Goal: Information Seeking & Learning: Learn about a topic

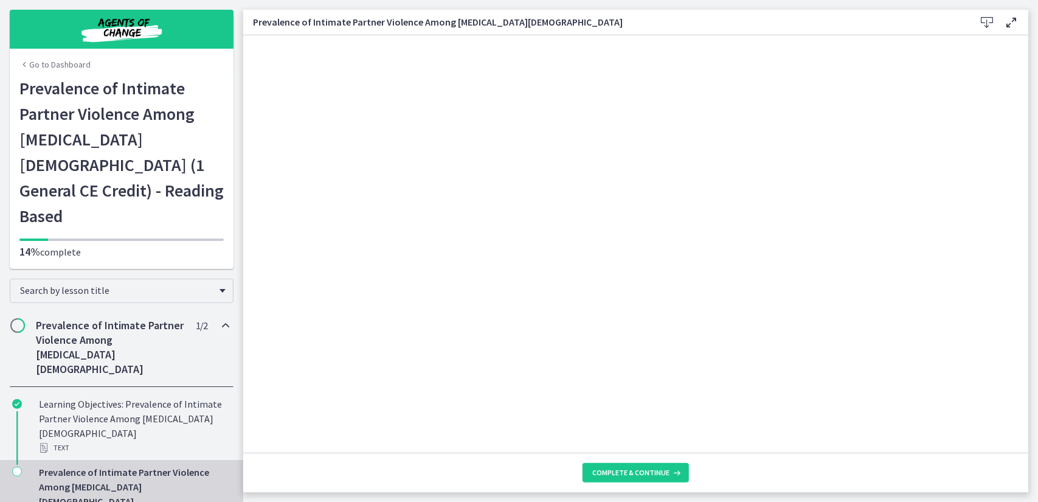
scroll to position [61, 0]
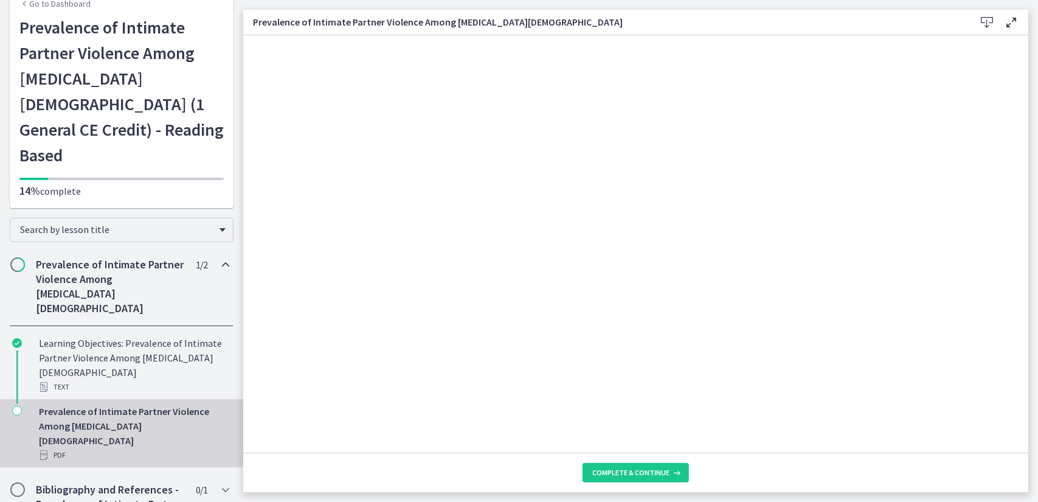
click at [1010, 24] on icon at bounding box center [1011, 22] width 15 height 15
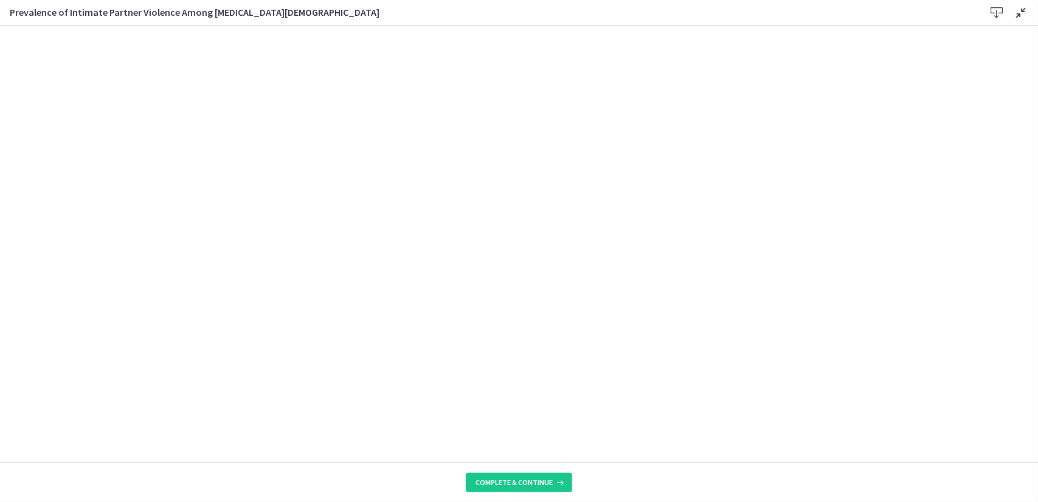
click at [1018, 16] on icon at bounding box center [1020, 12] width 15 height 15
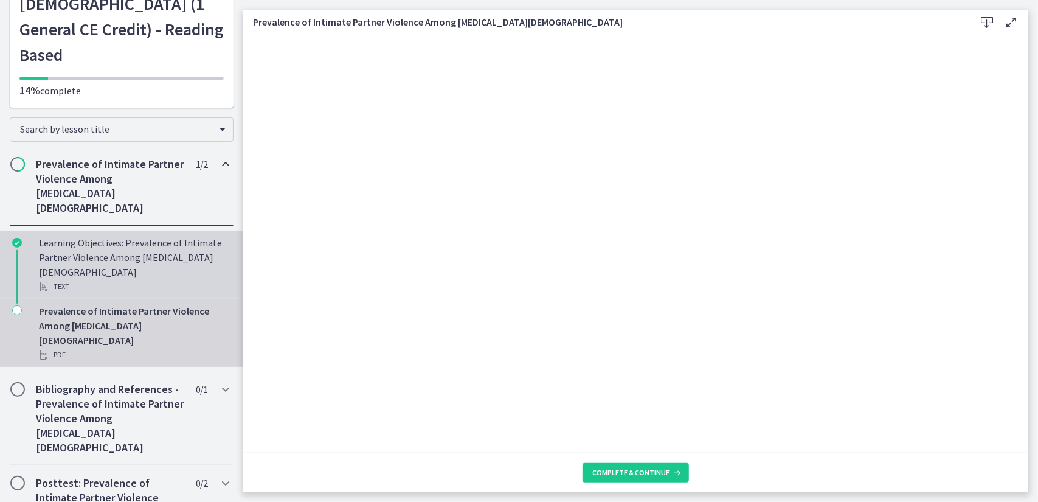
scroll to position [168, 0]
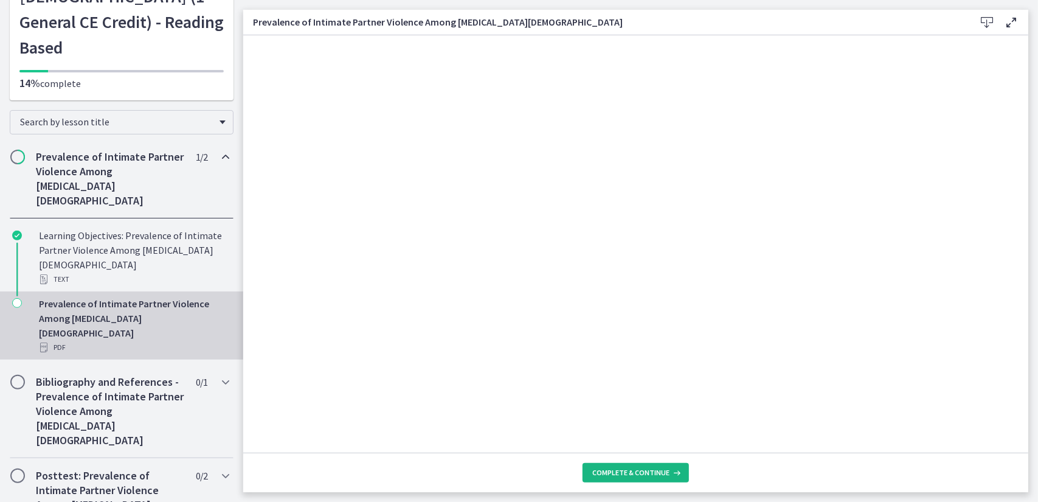
click at [652, 473] on span "Complete & continue" at bounding box center [630, 472] width 77 height 10
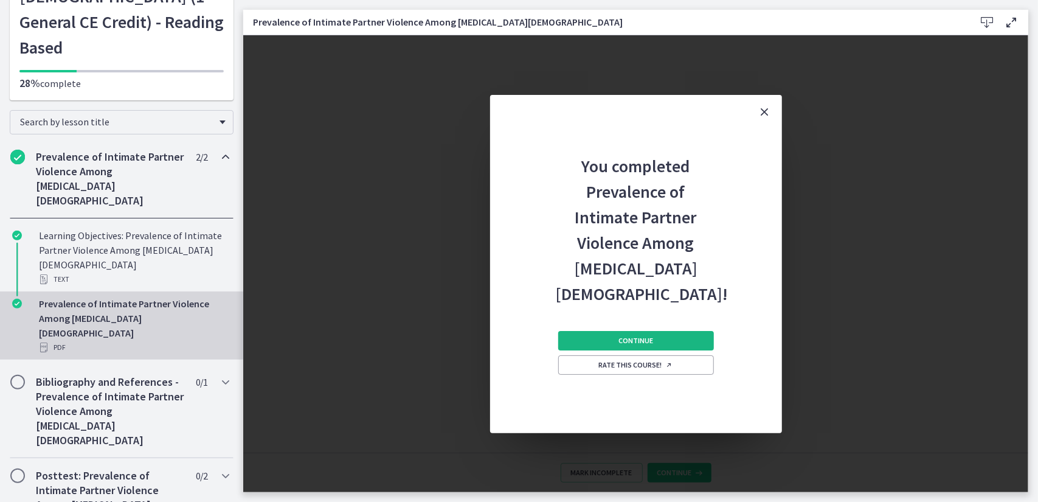
click at [632, 340] on span "Continue" at bounding box center [635, 341] width 35 height 10
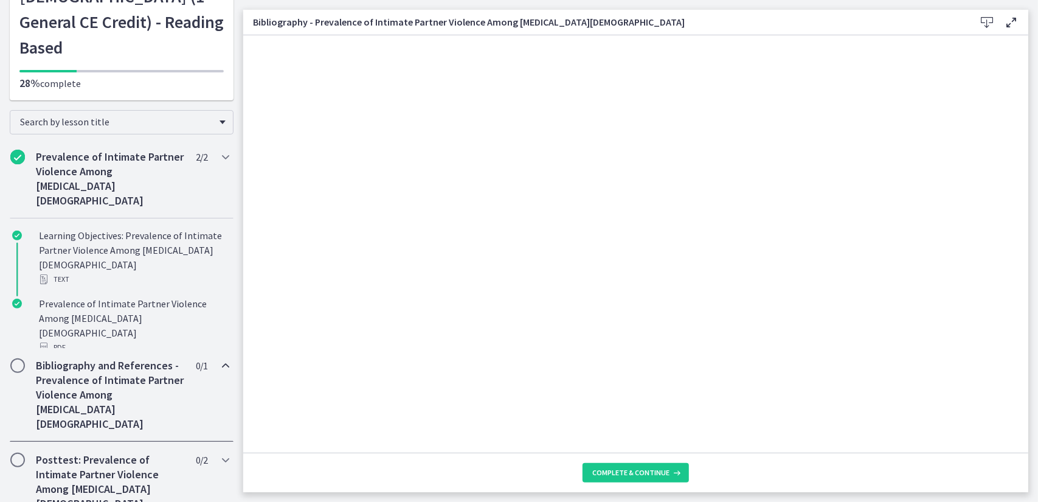
scroll to position [115, 0]
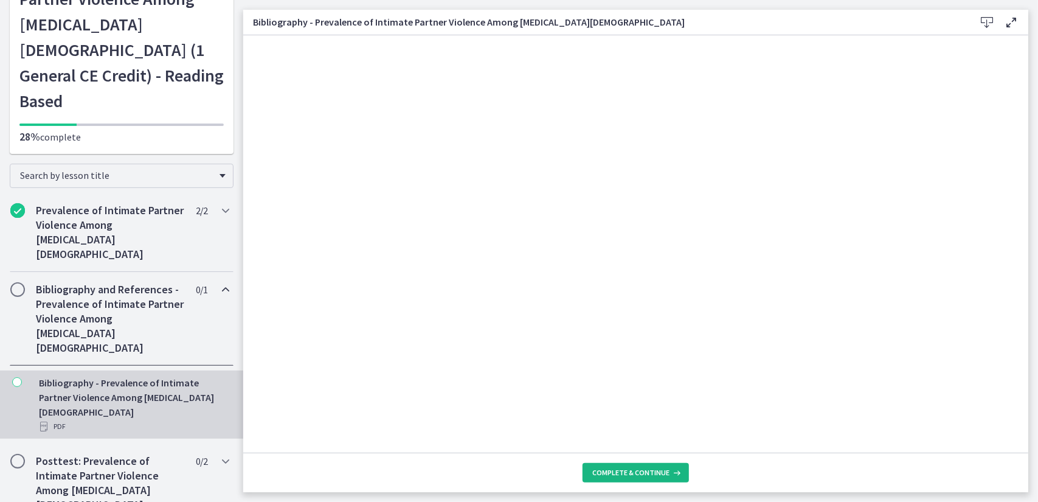
click at [656, 475] on span "Complete & continue" at bounding box center [630, 472] width 77 height 10
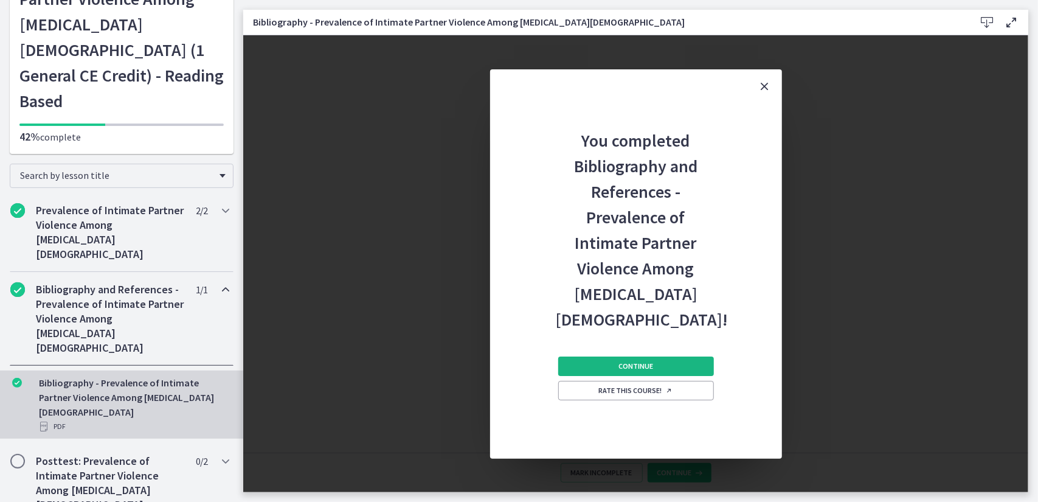
click at [618, 364] on button "Continue" at bounding box center [636, 365] width 156 height 19
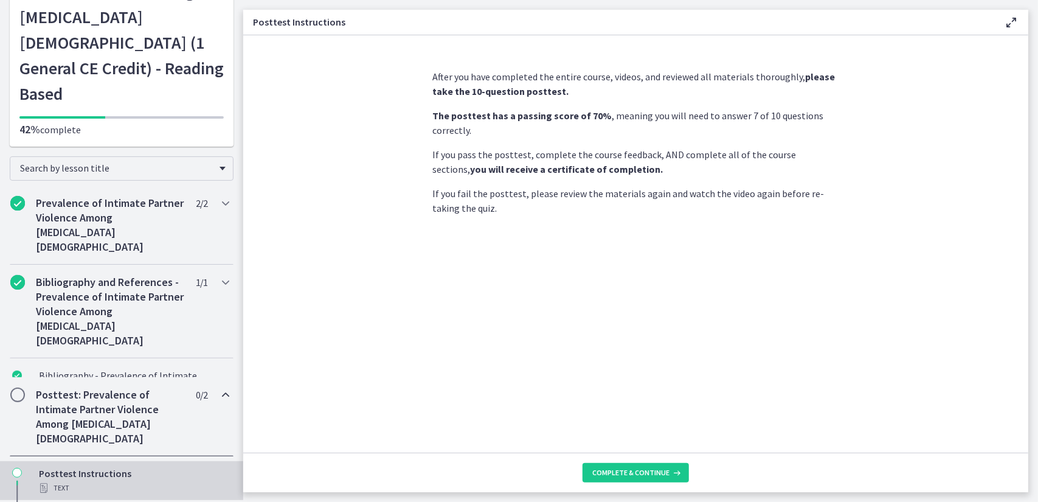
scroll to position [154, 0]
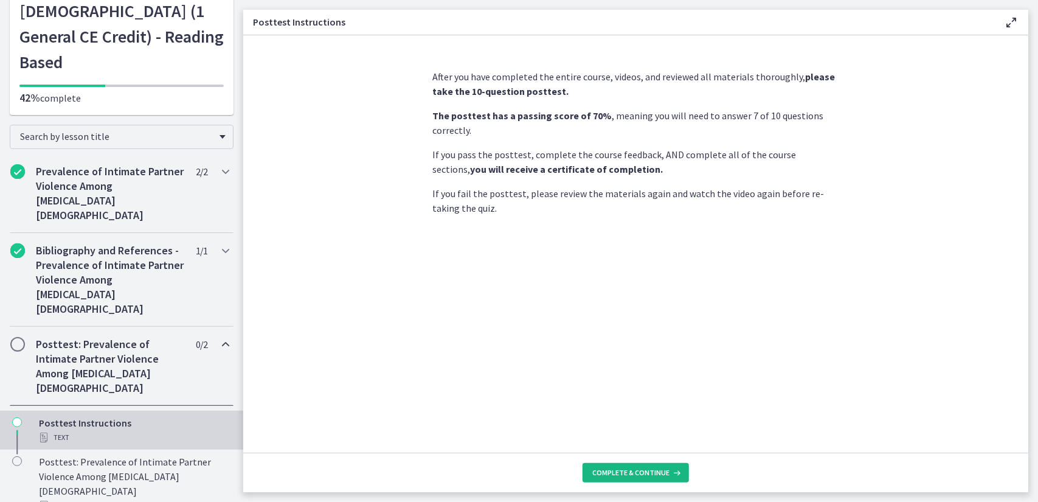
click at [642, 474] on span "Complete & continue" at bounding box center [630, 472] width 77 height 10
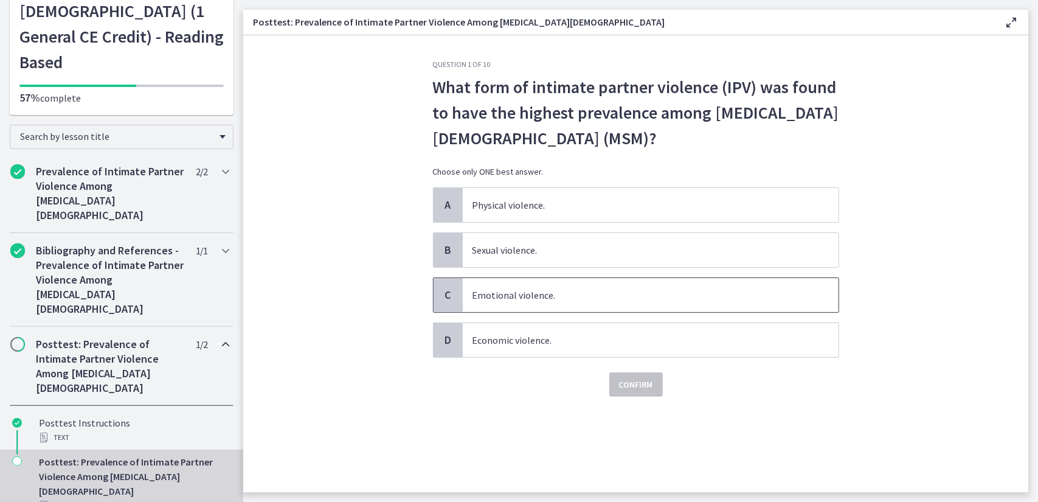
click at [494, 299] on span "Emotional violence." at bounding box center [651, 295] width 376 height 34
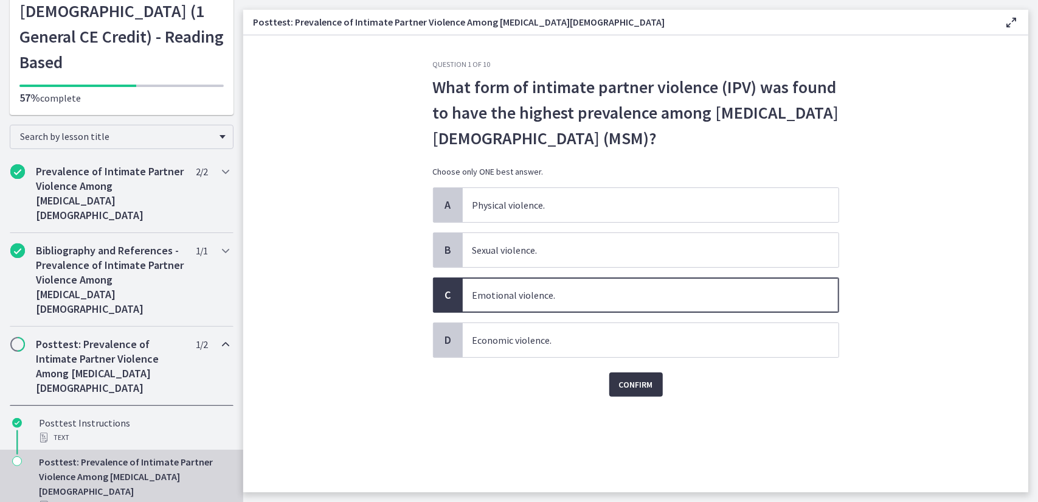
click at [627, 378] on span "Confirm" at bounding box center [636, 384] width 34 height 15
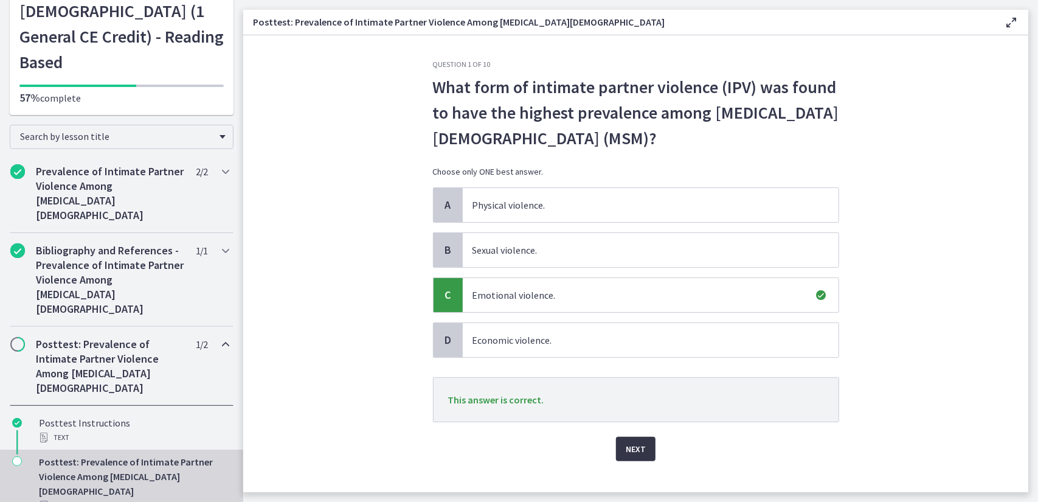
click at [647, 443] on button "Next" at bounding box center [636, 448] width 40 height 24
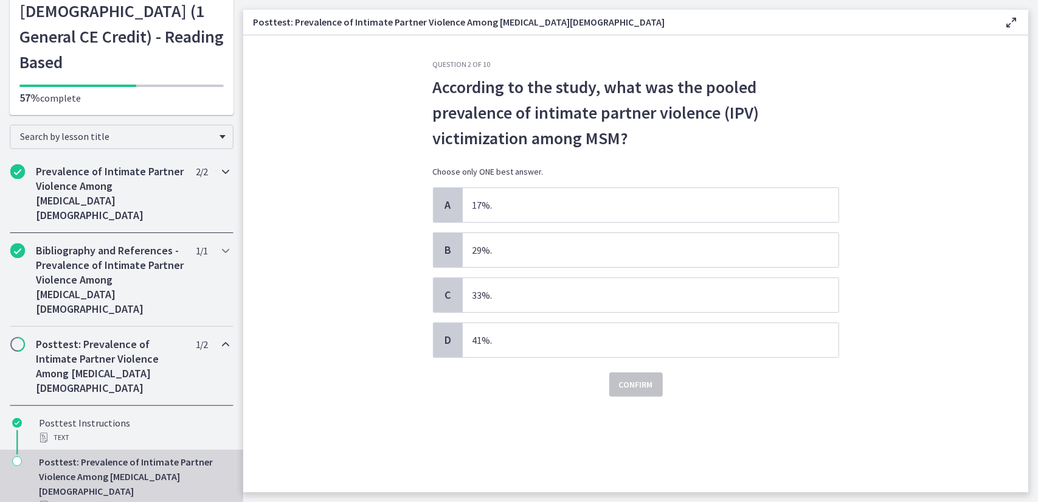
click at [64, 167] on h2 "Prevalence of Intimate Partner Violence Among Men Who Have Sex With Men" at bounding box center [110, 193] width 148 height 58
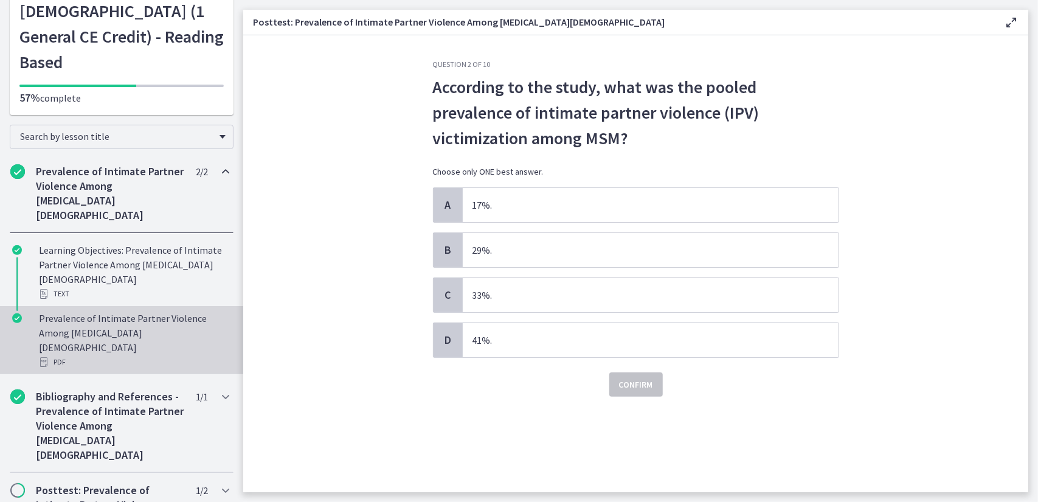
click at [125, 311] on div "Prevalence of Intimate Partner Violence Among Men Who Have Sex With Men PDF" at bounding box center [134, 340] width 190 height 58
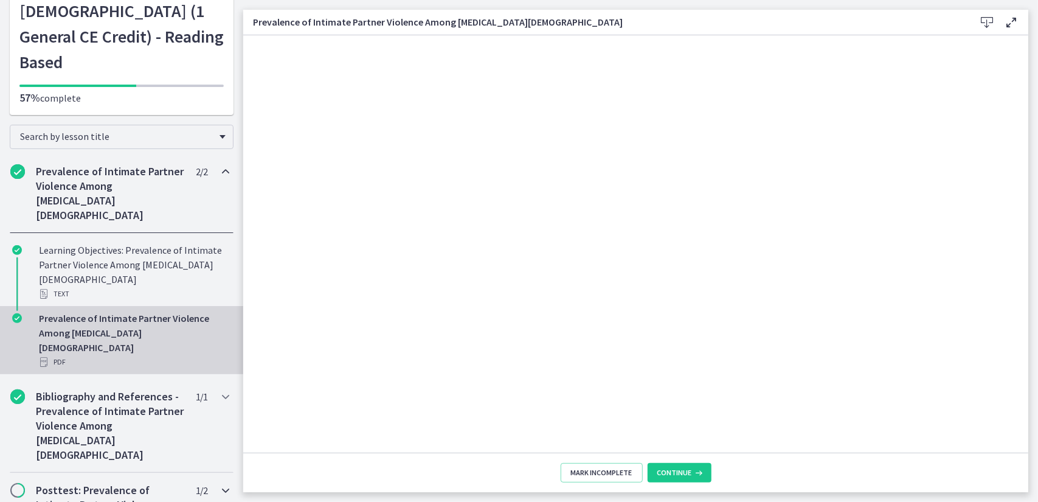
click at [129, 483] on h2 "Posttest: Prevalence of Intimate Partner Violence Among Men Who Have Sex With M…" at bounding box center [110, 512] width 148 height 58
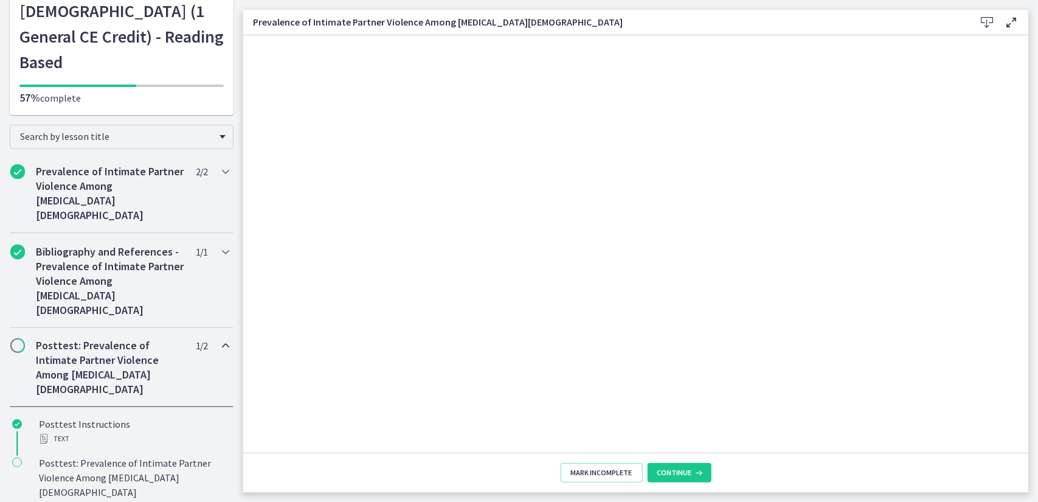
scroll to position [154, 0]
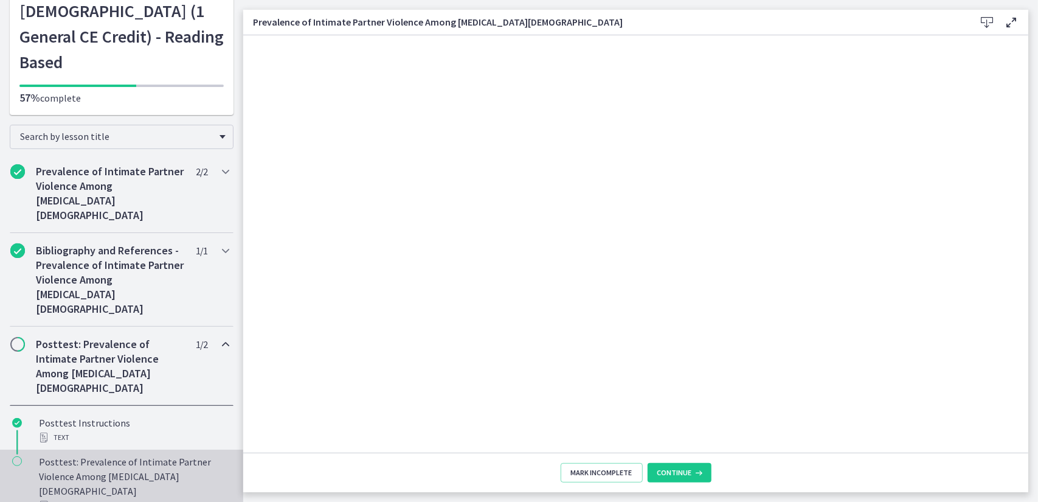
click at [111, 454] on div "Posttest: Prevalence of Intimate Partner Violence Among Men Who Have Sex With M…" at bounding box center [134, 483] width 190 height 58
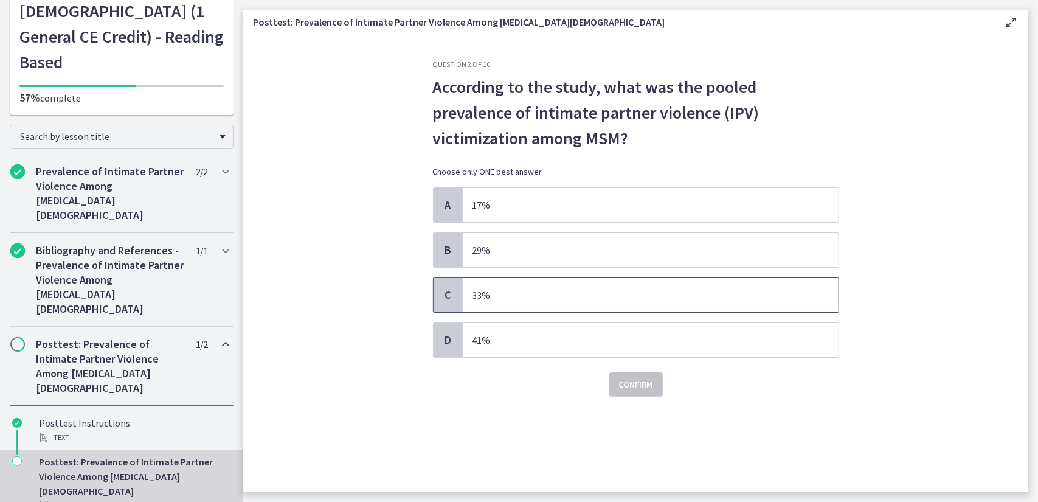
click at [484, 297] on span "33%." at bounding box center [651, 295] width 376 height 34
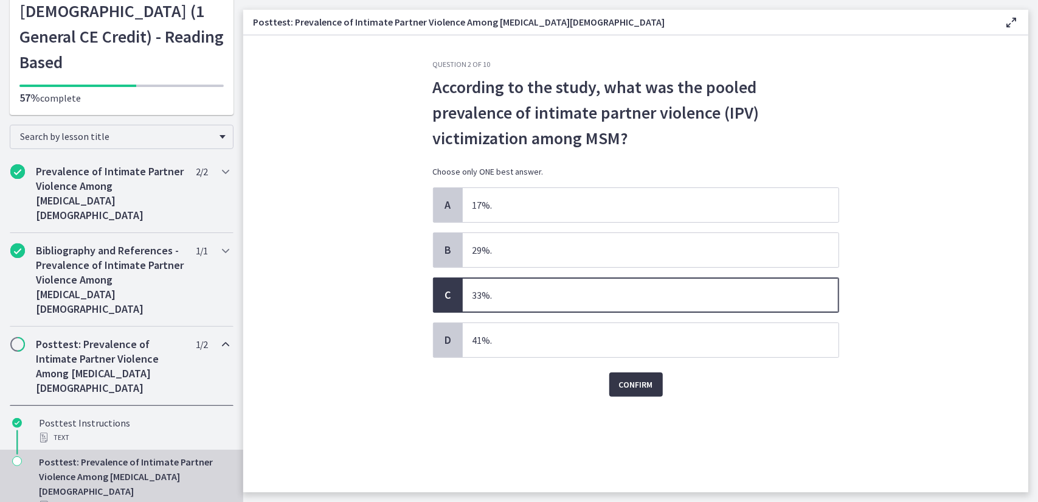
click at [649, 385] on span "Confirm" at bounding box center [636, 384] width 34 height 15
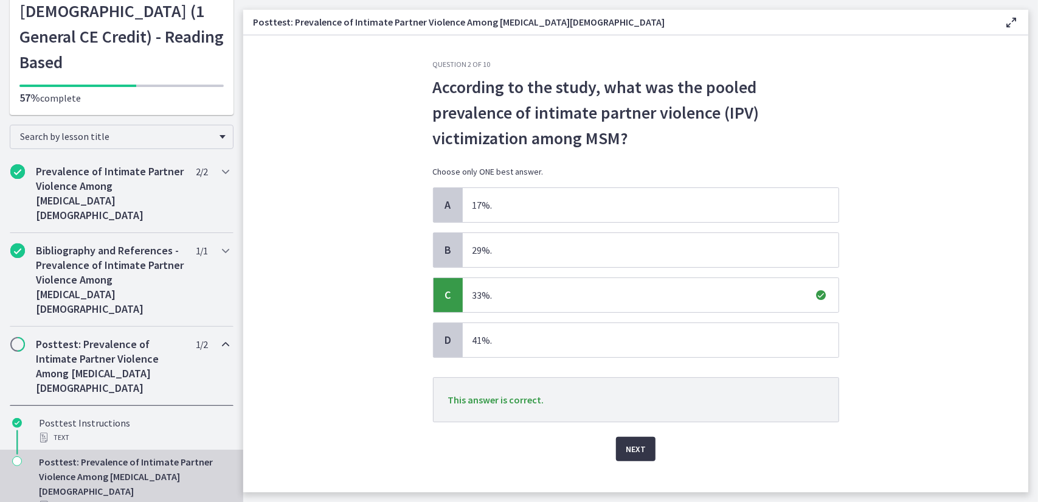
click at [631, 450] on span "Next" at bounding box center [636, 448] width 20 height 15
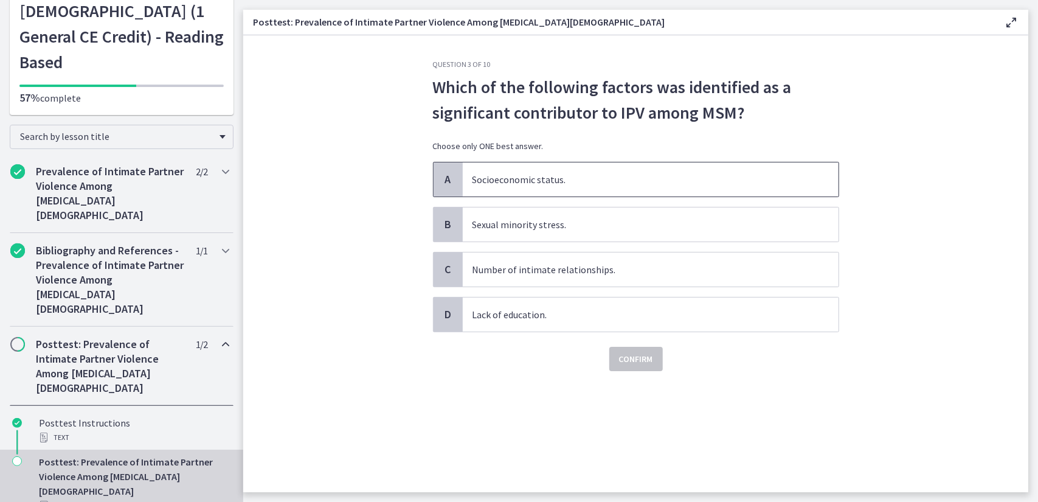
click at [581, 179] on span "Socioeconomic status." at bounding box center [651, 179] width 376 height 34
click at [638, 360] on span "Confirm" at bounding box center [636, 358] width 34 height 15
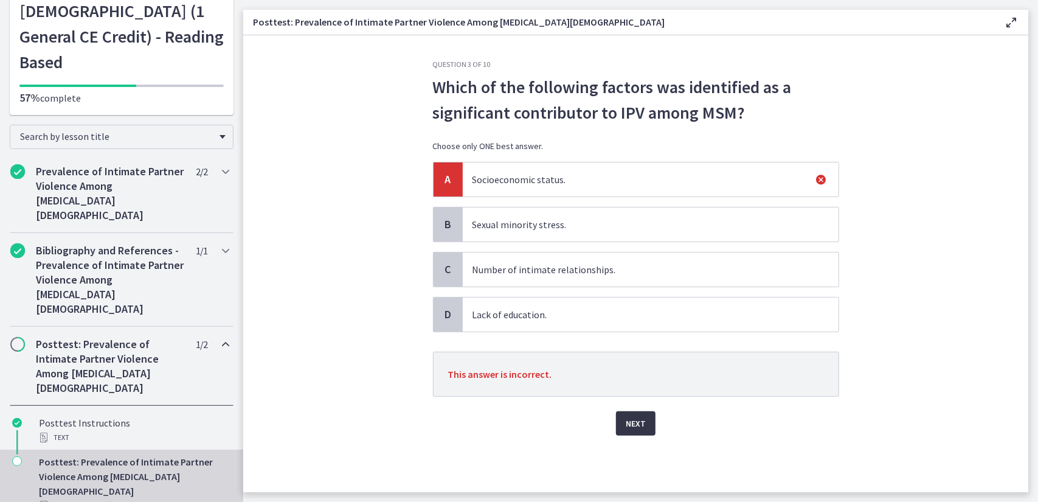
click at [627, 429] on button "Next" at bounding box center [636, 423] width 40 height 24
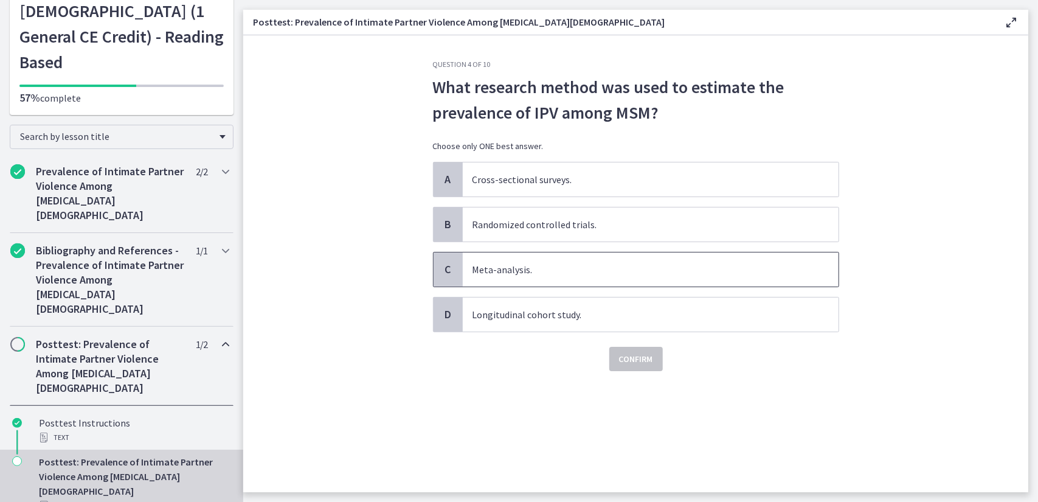
click at [577, 280] on span "Meta-analysis." at bounding box center [651, 269] width 376 height 34
click at [633, 356] on span "Confirm" at bounding box center [636, 358] width 34 height 15
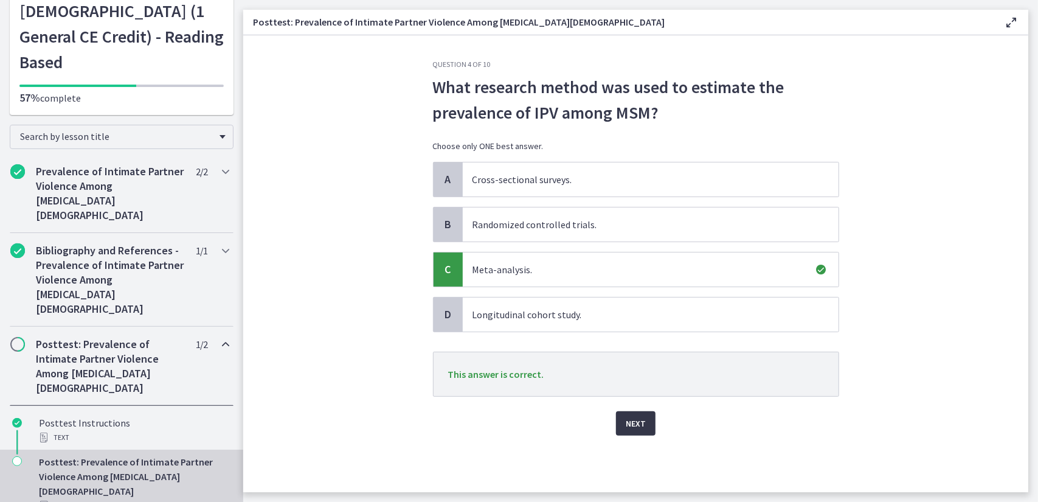
click at [635, 421] on span "Next" at bounding box center [636, 423] width 20 height 15
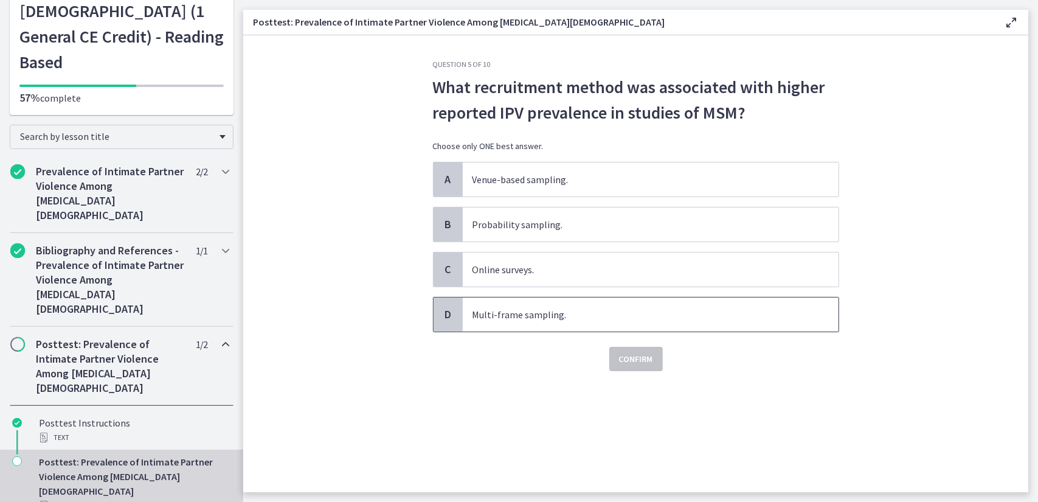
click at [554, 312] on span "Multi-frame sampling." at bounding box center [651, 314] width 376 height 34
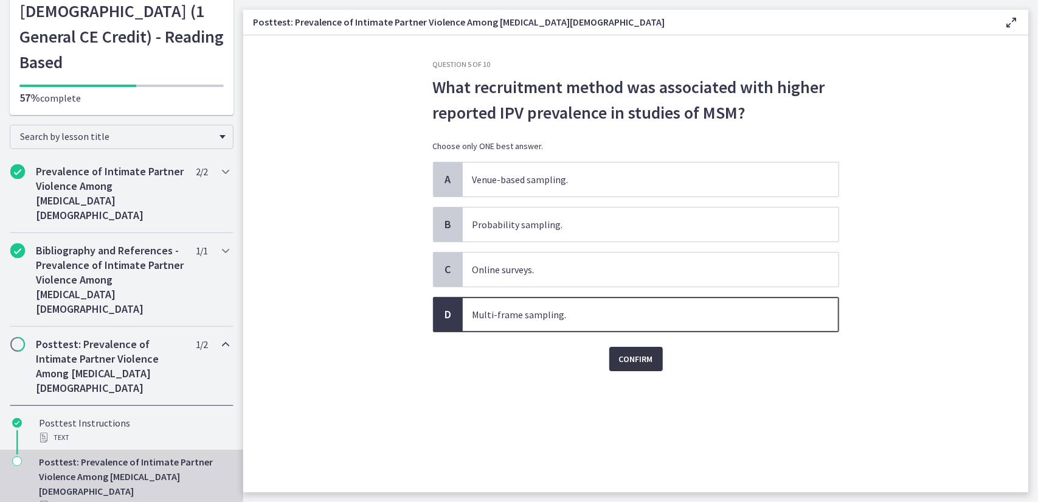
click at [635, 354] on span "Confirm" at bounding box center [636, 358] width 34 height 15
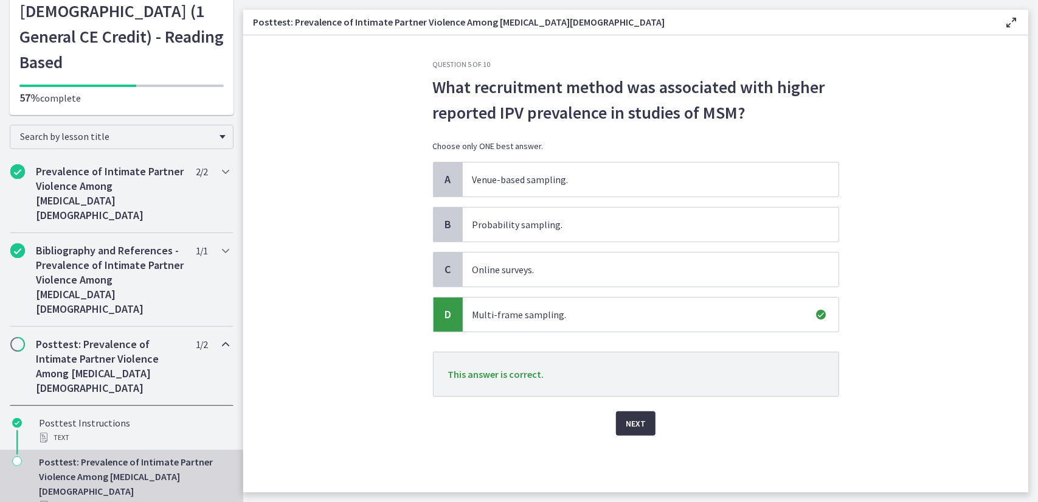
click at [630, 421] on span "Next" at bounding box center [636, 423] width 20 height 15
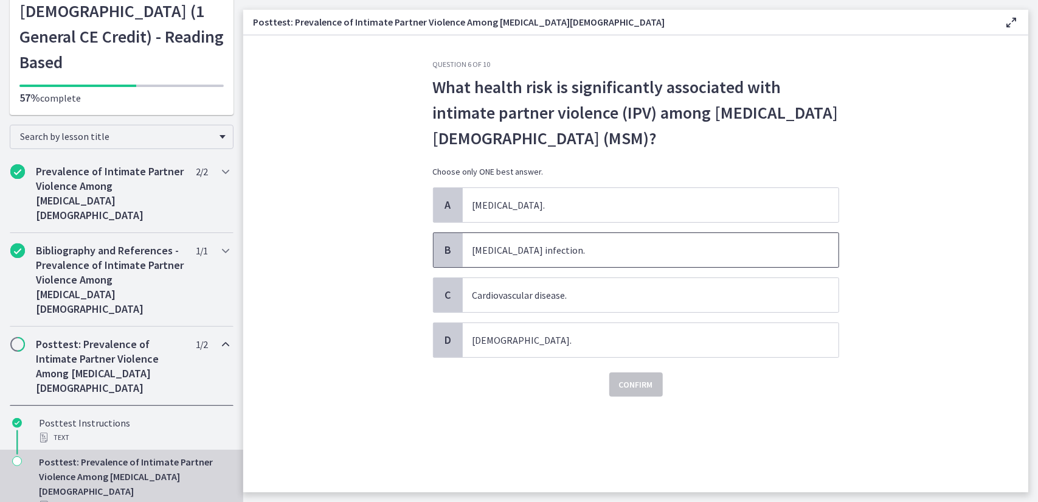
click at [542, 256] on span "HIV infection." at bounding box center [651, 250] width 376 height 34
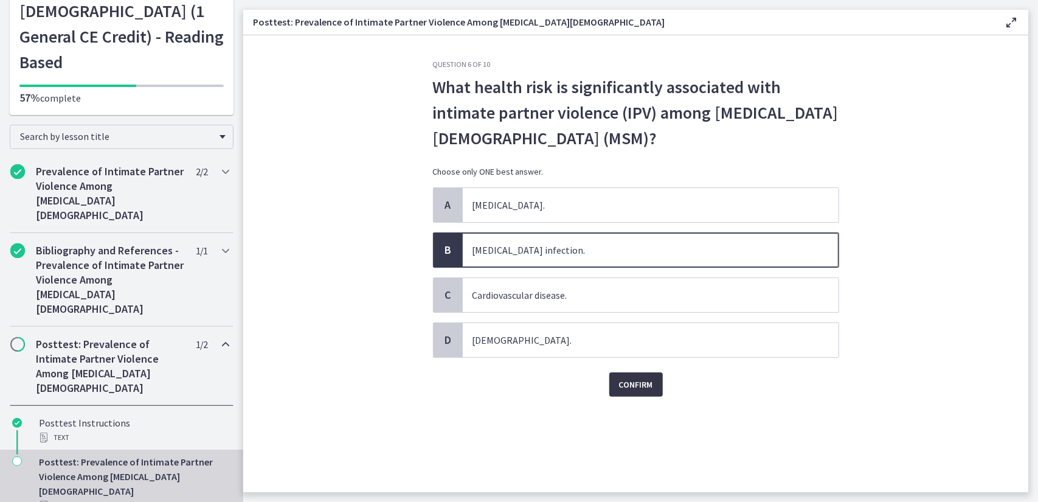
click at [632, 382] on span "Confirm" at bounding box center [636, 384] width 34 height 15
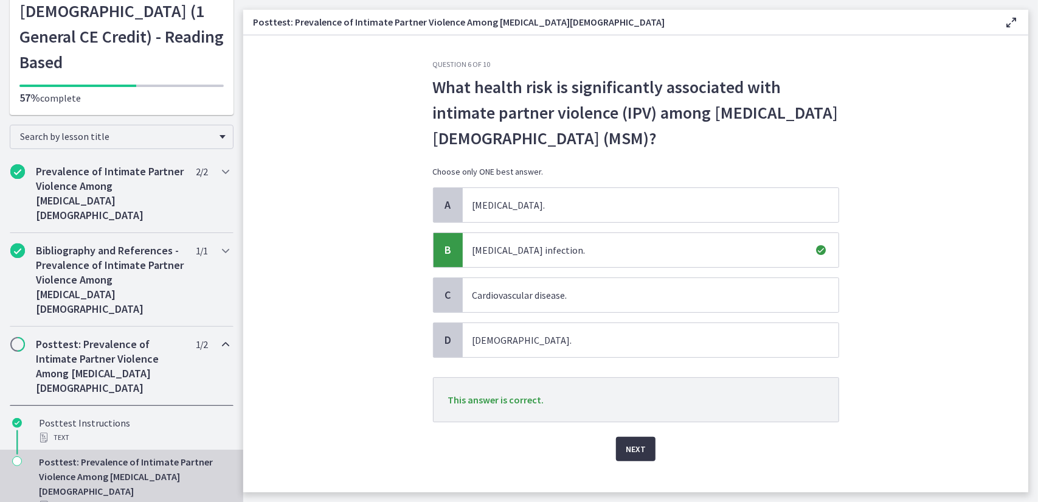
click at [631, 446] on span "Next" at bounding box center [636, 448] width 20 height 15
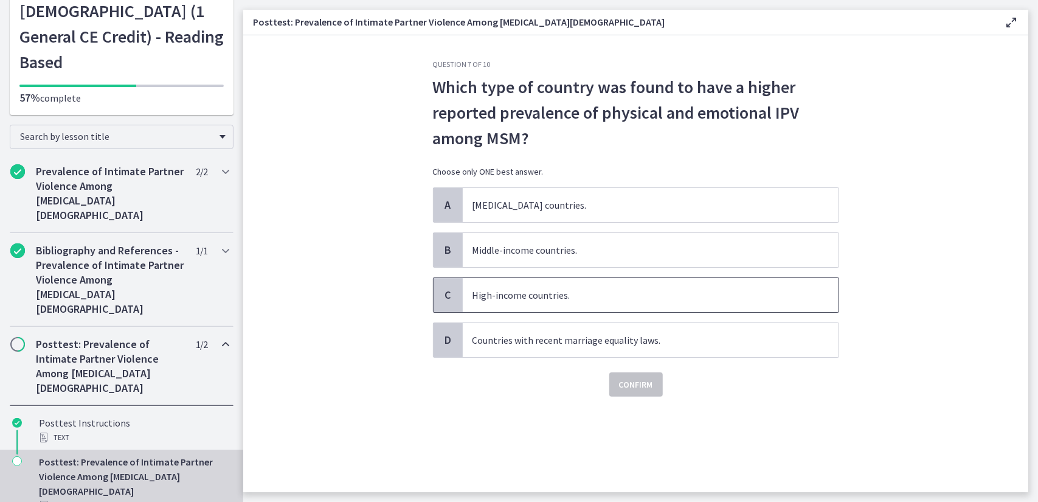
click at [594, 289] on span "High-income countries." at bounding box center [651, 295] width 376 height 34
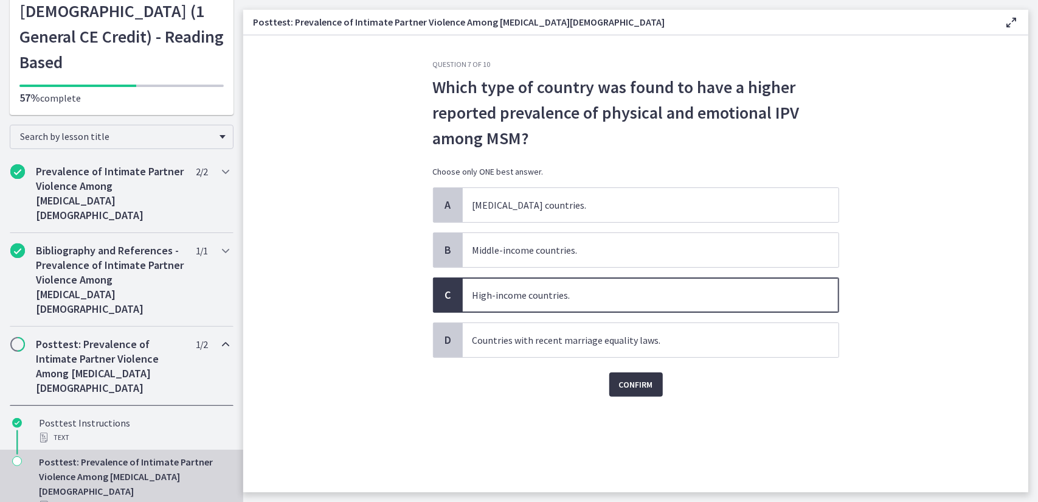
click at [636, 383] on span "Confirm" at bounding box center [636, 384] width 34 height 15
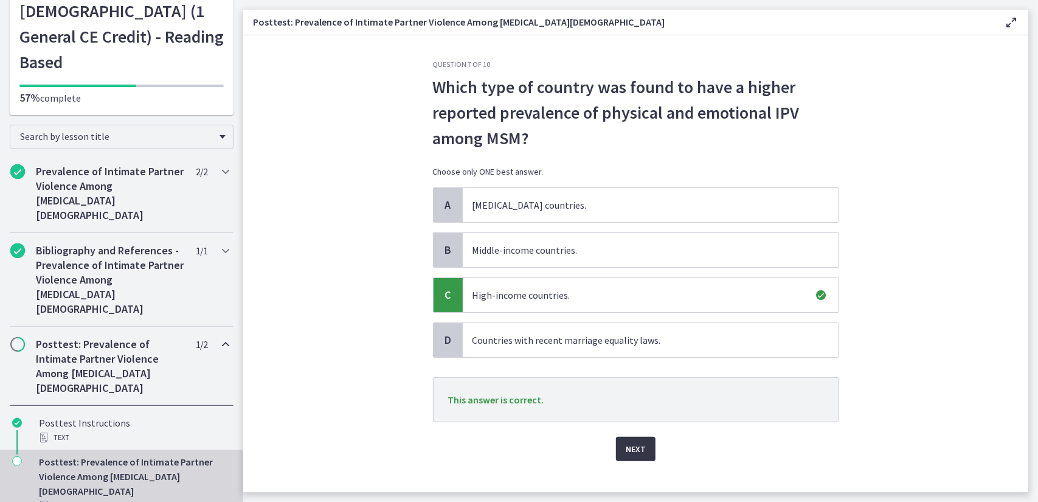
click at [637, 441] on span "Next" at bounding box center [636, 448] width 20 height 15
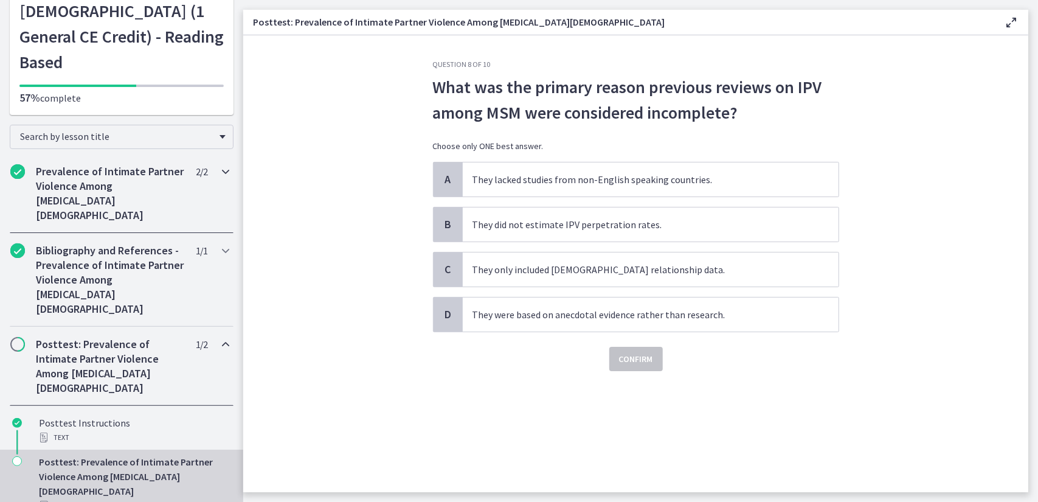
click at [67, 174] on h2 "Prevalence of Intimate Partner Violence Among Men Who Have Sex With Men" at bounding box center [110, 193] width 148 height 58
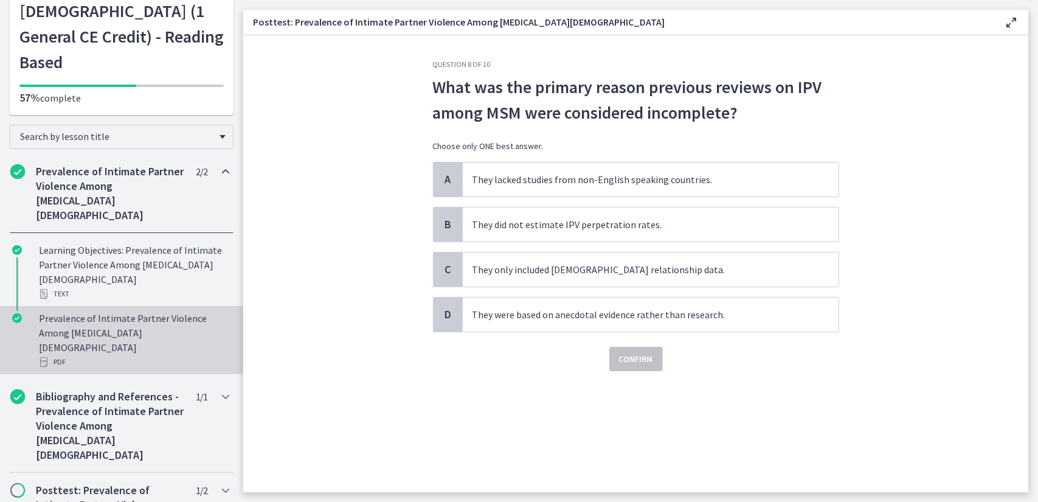
click at [98, 311] on div "Prevalence of Intimate Partner Violence Among Men Who Have Sex With Men PDF" at bounding box center [134, 340] width 190 height 58
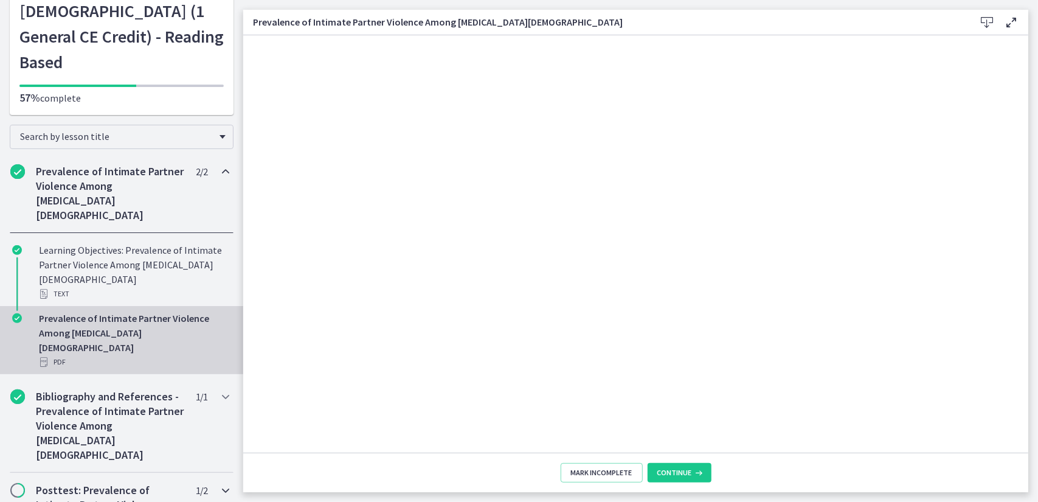
click at [126, 483] on h2 "Posttest: Prevalence of Intimate Partner Violence Among Men Who Have Sex With M…" at bounding box center [110, 512] width 148 height 58
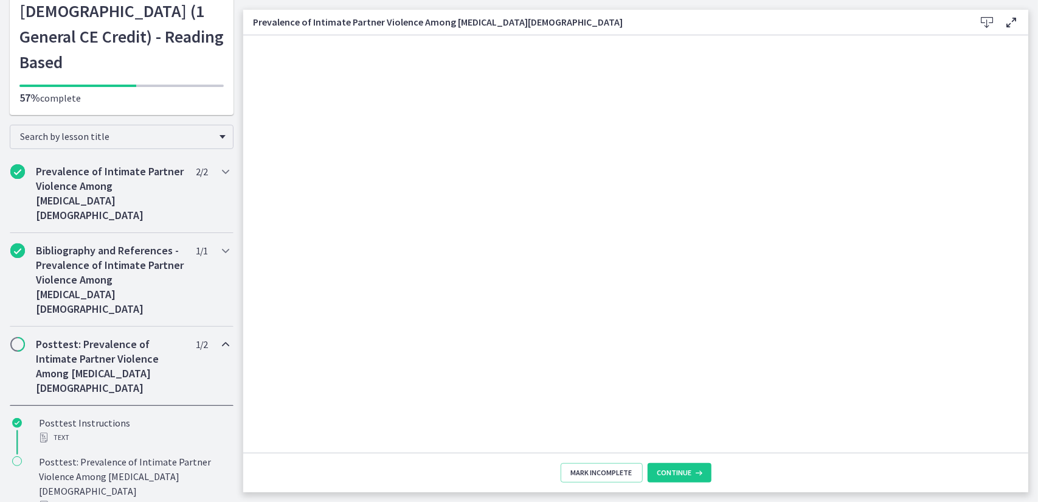
scroll to position [154, 0]
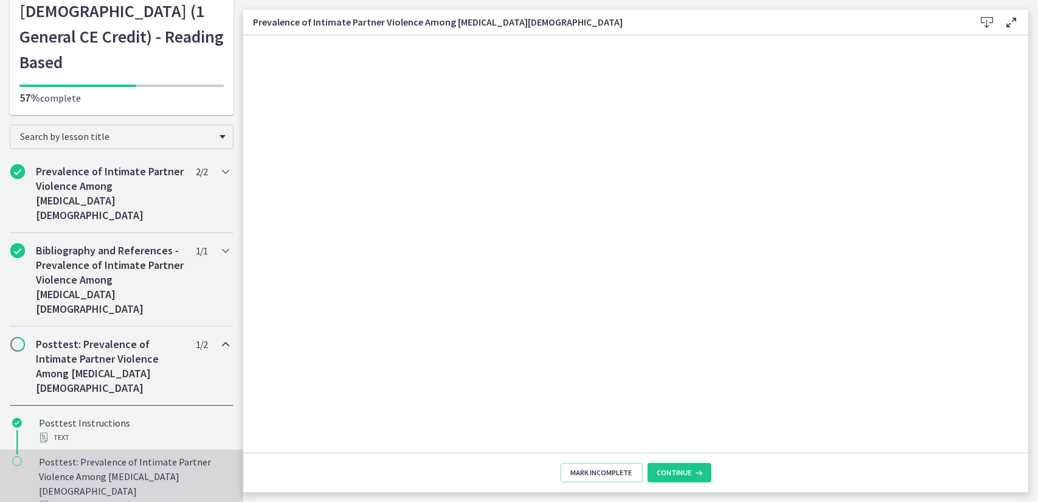
click at [121, 454] on div "Posttest: Prevalence of Intimate Partner Violence Among Men Who Have Sex With M…" at bounding box center [134, 483] width 190 height 58
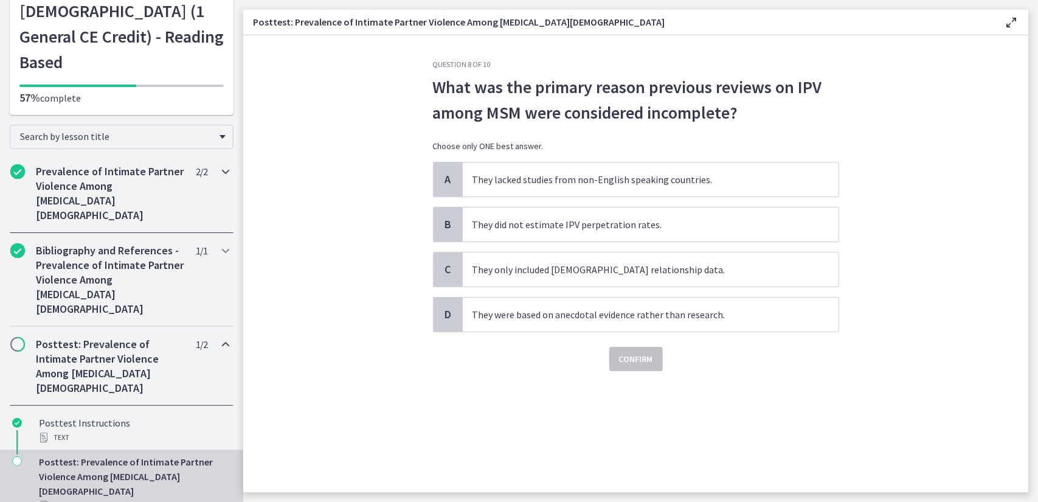
click at [92, 170] on h2 "Prevalence of Intimate Partner Violence Among Men Who Have Sex With Men" at bounding box center [110, 193] width 148 height 58
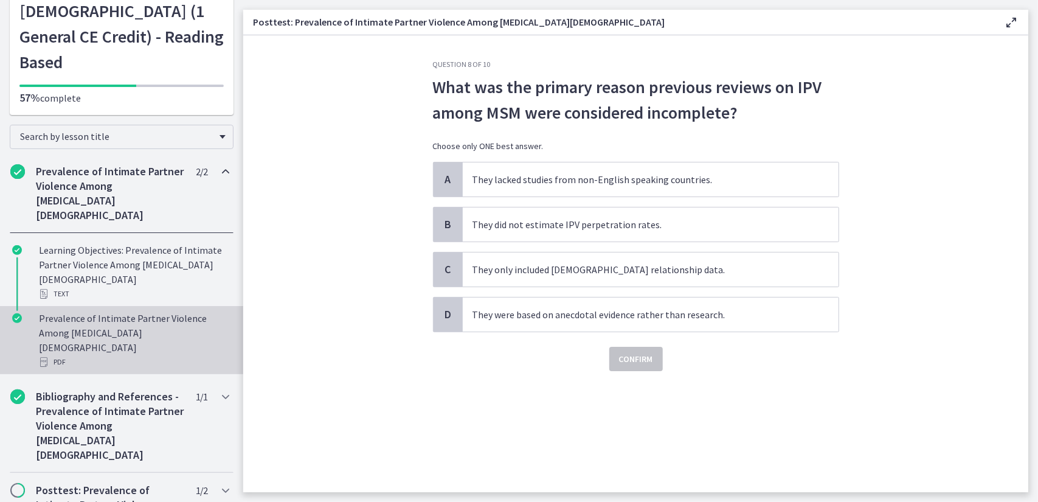
click at [89, 311] on div "Prevalence of Intimate Partner Violence Among Men Who Have Sex With Men PDF" at bounding box center [134, 340] width 190 height 58
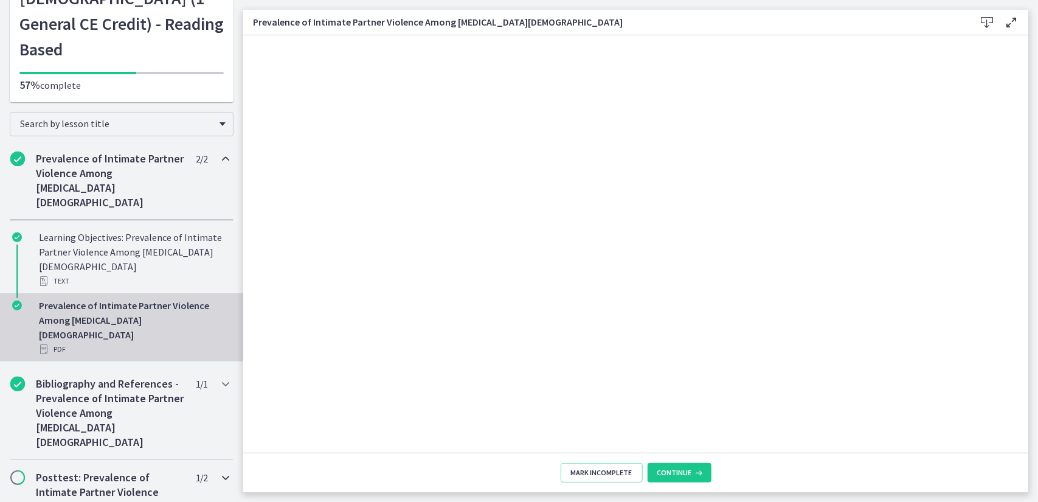
scroll to position [168, 0]
click at [107, 468] on h2 "Posttest: Prevalence of Intimate Partner Violence Among Men Who Have Sex With M…" at bounding box center [110, 497] width 148 height 58
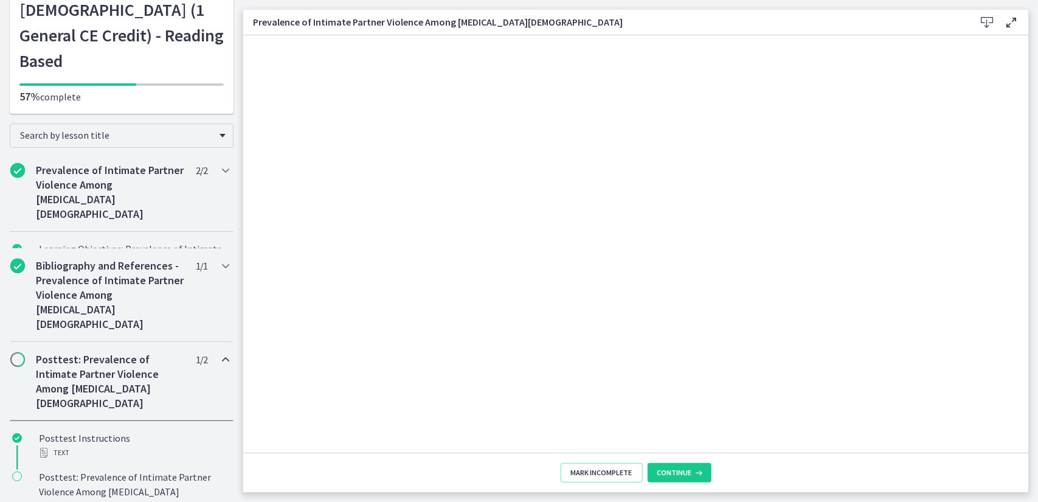
scroll to position [154, 0]
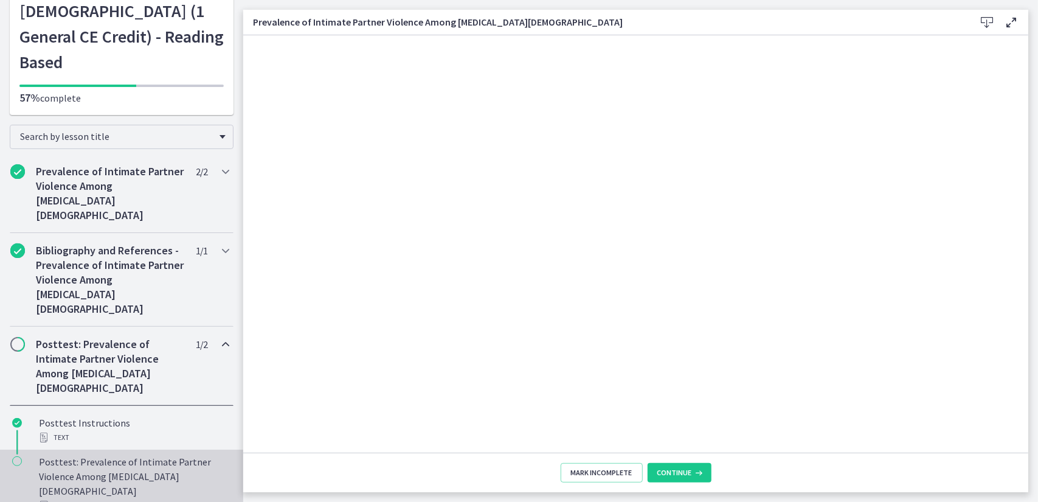
click at [107, 454] on div "Posttest: Prevalence of Intimate Partner Violence Among Men Who Have Sex With M…" at bounding box center [134, 483] width 190 height 58
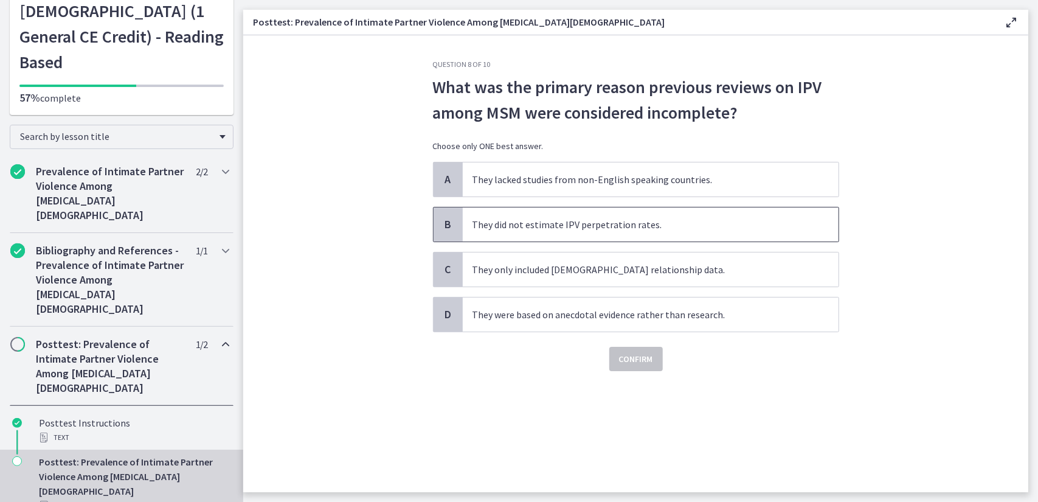
click at [542, 230] on span "They did not estimate IPV perpetration rates." at bounding box center [651, 224] width 376 height 34
click at [636, 347] on button "Confirm" at bounding box center [635, 358] width 53 height 24
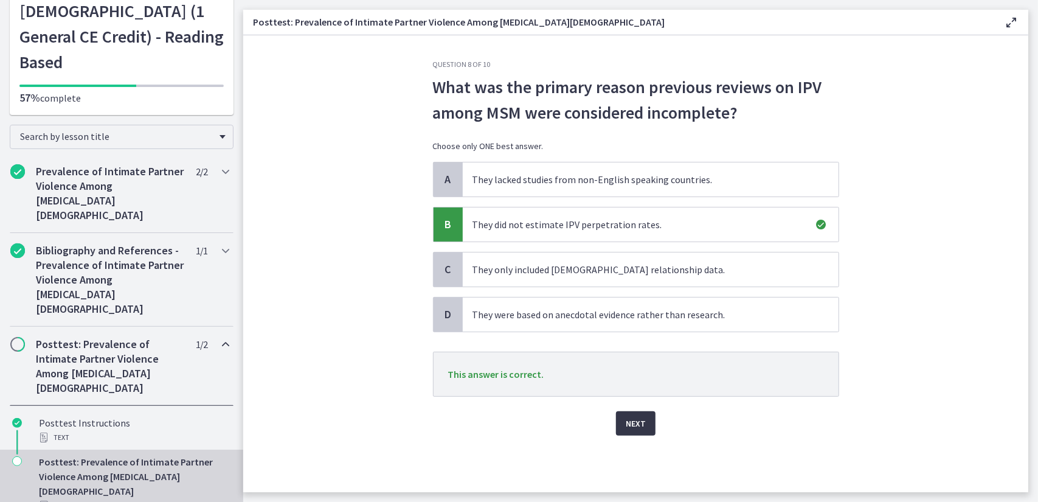
click at [625, 419] on button "Next" at bounding box center [636, 423] width 40 height 24
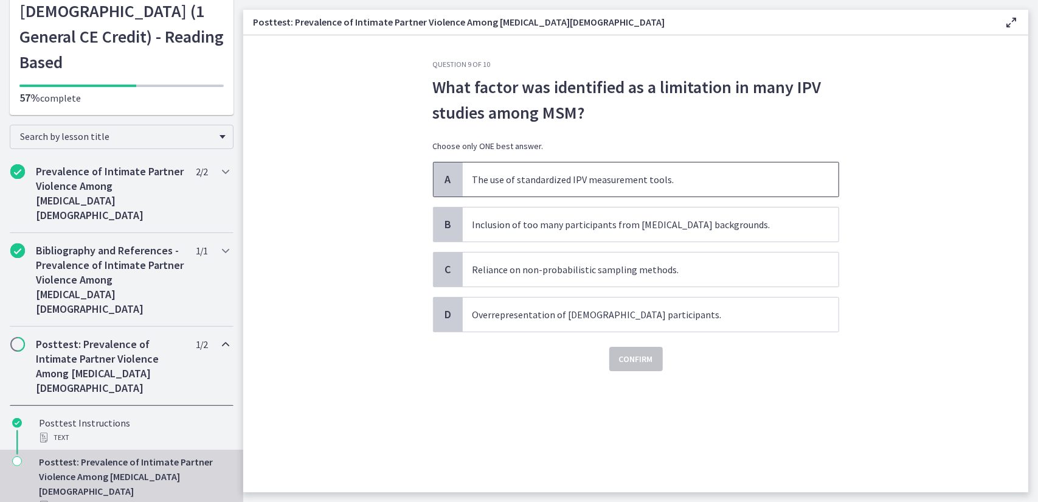
click at [588, 182] on span "The use of standardized IPV measurement tools." at bounding box center [651, 179] width 376 height 34
click at [630, 354] on span "Confirm" at bounding box center [636, 358] width 34 height 15
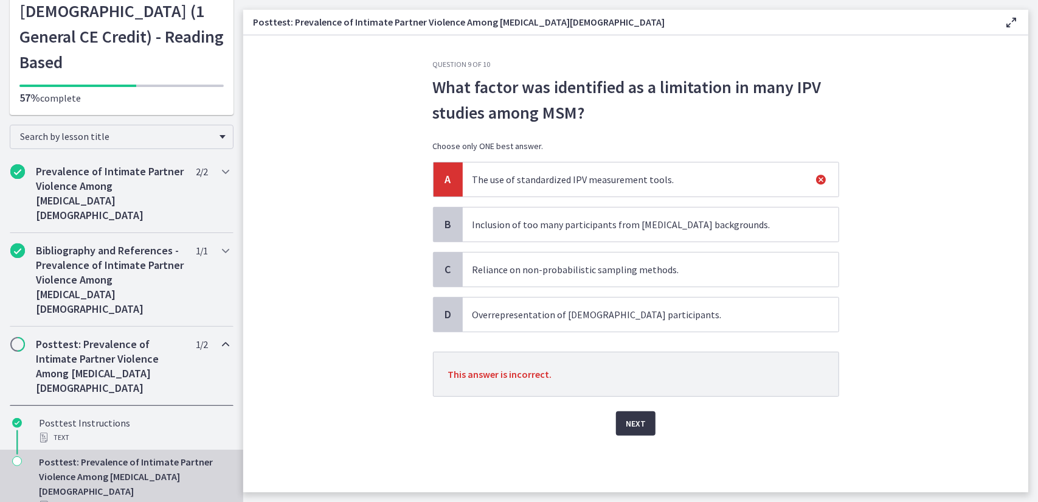
click at [631, 421] on span "Next" at bounding box center [636, 423] width 20 height 15
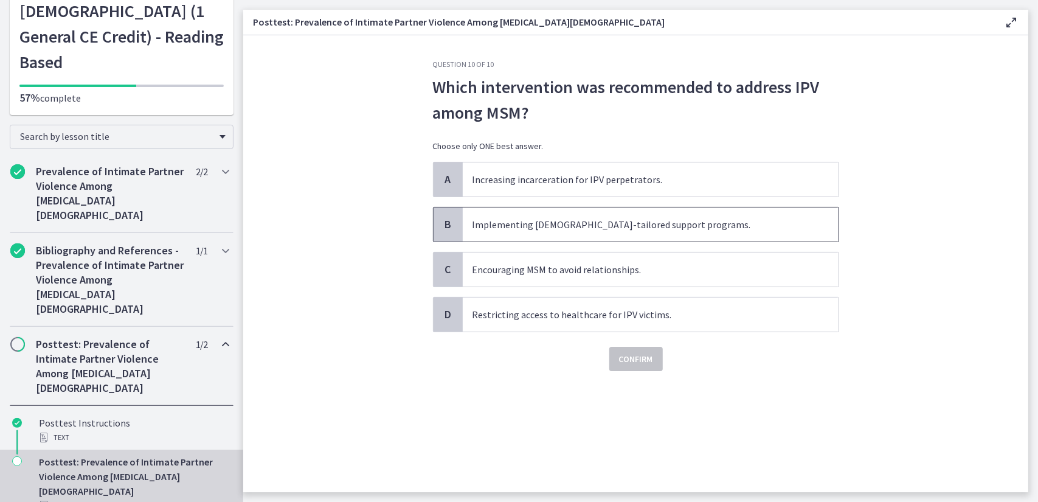
click at [629, 231] on span "Implementing LGBT-tailored support programs." at bounding box center [651, 224] width 376 height 34
click at [626, 358] on span "Confirm" at bounding box center [636, 358] width 34 height 15
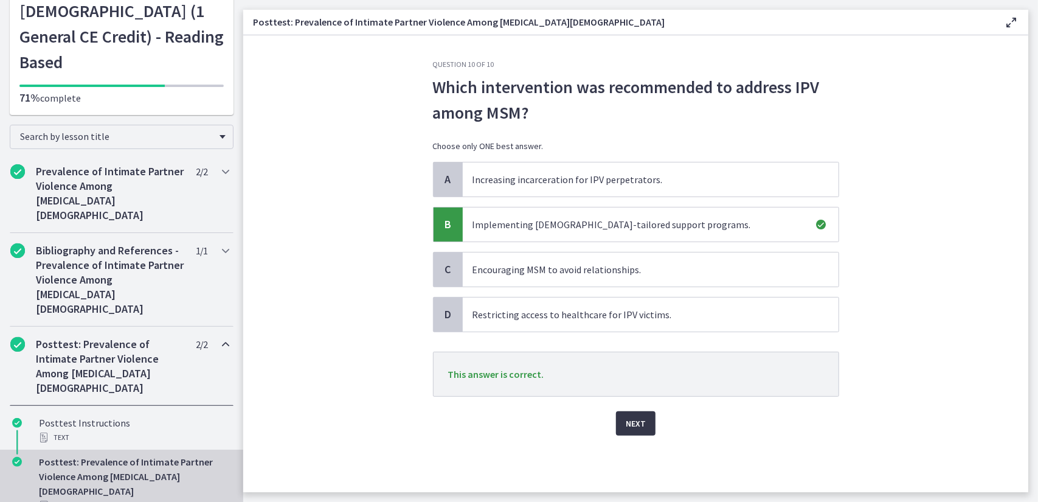
click at [624, 425] on button "Next" at bounding box center [636, 423] width 40 height 24
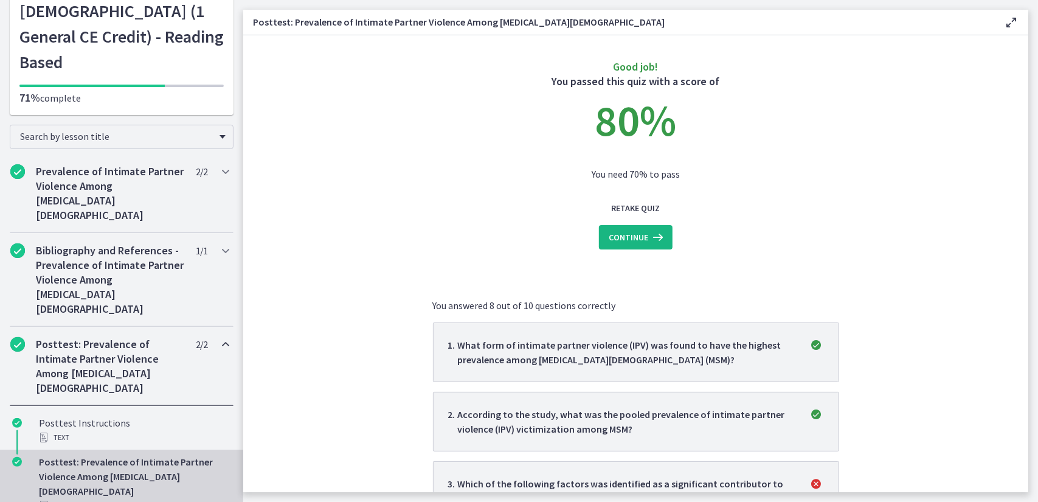
click at [624, 240] on span "Continue" at bounding box center [629, 237] width 40 height 15
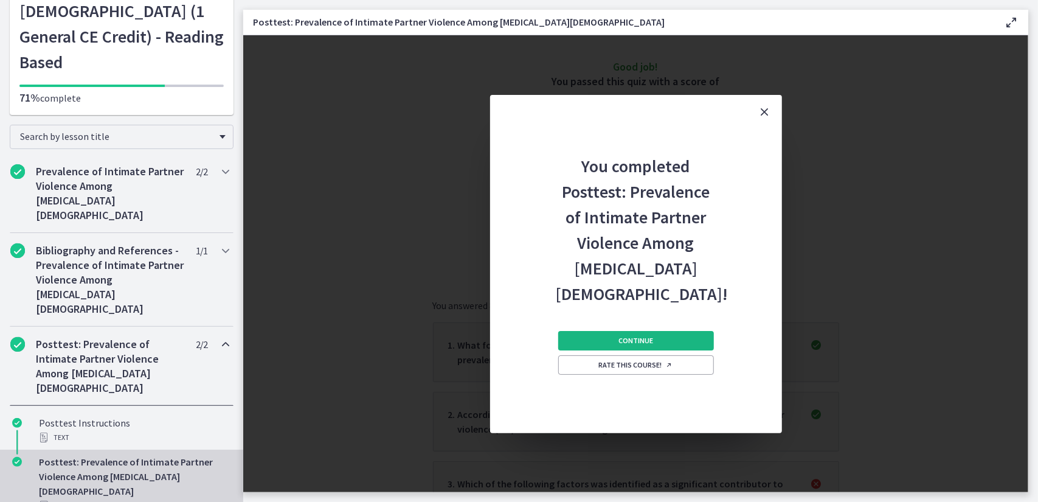
click at [617, 342] on button "Continue" at bounding box center [636, 340] width 156 height 19
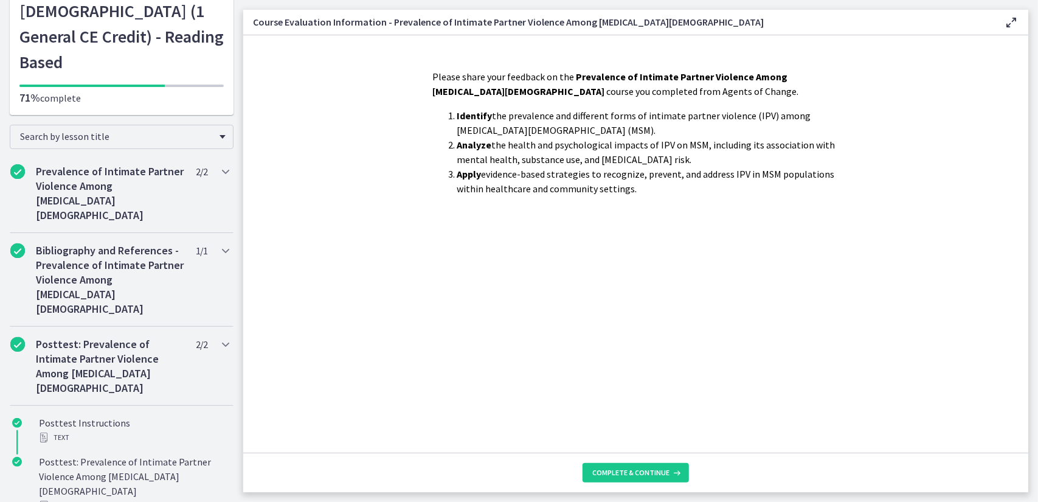
scroll to position [154, 0]
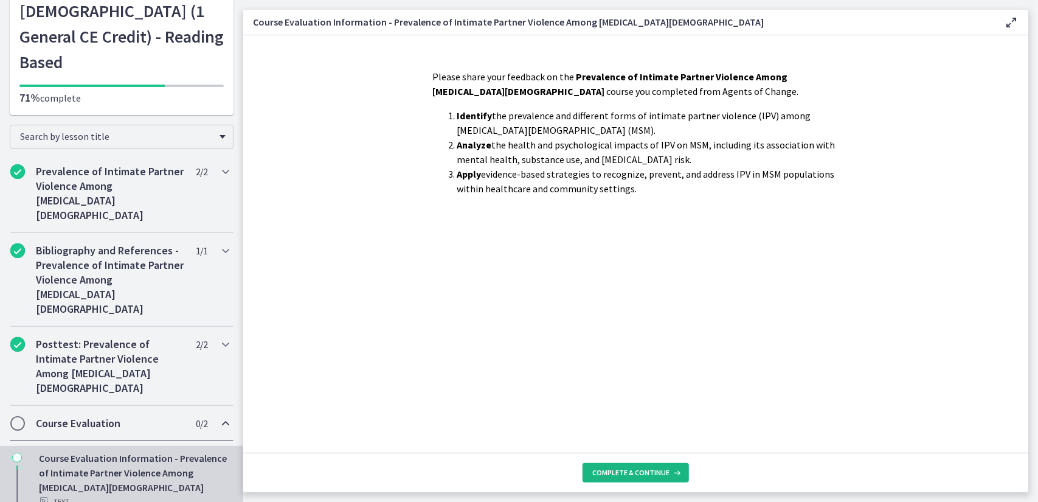
click at [638, 469] on span "Complete & continue" at bounding box center [630, 472] width 77 height 10
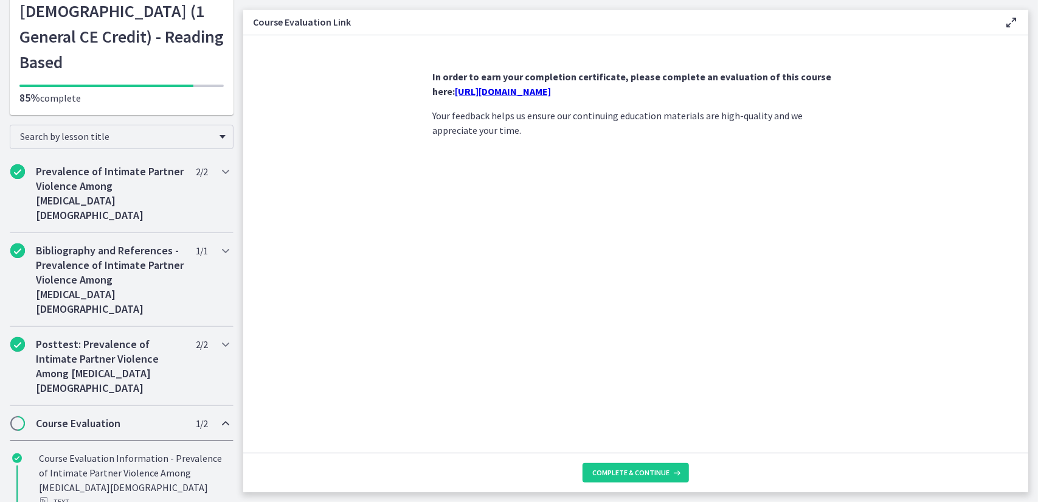
click at [551, 91] on link "https://forms.gle/iBoSFE7ohYYkgeX9A" at bounding box center [503, 91] width 96 height 12
click at [624, 465] on button "Complete & continue" at bounding box center [635, 472] width 106 height 19
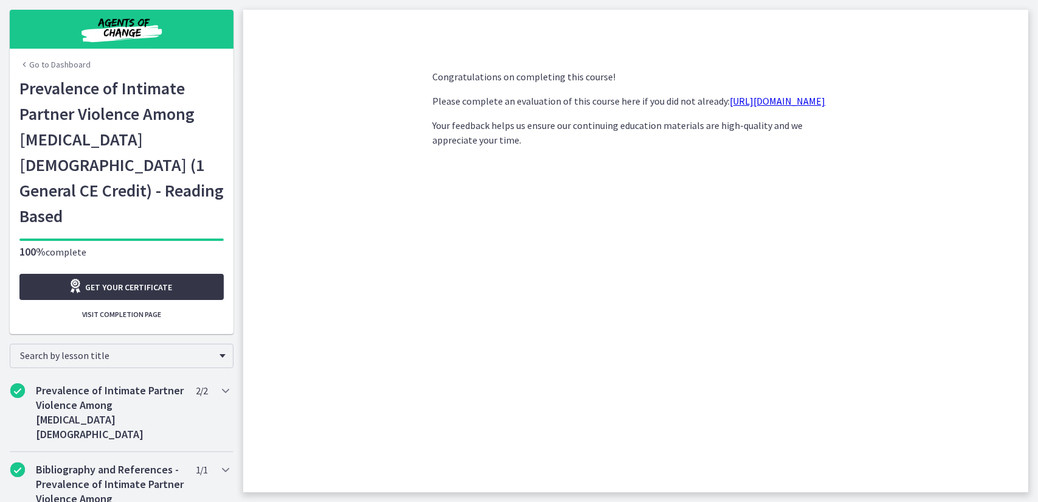
click at [133, 280] on span "Get your certificate" at bounding box center [129, 287] width 87 height 15
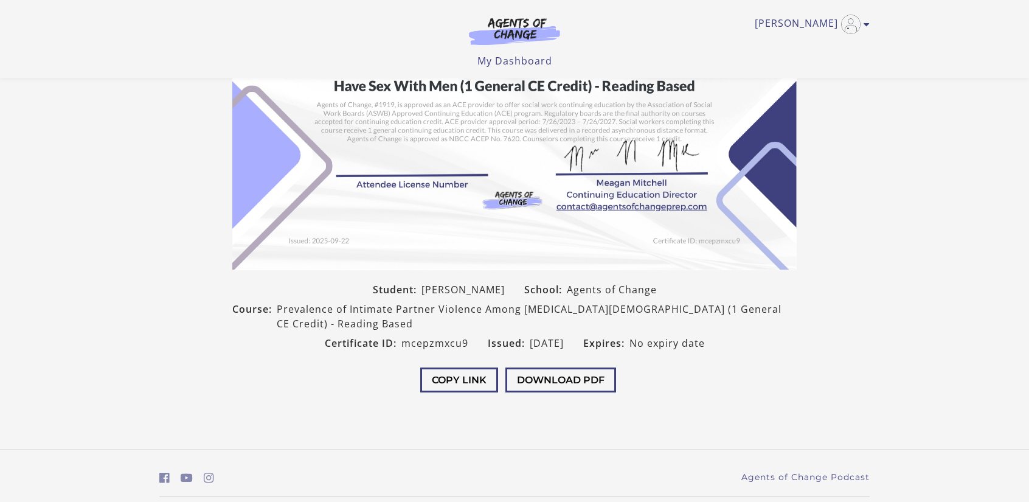
scroll to position [193, 0]
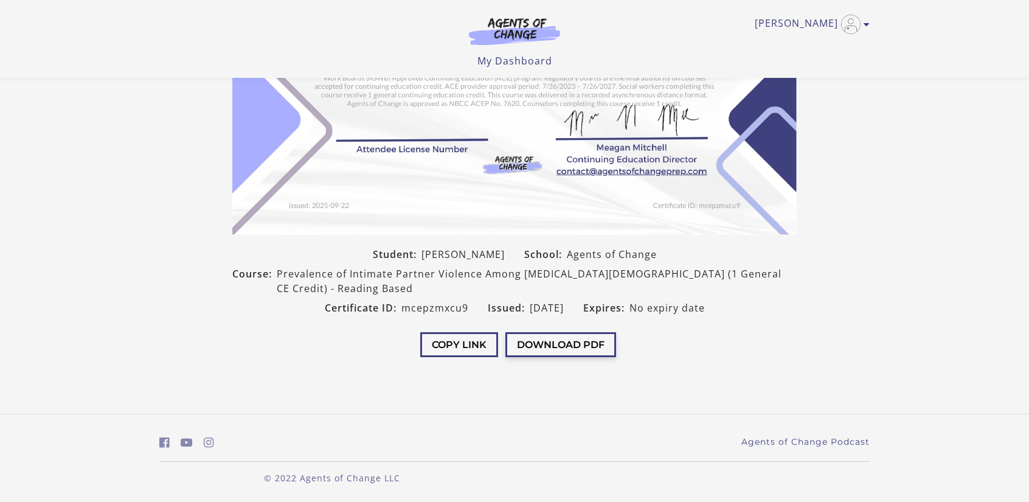
click at [548, 345] on button "Download PDF" at bounding box center [560, 344] width 111 height 25
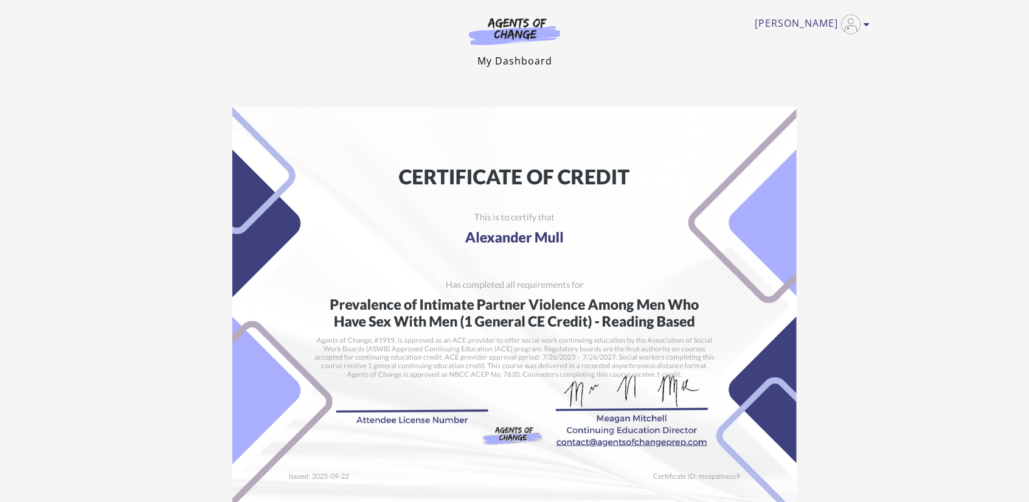
click at [483, 60] on link "My Dashboard" at bounding box center [514, 60] width 75 height 13
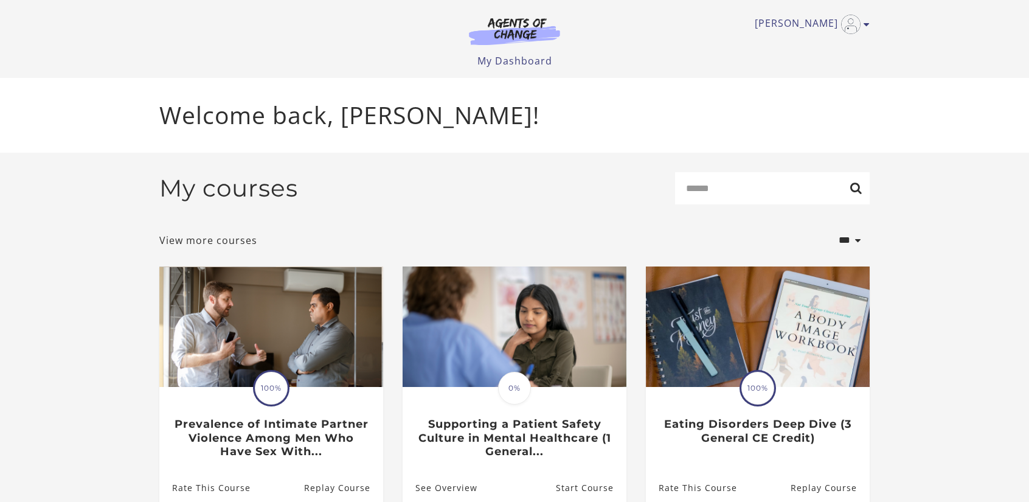
click at [89, 280] on section "**********" at bounding box center [514, 497] width 1029 height 688
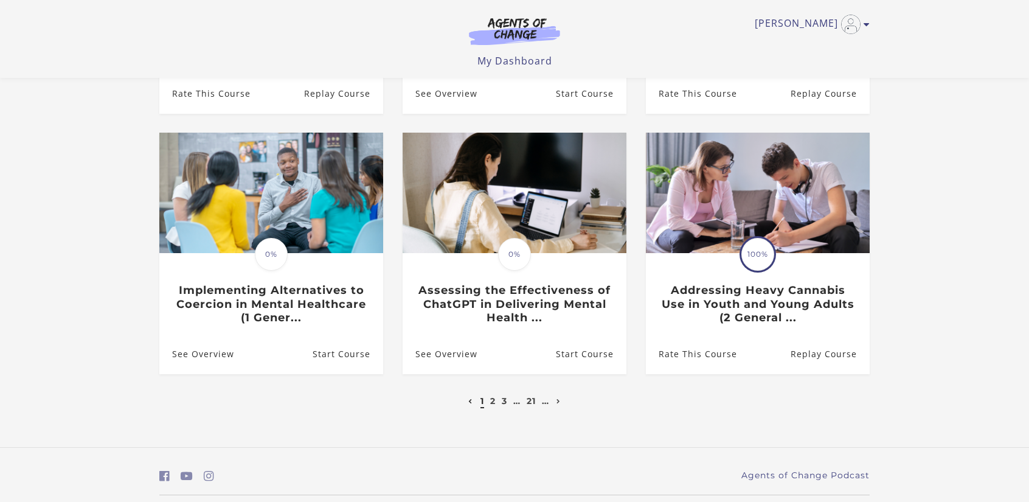
scroll to position [353, 0]
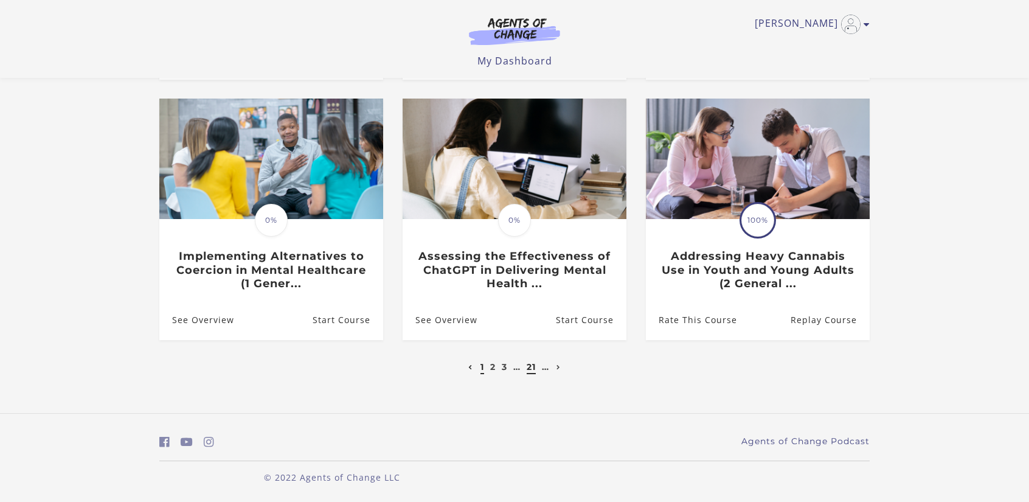
click at [531, 366] on link "21" at bounding box center [530, 366] width 9 height 11
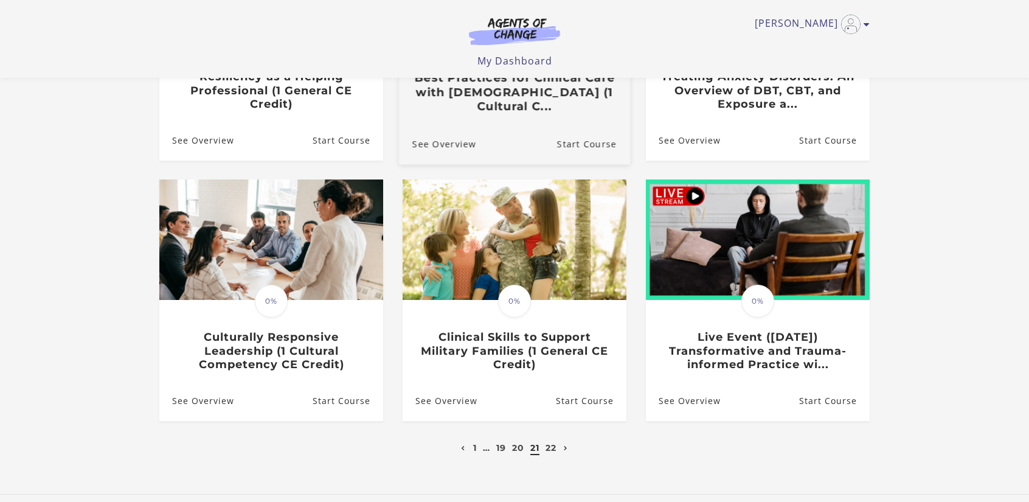
scroll to position [304, 0]
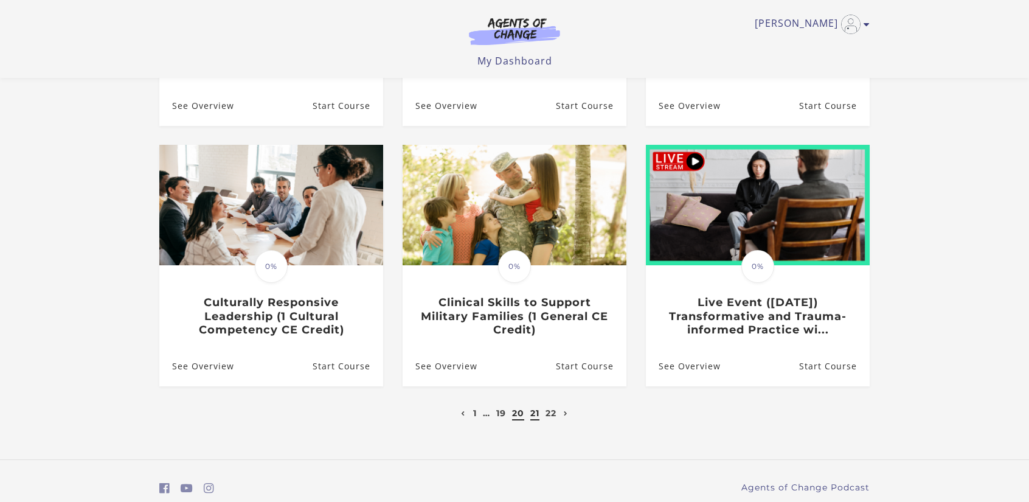
click at [518, 417] on link "20" at bounding box center [518, 412] width 12 height 11
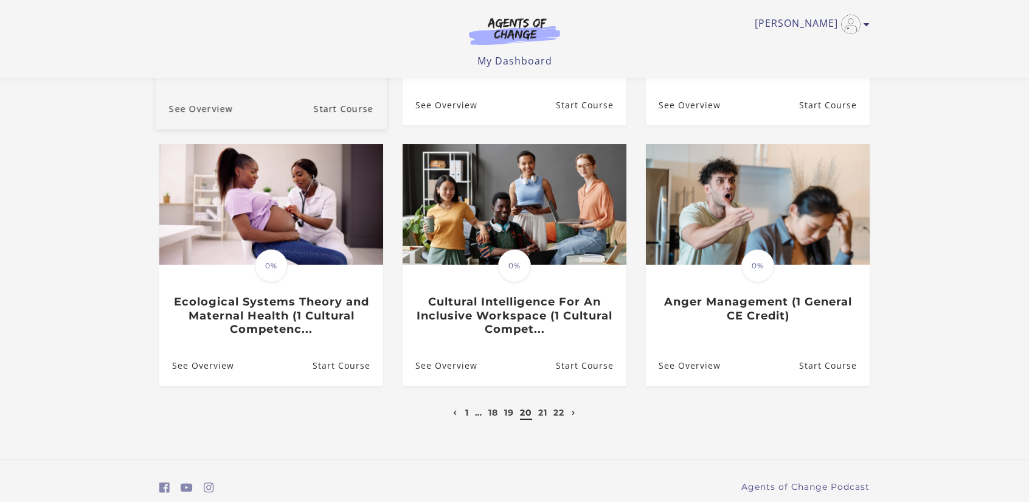
scroll to position [353, 0]
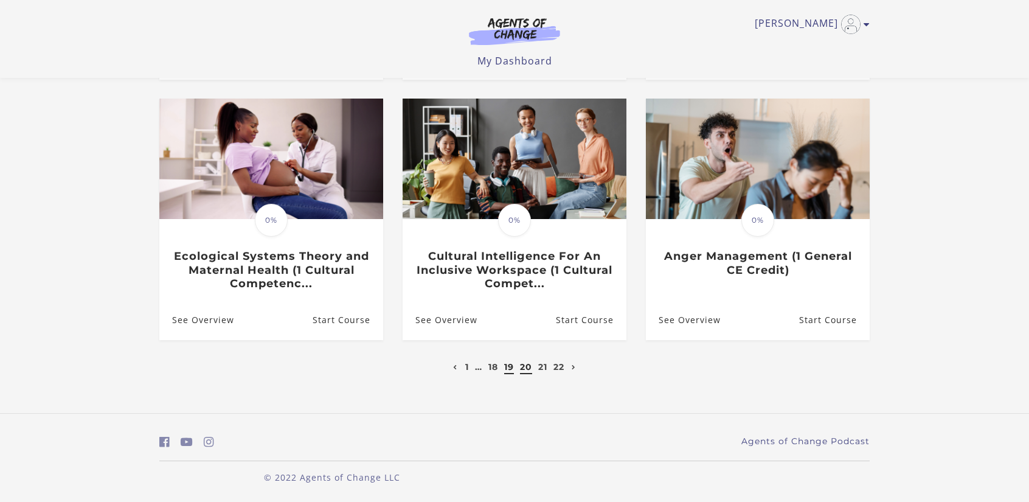
click at [505, 364] on link "19" at bounding box center [509, 366] width 10 height 11
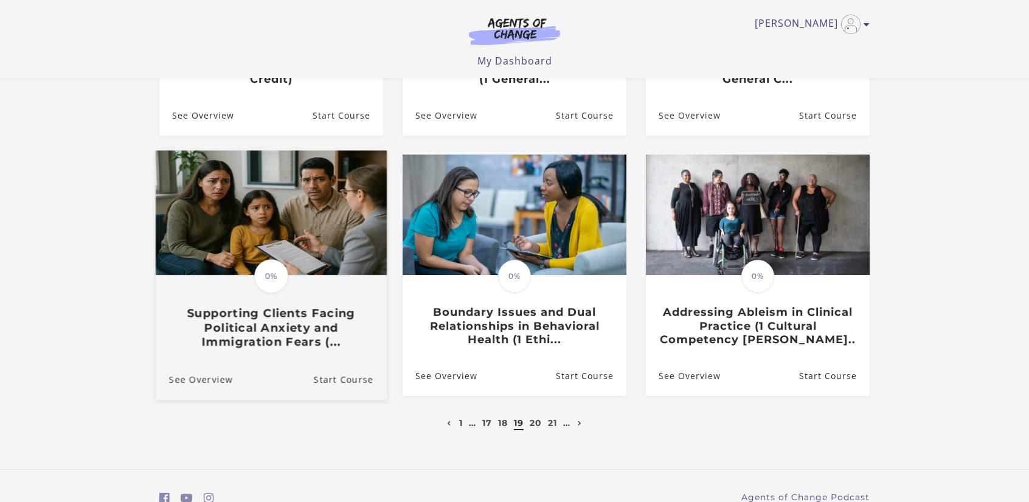
scroll to position [304, 0]
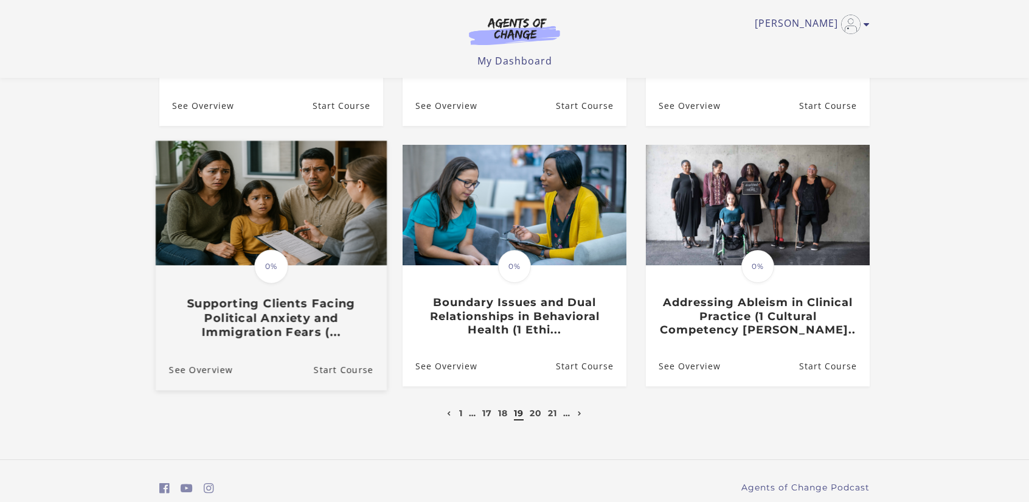
click at [291, 312] on h3 "Supporting Clients Facing Political Anxiety and Immigration Fears (..." at bounding box center [271, 318] width 204 height 43
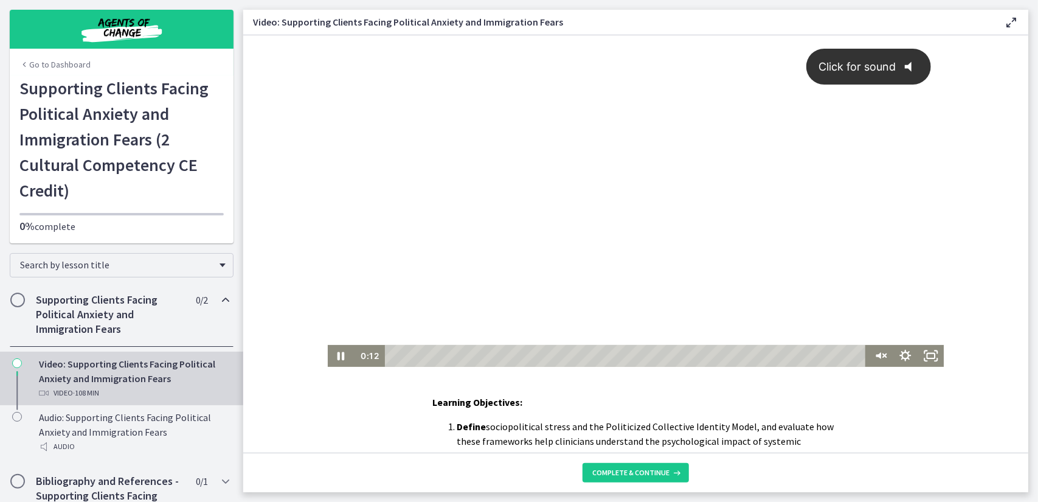
click at [866, 61] on span "Click for sound" at bounding box center [851, 66] width 88 height 13
click at [339, 354] on icon "Pause" at bounding box center [339, 355] width 31 height 26
click at [339, 354] on icon "Play Video" at bounding box center [340, 355] width 31 height 26
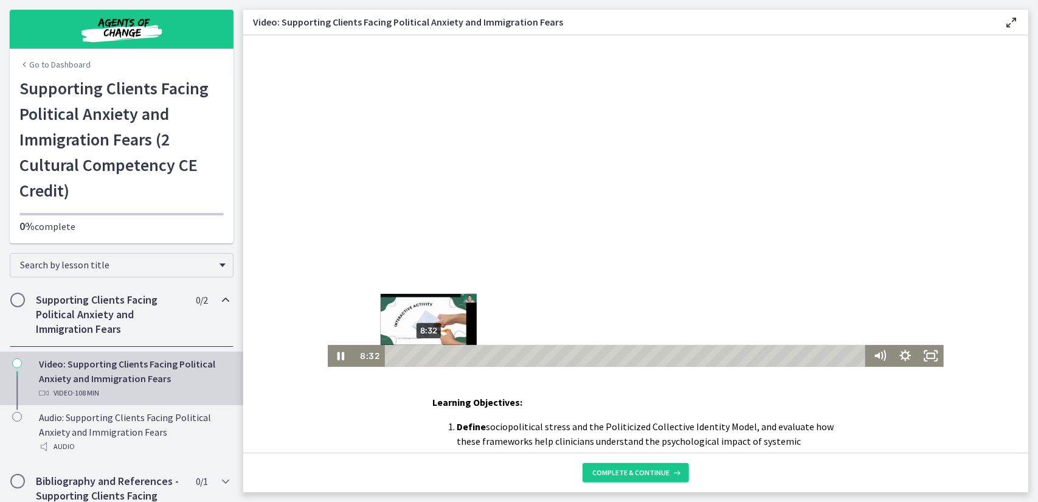
click at [424, 354] on div "Playbar" at bounding box center [427, 354] width 7 height 7
click at [336, 354] on icon "Pause" at bounding box center [340, 355] width 9 height 10
click at [434, 356] on div "10:54" at bounding box center [626, 355] width 471 height 22
click at [337, 356] on icon "Play Video" at bounding box center [341, 355] width 8 height 11
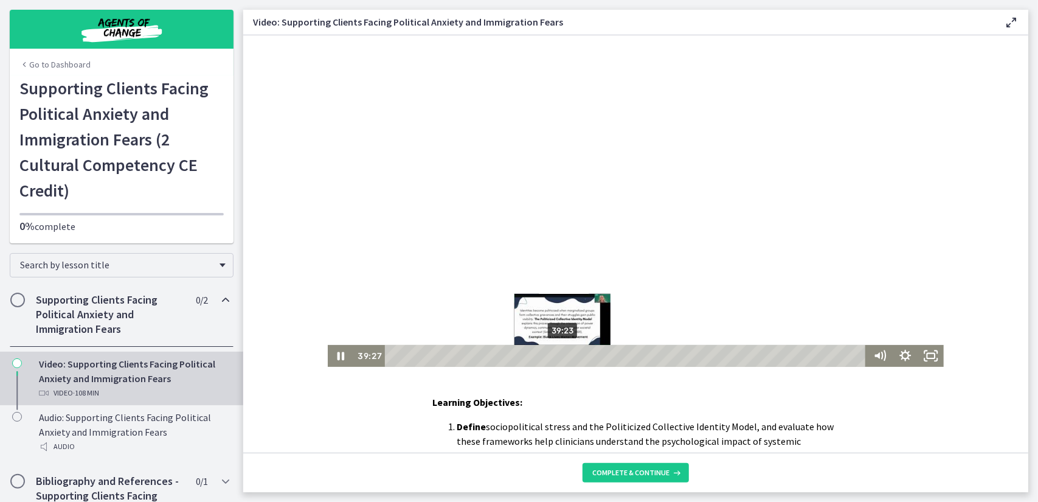
click at [559, 355] on div "Playbar" at bounding box center [562, 354] width 7 height 7
click at [335, 355] on icon "Pause" at bounding box center [339, 355] width 31 height 26
click at [337, 354] on icon "Play Video" at bounding box center [340, 355] width 7 height 9
click at [336, 354] on icon "Pause" at bounding box center [339, 355] width 31 height 26
click at [335, 359] on icon "Play Video" at bounding box center [341, 355] width 26 height 22
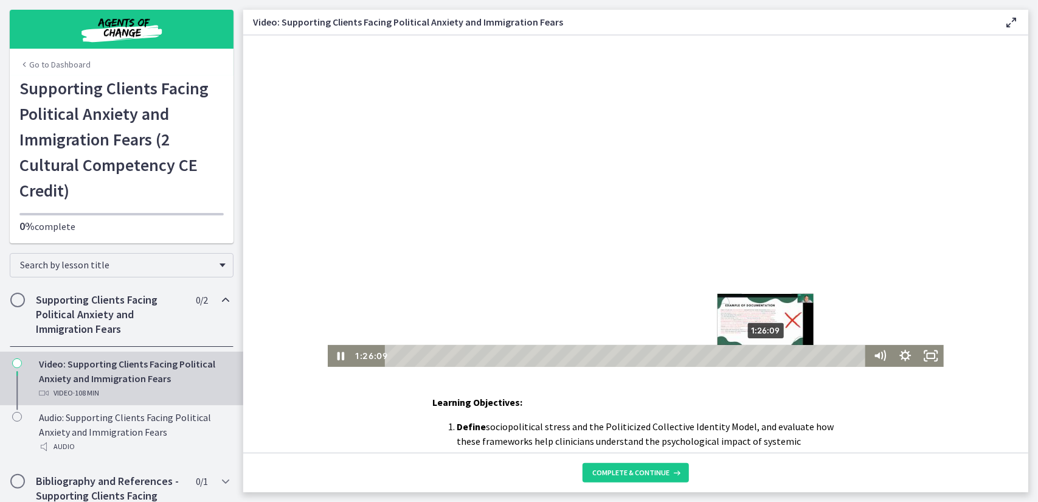
click at [762, 354] on div "Playbar" at bounding box center [764, 354] width 7 height 7
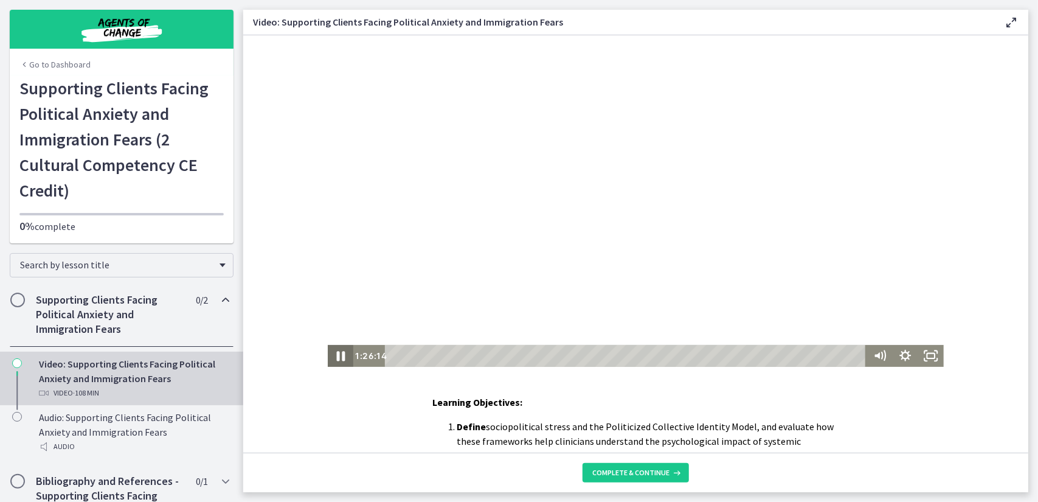
click at [329, 351] on icon "Pause" at bounding box center [339, 355] width 31 height 26
click at [329, 351] on icon "Play Video" at bounding box center [340, 355] width 31 height 26
click at [337, 358] on icon "Pause" at bounding box center [340, 355] width 9 height 10
click at [327, 356] on icon "Play Video" at bounding box center [340, 355] width 31 height 26
click at [793, 356] on div "Playbar" at bounding box center [795, 354] width 7 height 7
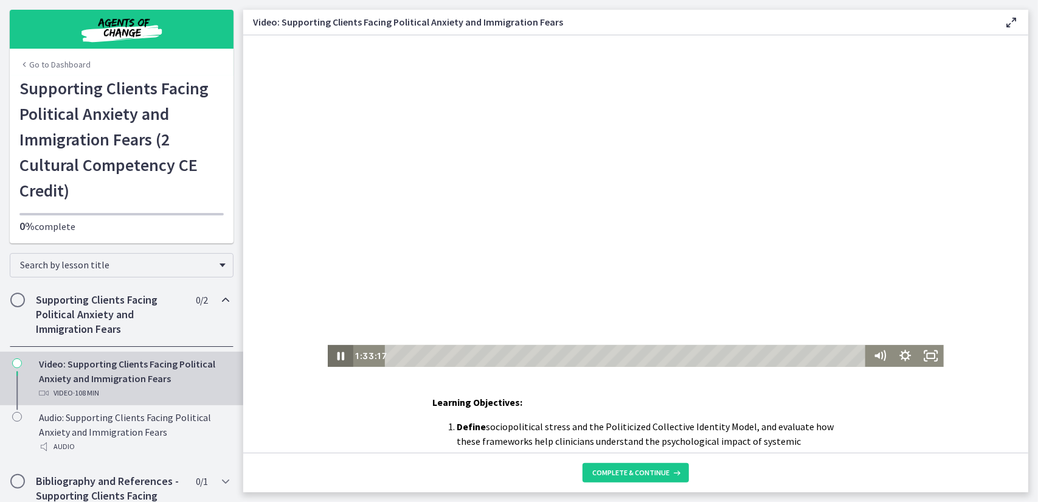
click at [337, 356] on icon "Pause" at bounding box center [339, 355] width 7 height 9
click at [337, 357] on icon "Play Video" at bounding box center [341, 355] width 26 height 22
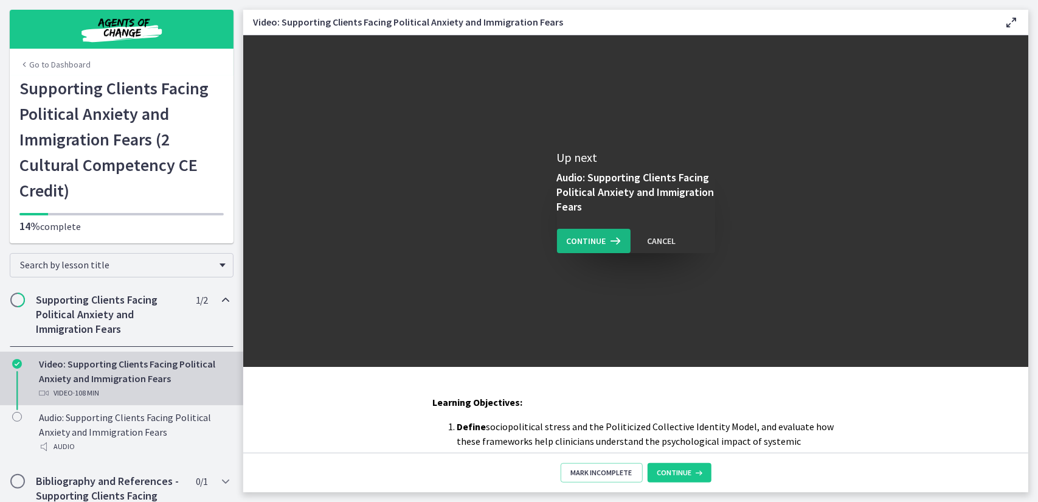
click at [586, 246] on span "Continue" at bounding box center [587, 240] width 40 height 15
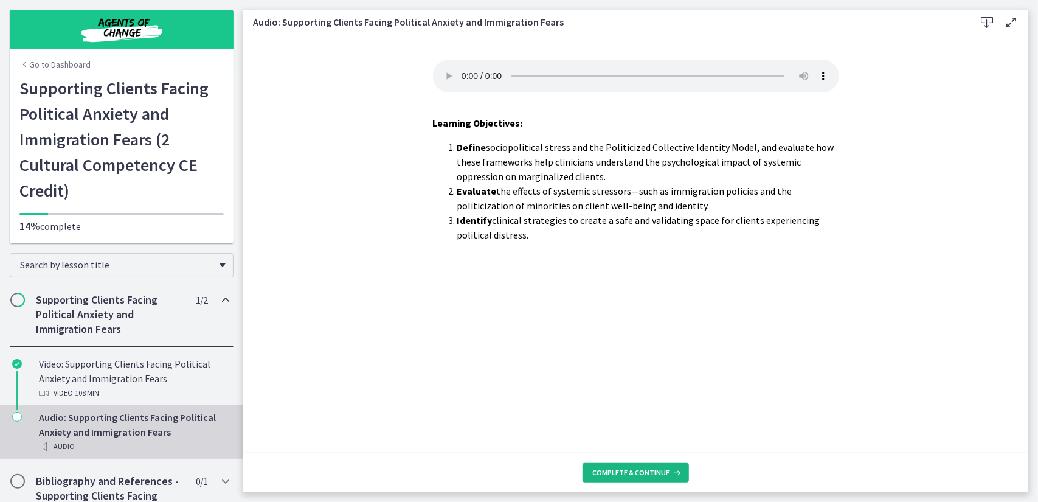
click at [612, 474] on span "Complete & continue" at bounding box center [630, 472] width 77 height 10
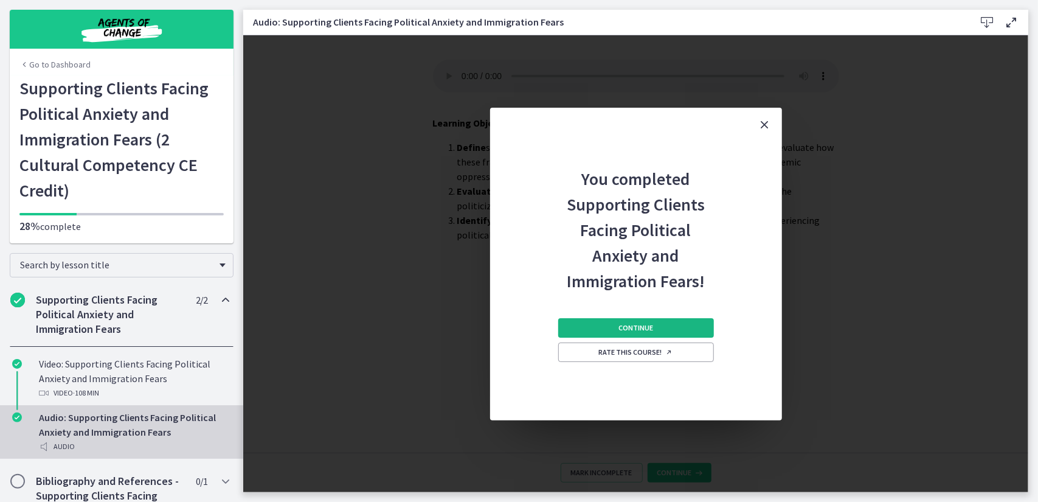
click at [633, 328] on span "Continue" at bounding box center [635, 328] width 35 height 10
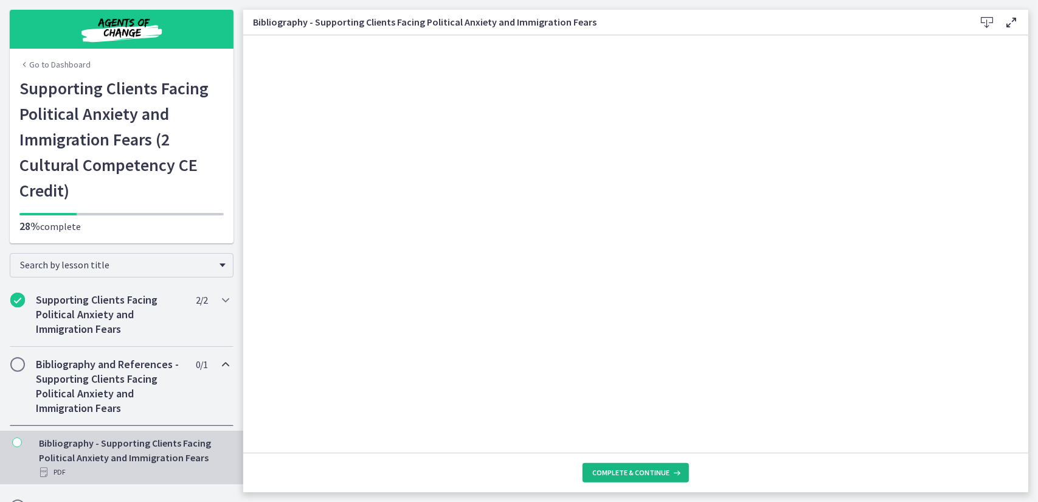
click at [652, 471] on span "Complete & continue" at bounding box center [630, 472] width 77 height 10
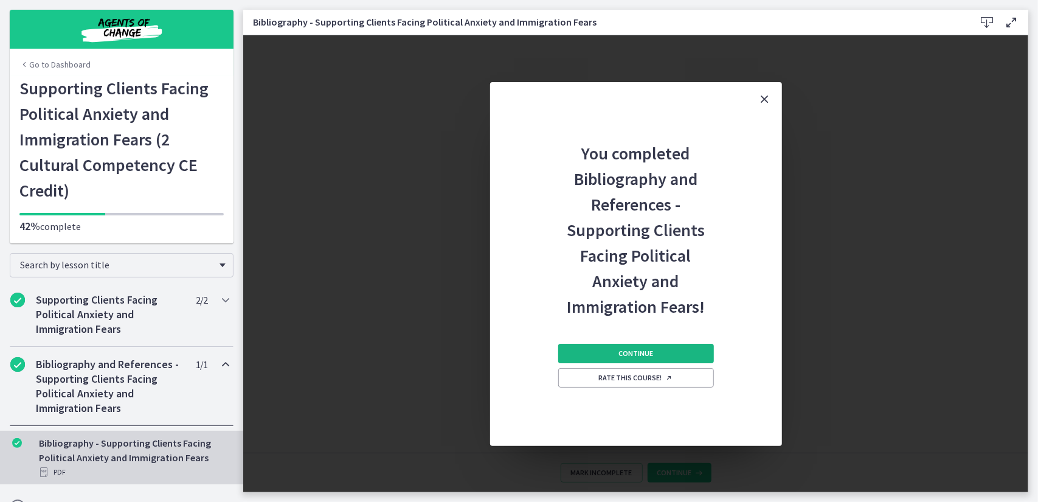
click at [636, 358] on button "Continue" at bounding box center [636, 352] width 156 height 19
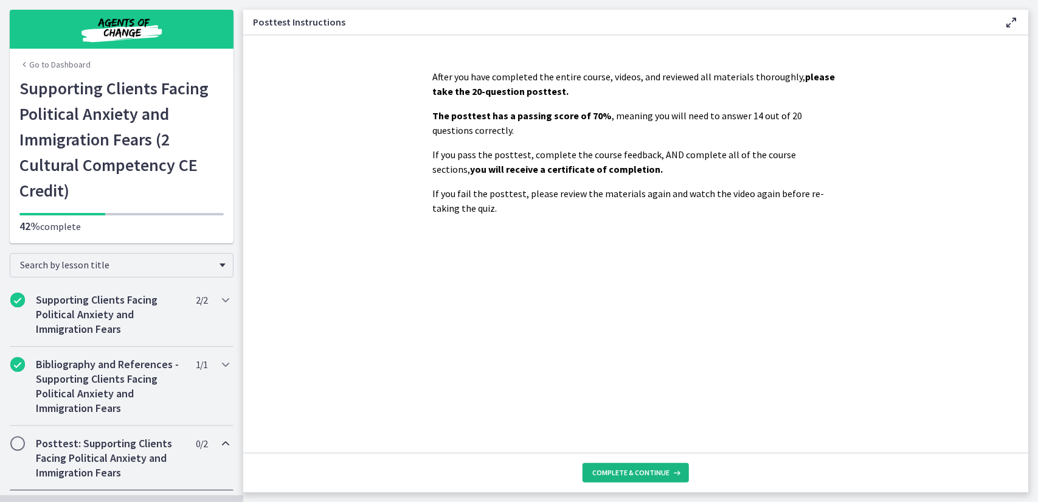
click at [626, 475] on span "Complete & continue" at bounding box center [630, 472] width 77 height 10
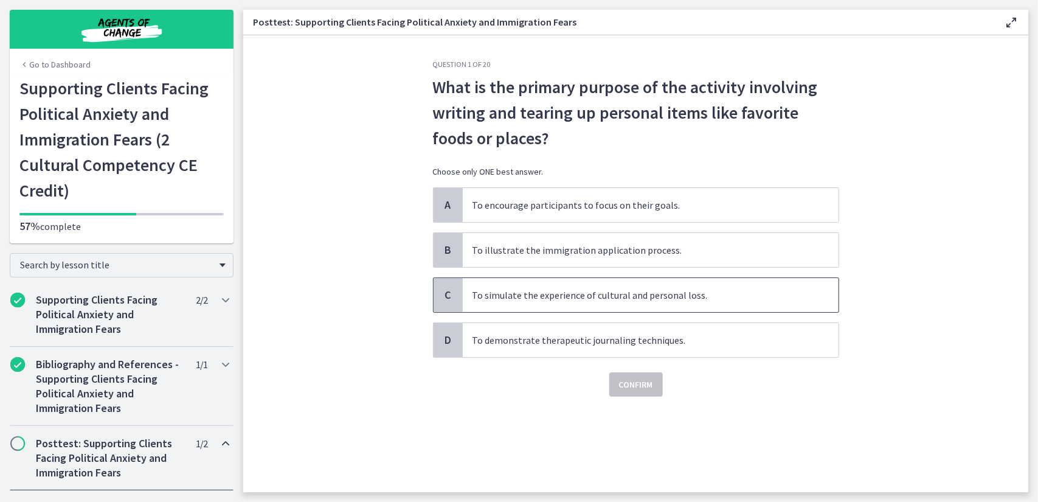
click at [593, 285] on span "To simulate the experience of cultural and personal loss." at bounding box center [651, 295] width 376 height 34
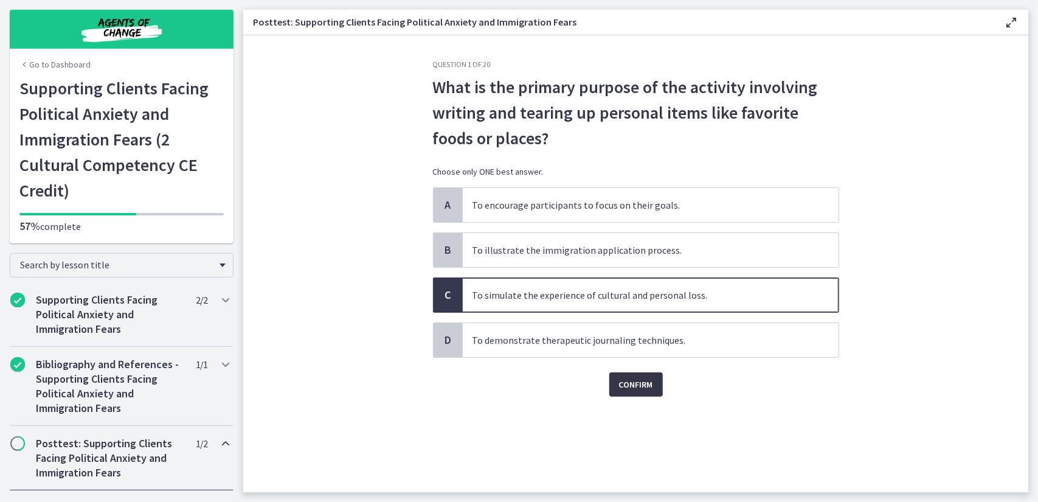
click at [626, 378] on span "Confirm" at bounding box center [636, 384] width 34 height 15
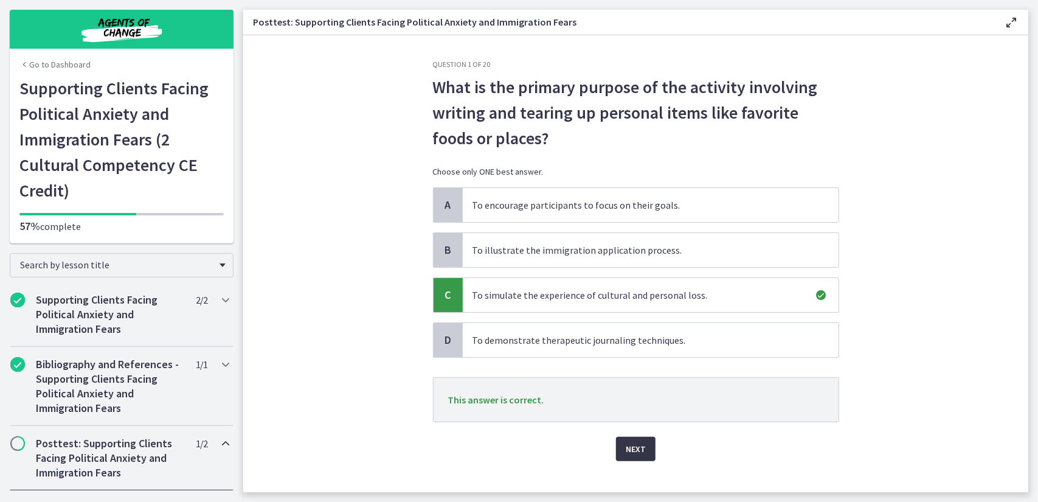
click at [638, 450] on span "Next" at bounding box center [636, 448] width 20 height 15
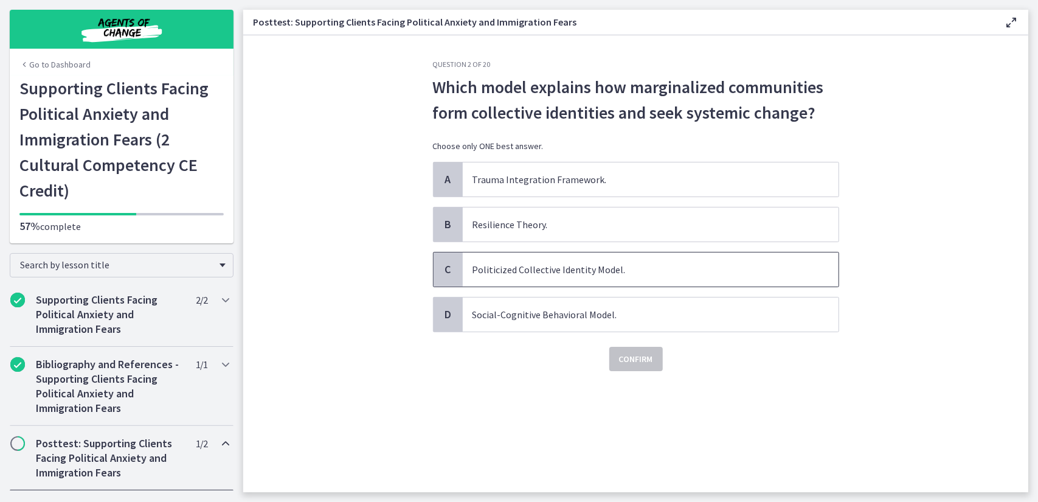
click at [573, 274] on span "Politicized Collective Identity Model." at bounding box center [651, 269] width 376 height 34
click at [626, 356] on span "Confirm" at bounding box center [636, 358] width 34 height 15
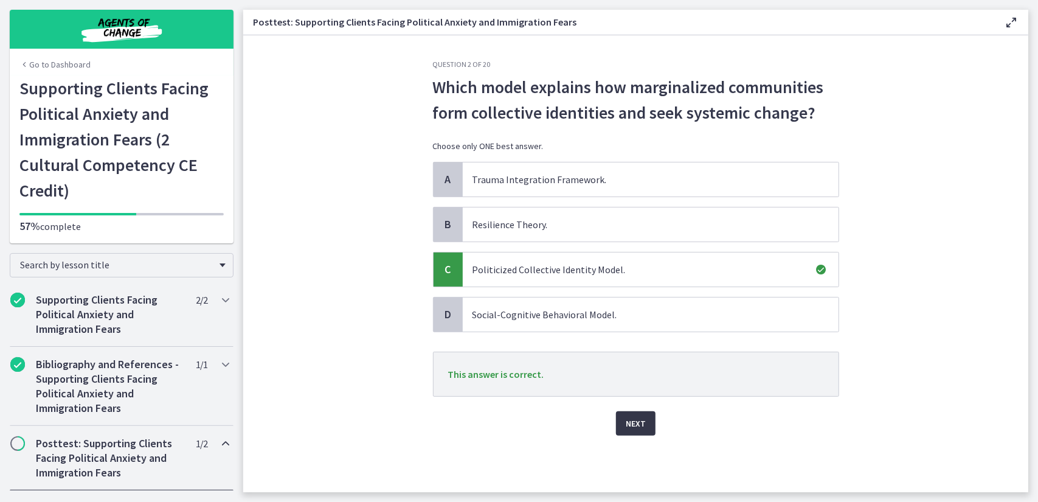
click at [638, 424] on span "Next" at bounding box center [636, 423] width 20 height 15
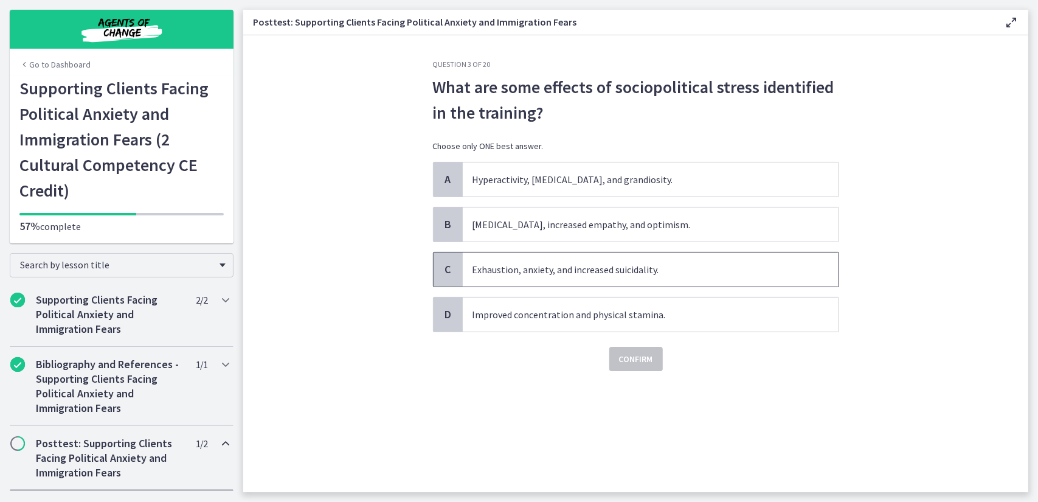
click at [594, 266] on span "Exhaustion, anxiety, and increased suicidality." at bounding box center [651, 269] width 376 height 34
click at [631, 356] on span "Confirm" at bounding box center [636, 358] width 34 height 15
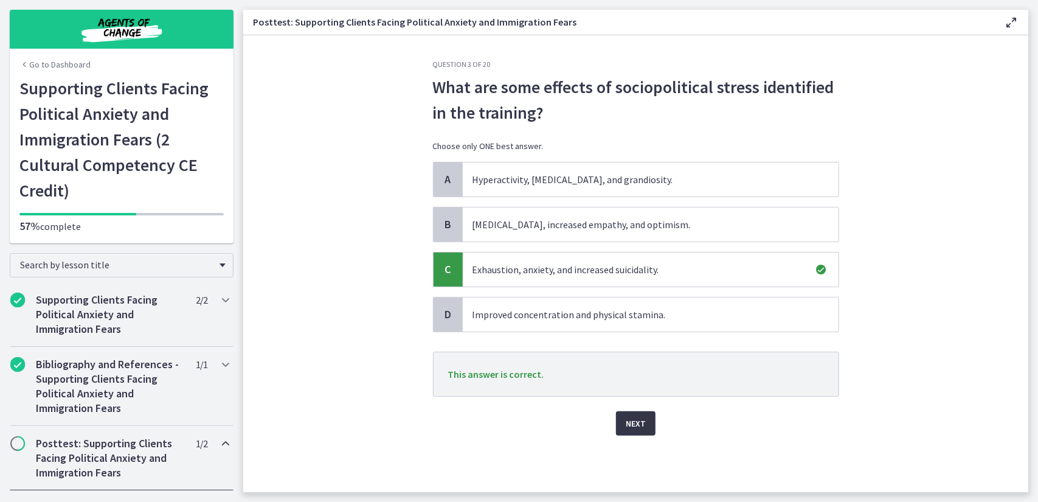
click at [642, 416] on span "Next" at bounding box center [636, 423] width 20 height 15
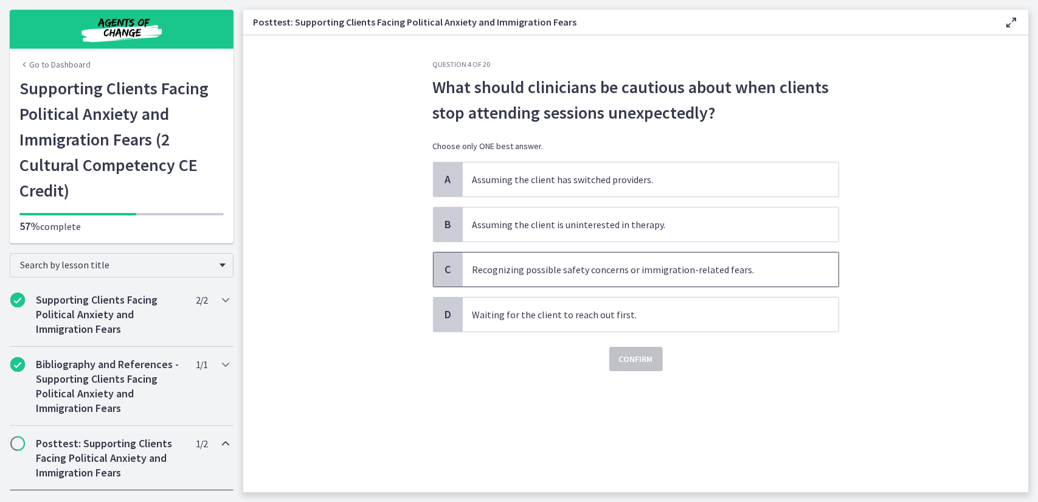
click at [610, 264] on span "Recognizing possible safety concerns or immigration-related fears." at bounding box center [651, 269] width 376 height 34
click at [643, 363] on span "Confirm" at bounding box center [636, 358] width 34 height 15
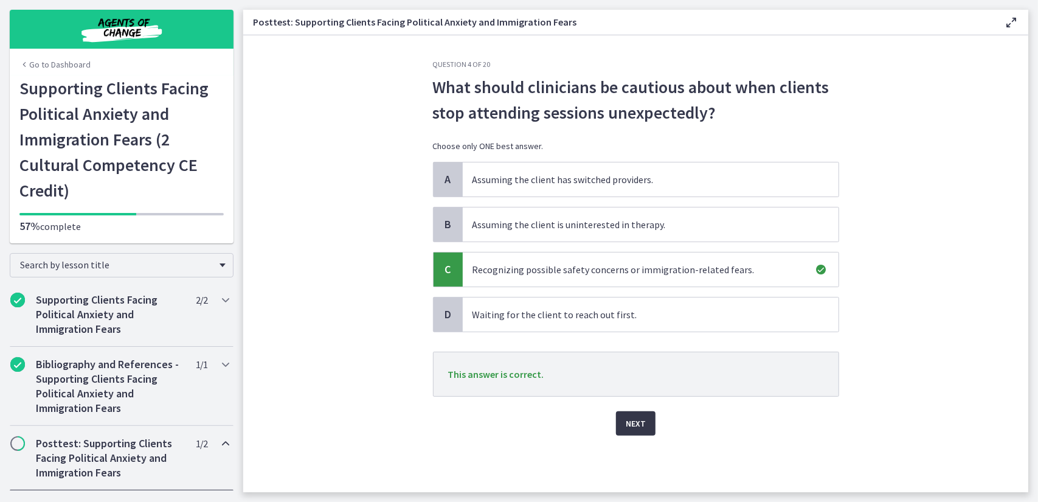
click at [649, 412] on button "Next" at bounding box center [636, 423] width 40 height 24
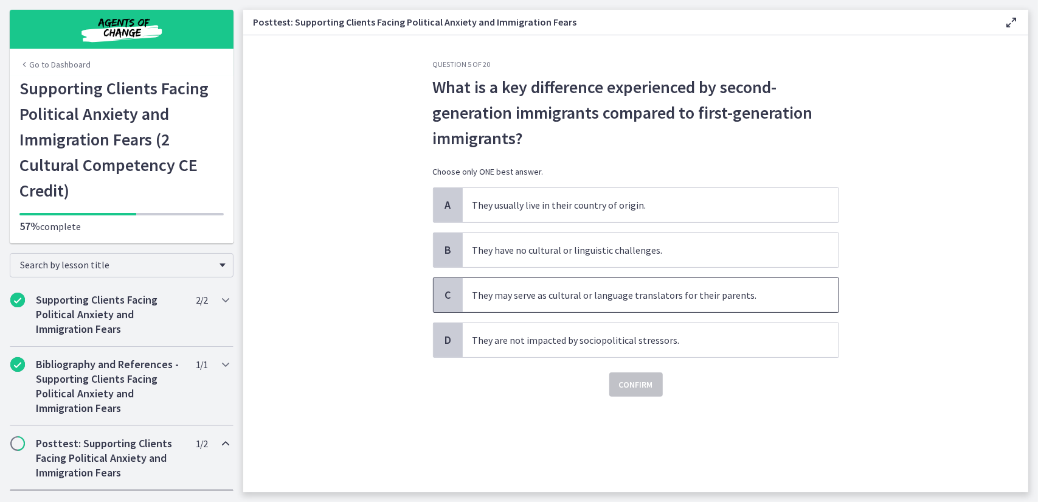
click at [590, 294] on span "They may serve as cultural or language translators for their parents." at bounding box center [651, 295] width 376 height 34
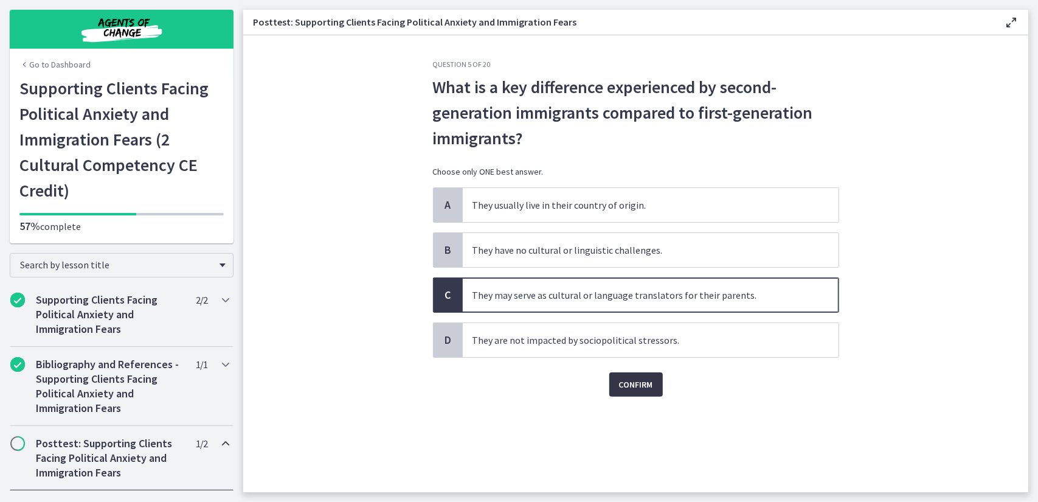
click at [620, 379] on span "Confirm" at bounding box center [636, 384] width 34 height 15
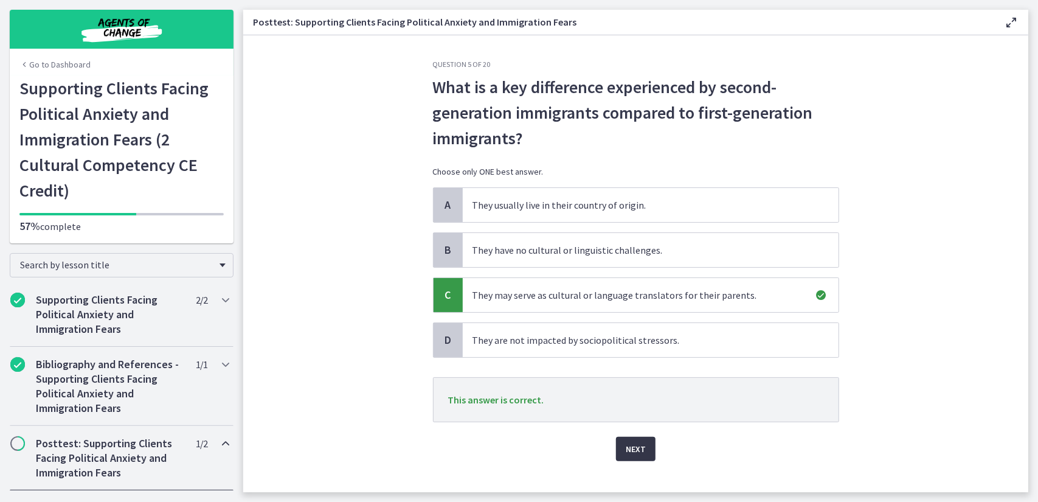
click at [645, 457] on button "Next" at bounding box center [636, 448] width 40 height 24
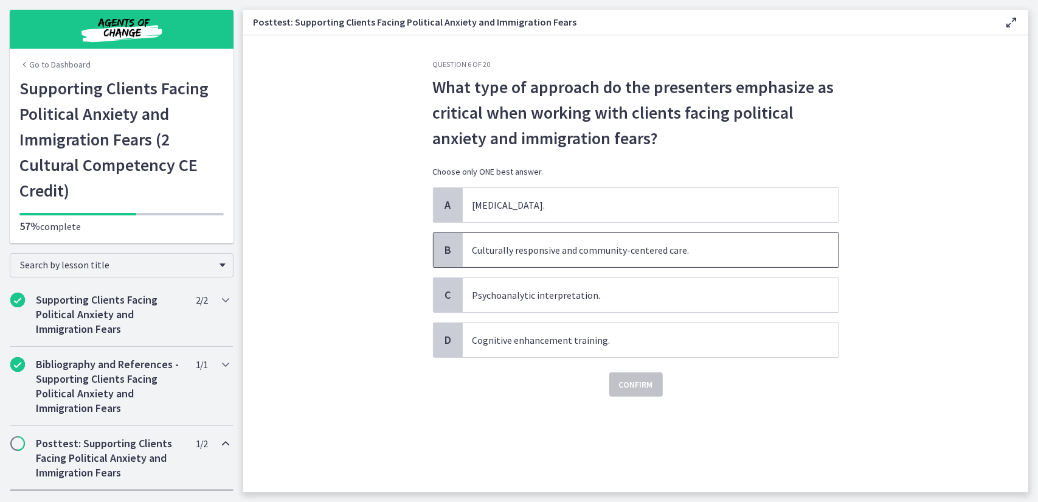
click at [581, 253] on span "Culturally responsive and community-centered care." at bounding box center [651, 250] width 376 height 34
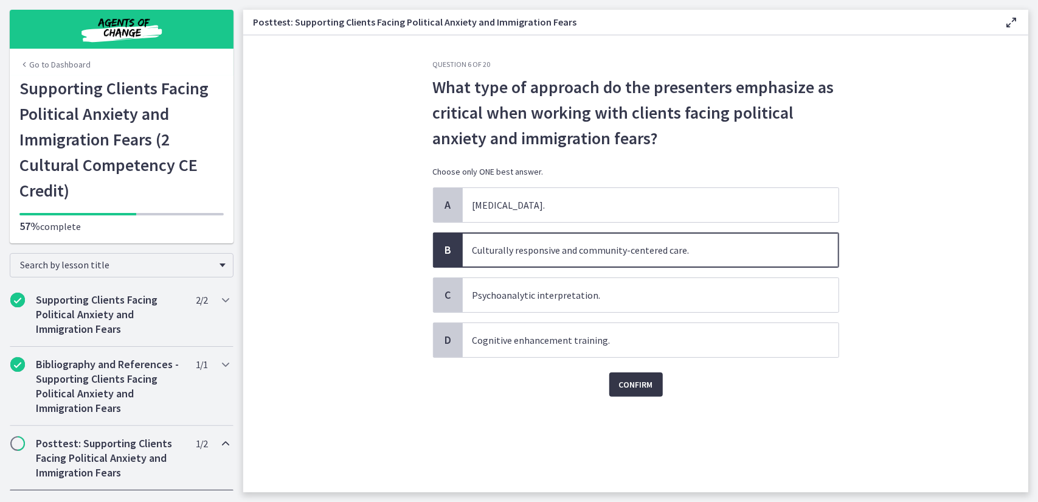
click at [630, 384] on span "Confirm" at bounding box center [636, 384] width 34 height 15
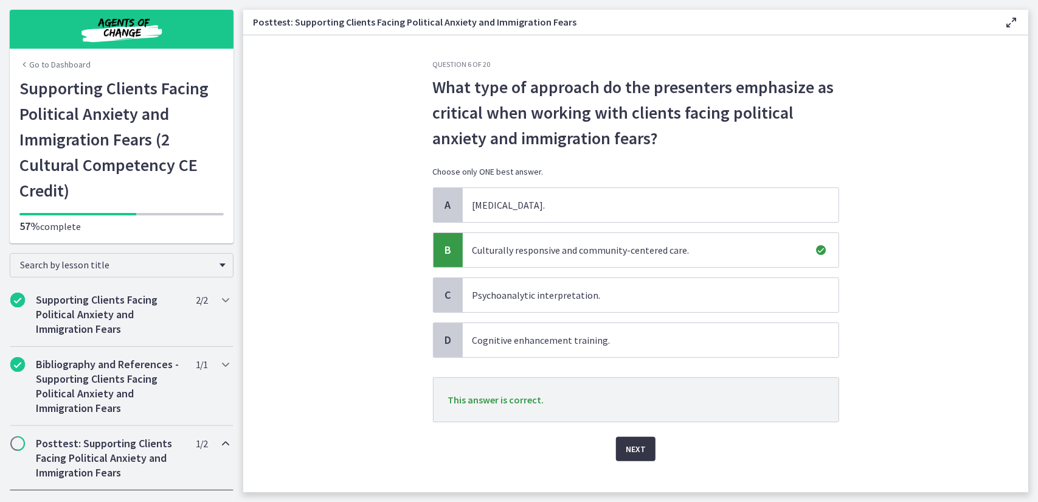
click at [640, 444] on span "Next" at bounding box center [636, 448] width 20 height 15
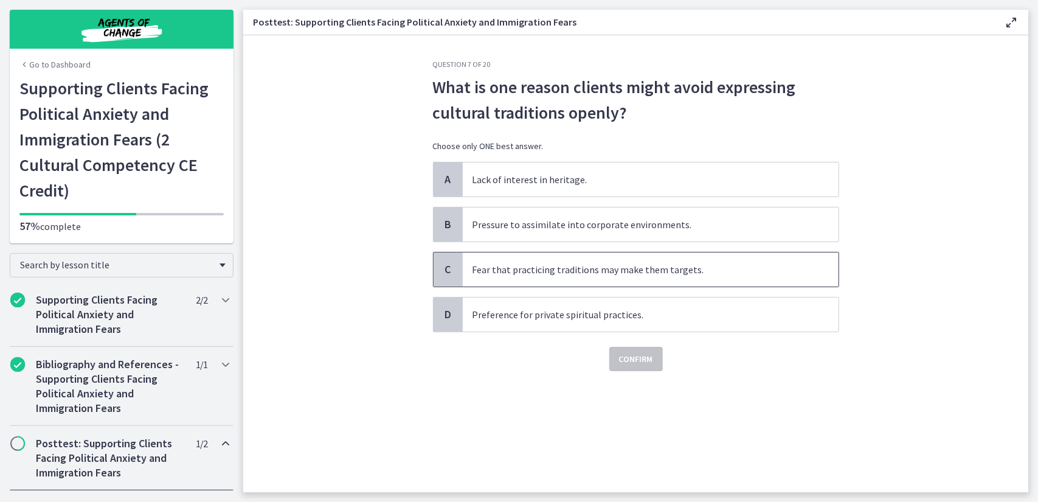
click at [583, 269] on span "Fear that practicing traditions may make them targets." at bounding box center [651, 269] width 376 height 34
click at [633, 357] on span "Confirm" at bounding box center [636, 358] width 34 height 15
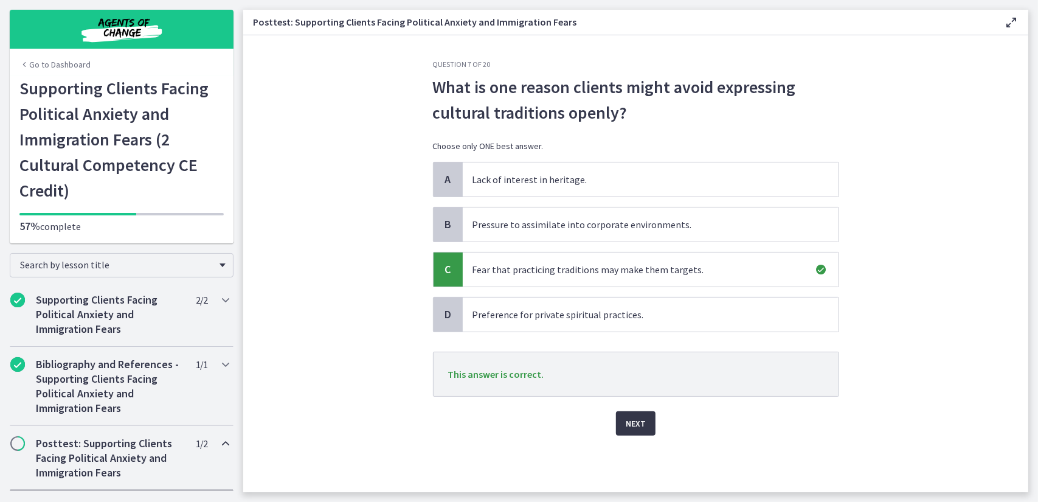
click at [642, 418] on span "Next" at bounding box center [636, 423] width 20 height 15
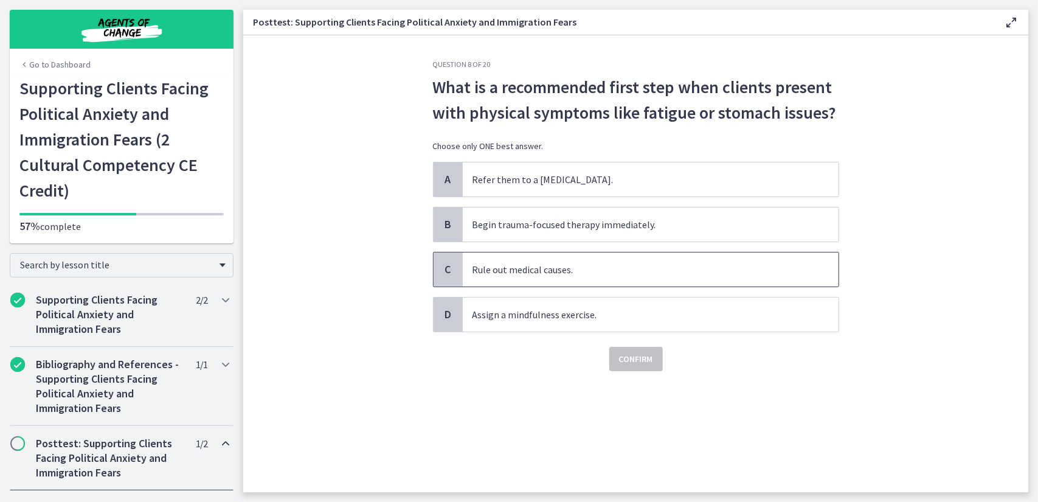
click at [554, 269] on span "Rule out medical causes." at bounding box center [651, 269] width 376 height 34
click at [624, 358] on span "Confirm" at bounding box center [636, 358] width 34 height 15
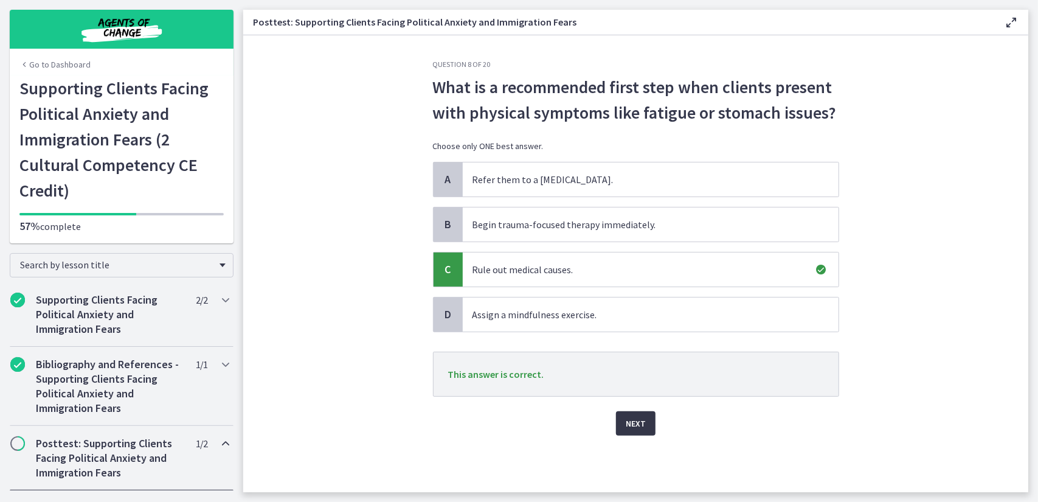
click at [641, 426] on span "Next" at bounding box center [636, 423] width 20 height 15
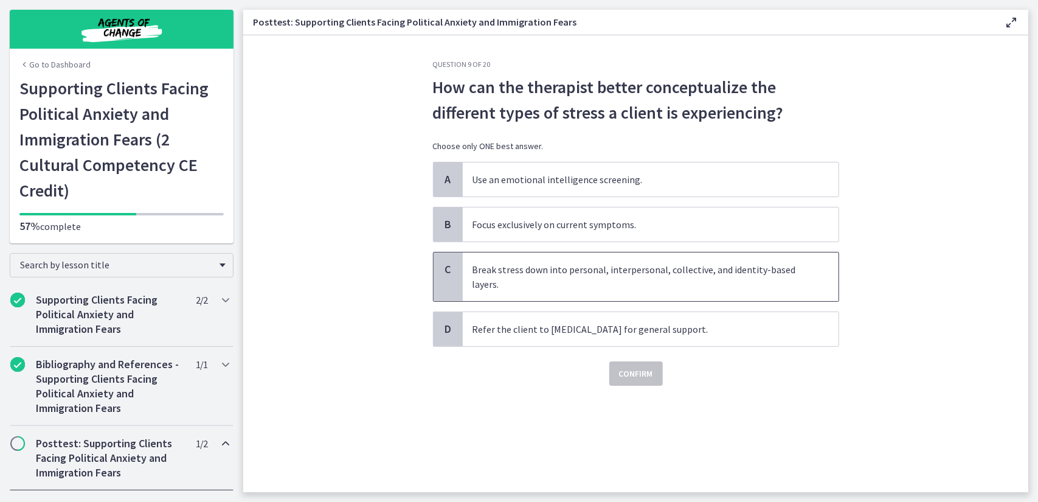
click at [562, 286] on span "Break stress down into personal, interpersonal, collective, and identity-based …" at bounding box center [651, 276] width 376 height 49
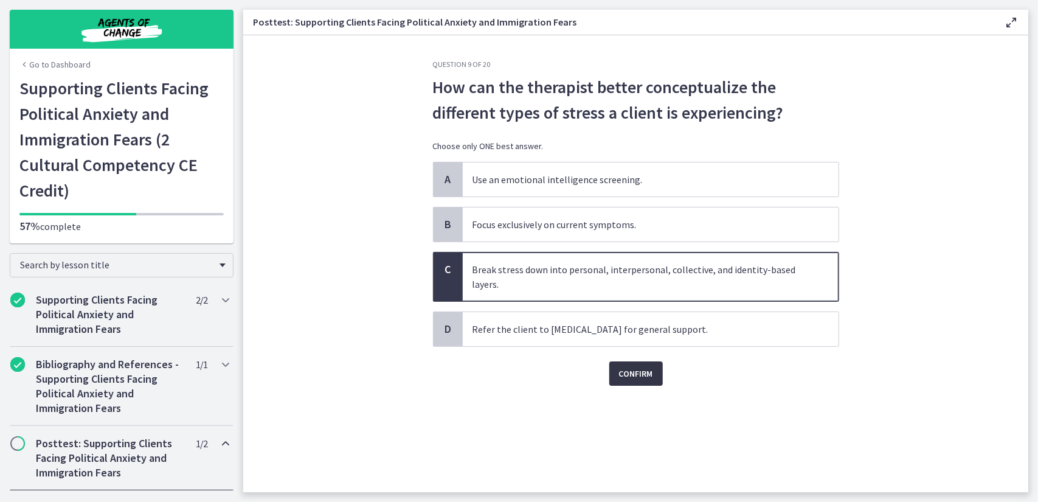
click at [624, 366] on span "Confirm" at bounding box center [636, 373] width 34 height 15
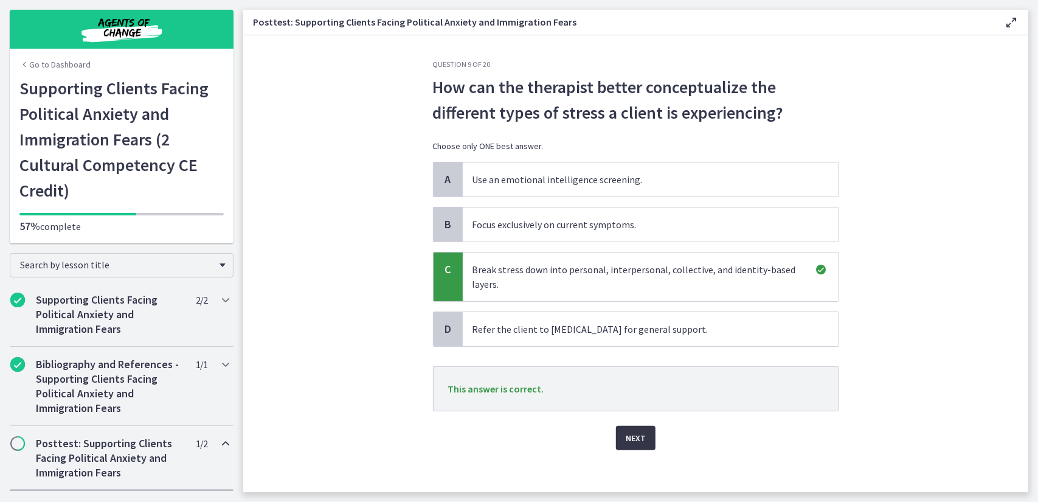
click at [629, 433] on span "Next" at bounding box center [636, 437] width 20 height 15
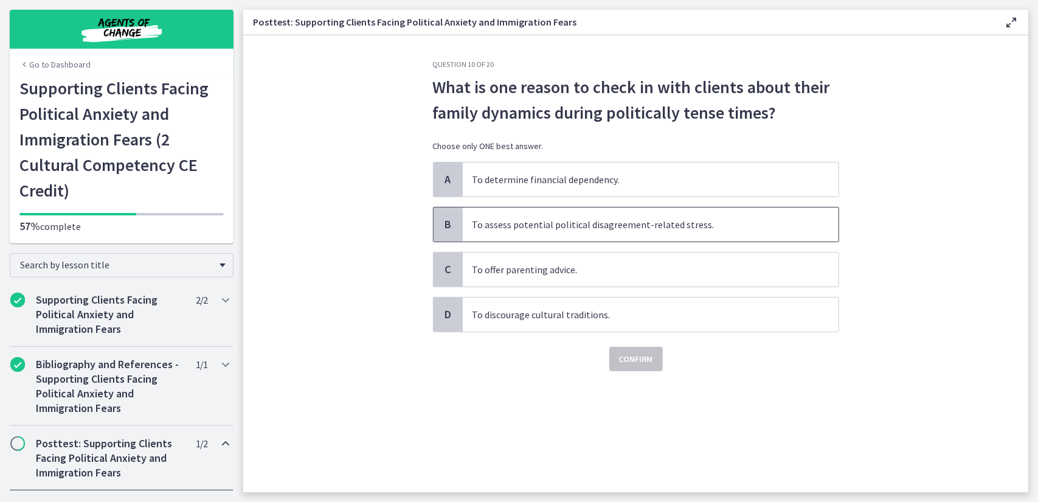
click at [567, 227] on span "To assess potential political disagreement-related stress." at bounding box center [651, 224] width 376 height 34
click at [619, 362] on span "Confirm" at bounding box center [636, 358] width 34 height 15
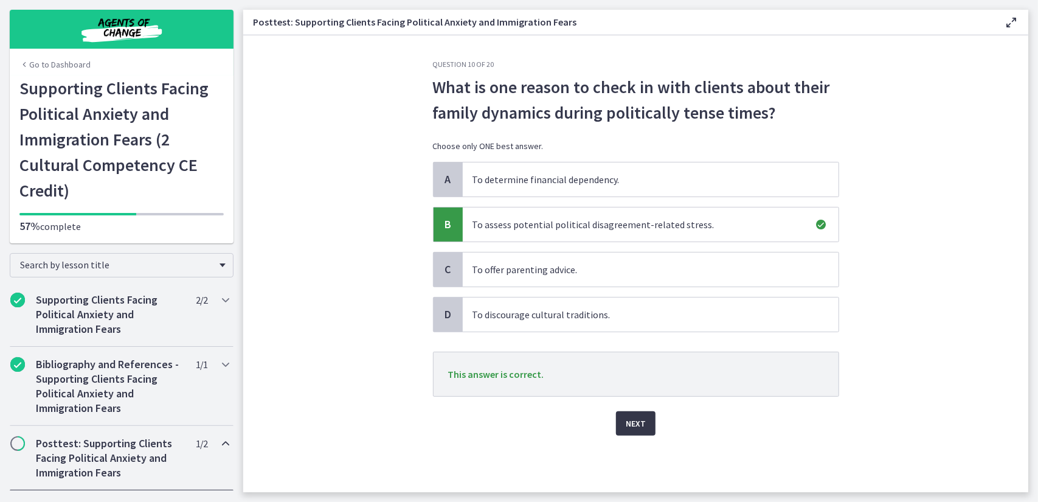
click at [622, 427] on button "Next" at bounding box center [636, 423] width 40 height 24
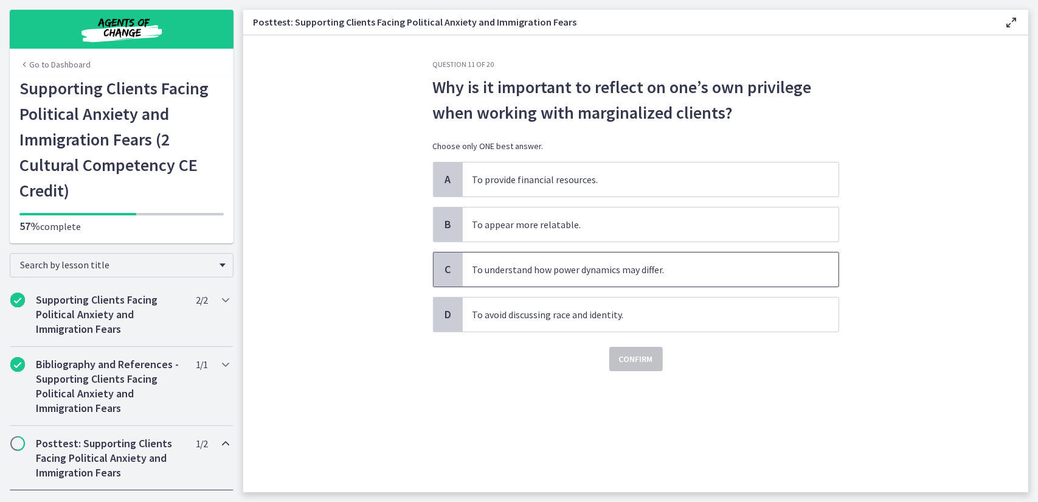
click at [558, 271] on span "To understand how power dynamics may differ." at bounding box center [651, 269] width 376 height 34
click at [629, 362] on span "Confirm" at bounding box center [636, 358] width 34 height 15
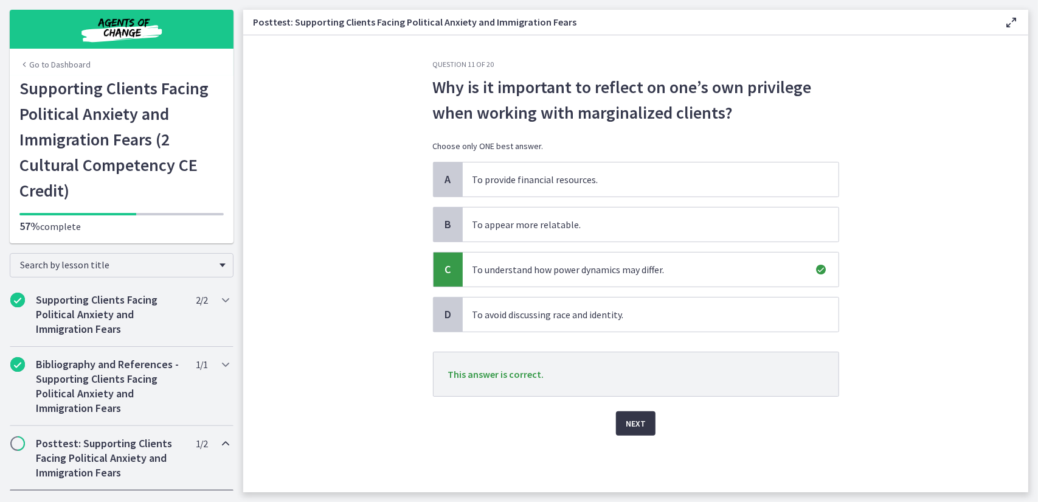
click at [634, 419] on span "Next" at bounding box center [636, 423] width 20 height 15
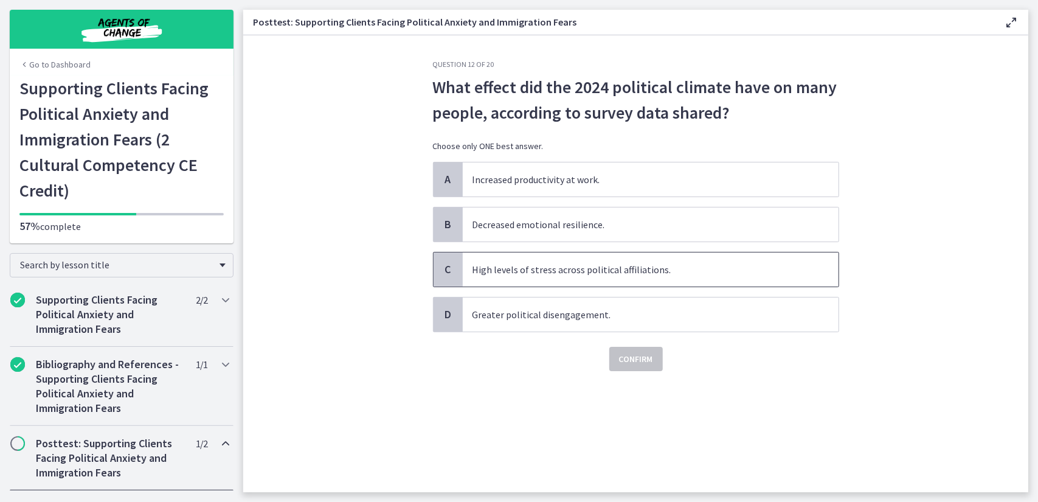
click at [558, 268] on span "High levels of stress across political affiliations." at bounding box center [651, 269] width 376 height 34
click at [626, 362] on span "Confirm" at bounding box center [636, 358] width 34 height 15
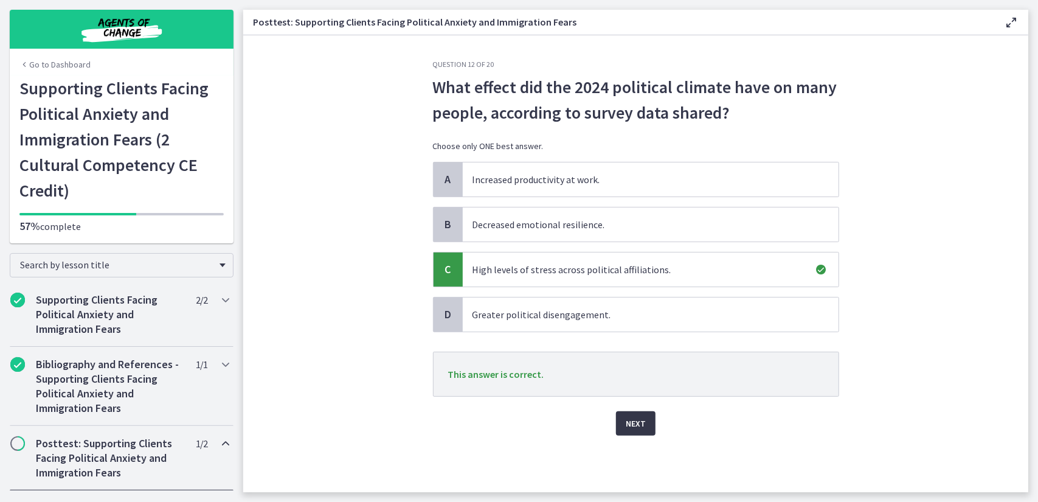
click at [624, 419] on button "Next" at bounding box center [636, 423] width 40 height 24
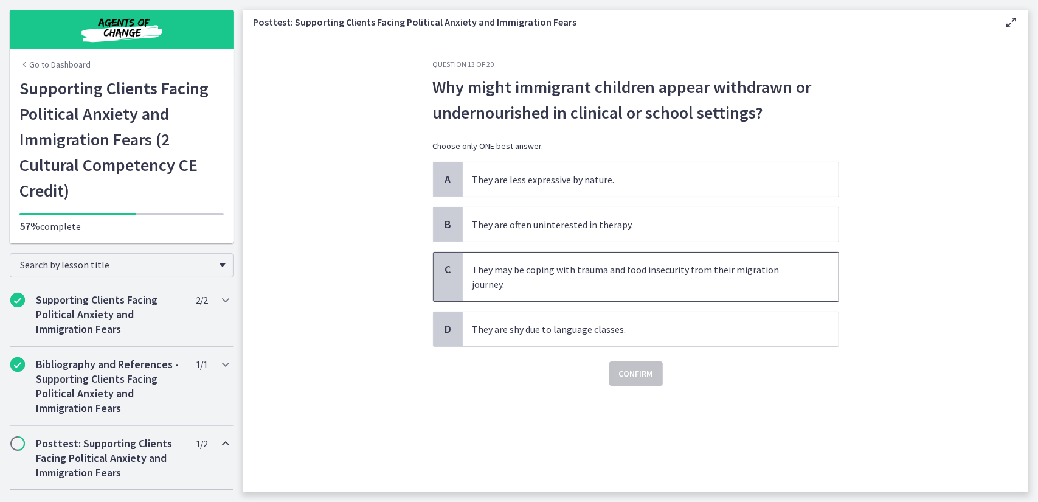
click at [557, 268] on span "They may be coping with trauma and food insecurity from their migration journey." at bounding box center [651, 276] width 376 height 49
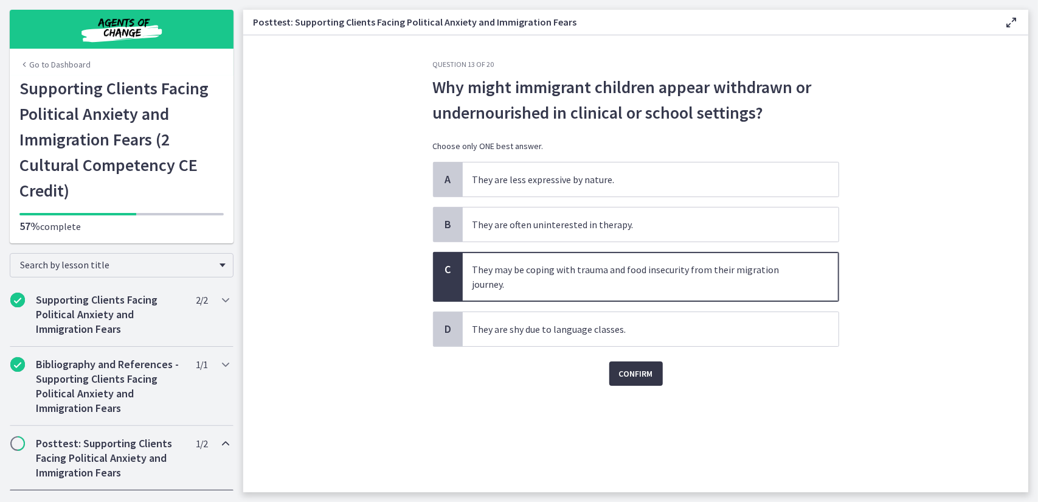
click at [625, 366] on span "Confirm" at bounding box center [636, 373] width 34 height 15
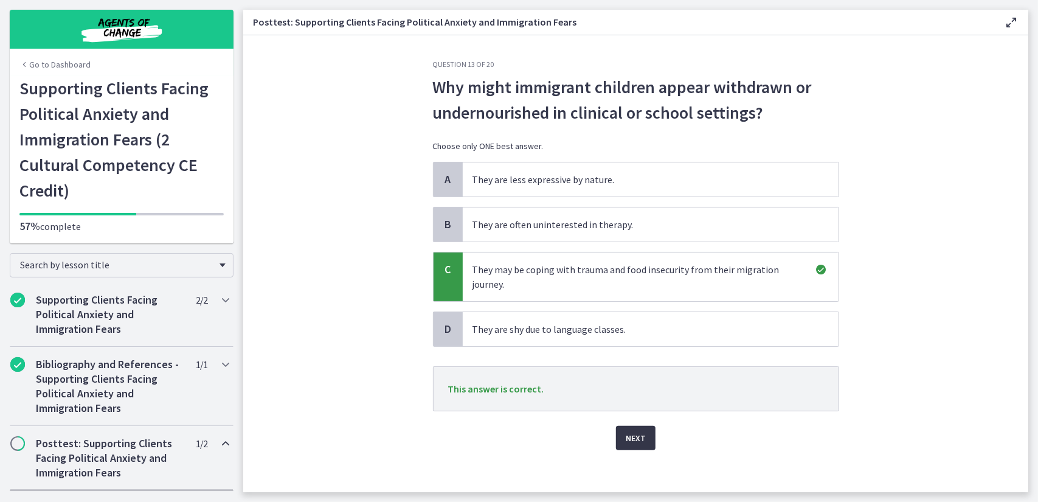
click at [633, 430] on span "Next" at bounding box center [636, 437] width 20 height 15
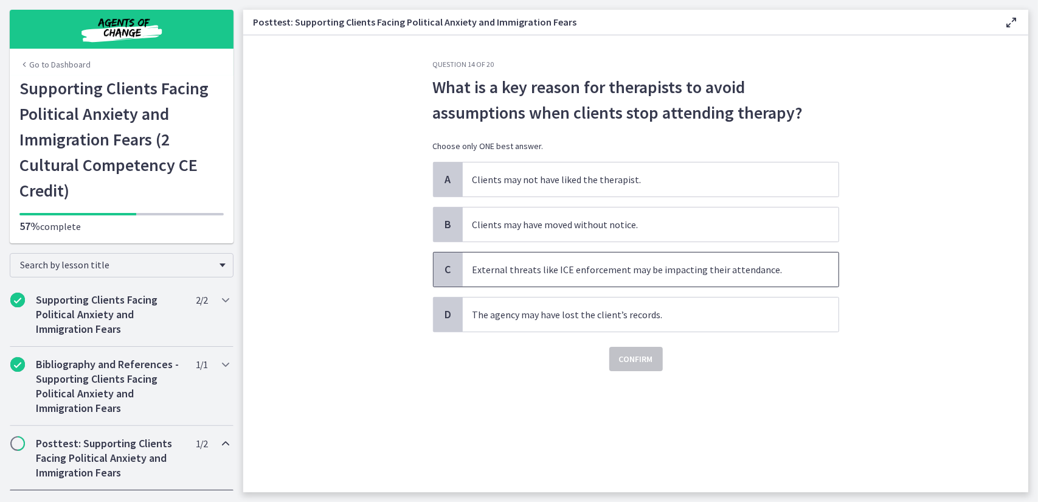
click at [574, 274] on span "External threats like ICE enforcement may be impacting their attendance." at bounding box center [651, 269] width 376 height 34
click at [635, 352] on span "Confirm" at bounding box center [636, 358] width 34 height 15
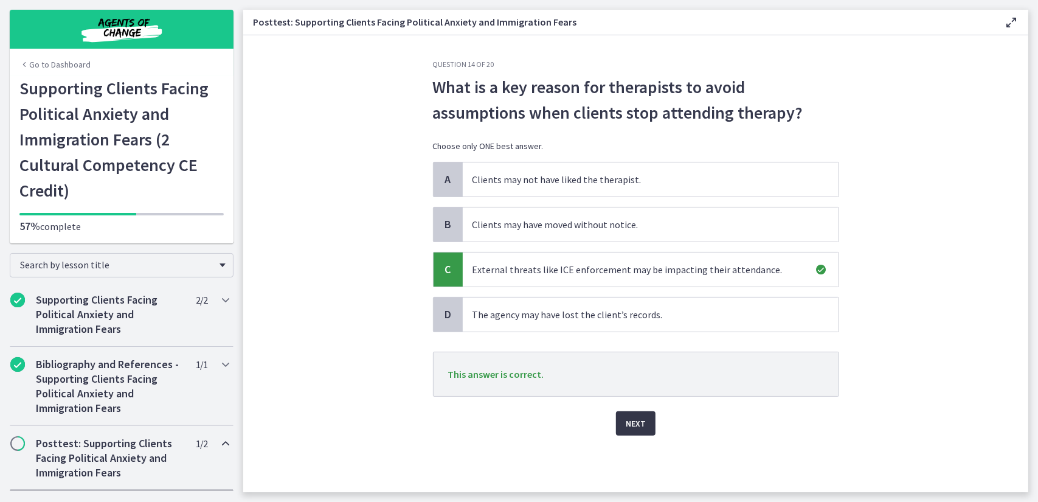
click at [637, 421] on span "Next" at bounding box center [636, 423] width 20 height 15
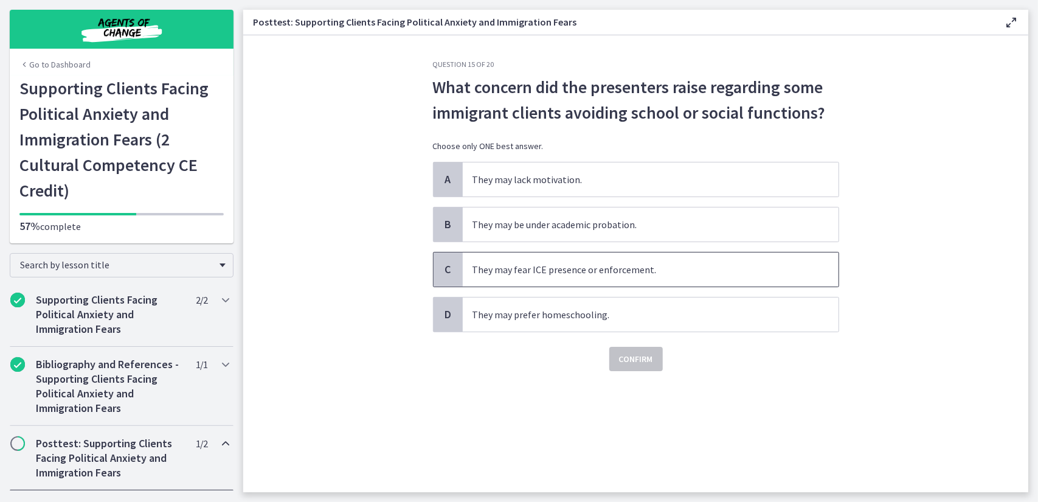
click at [556, 273] on span "They may fear ICE presence or enforcement." at bounding box center [651, 269] width 376 height 34
click at [627, 357] on span "Confirm" at bounding box center [636, 358] width 34 height 15
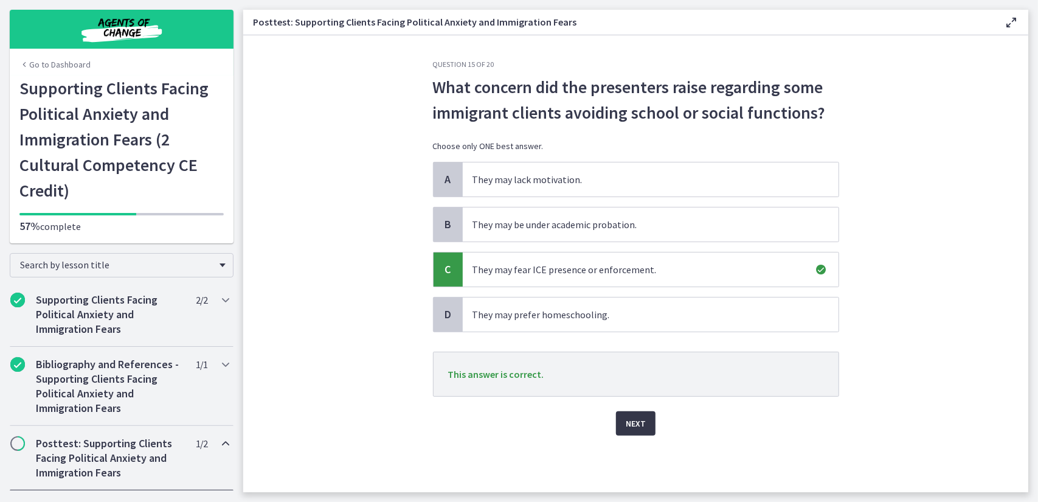
click at [636, 416] on span "Next" at bounding box center [636, 423] width 20 height 15
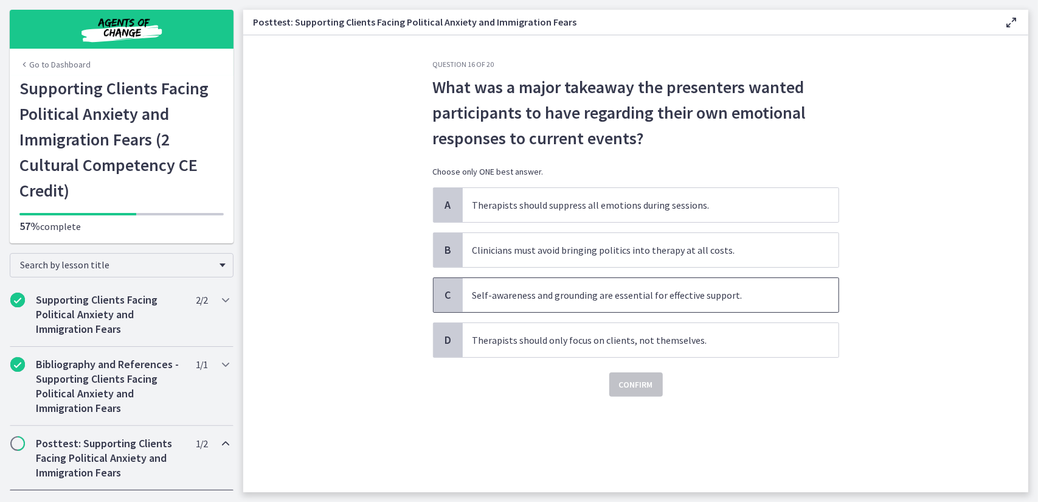
click at [574, 301] on span "Self-awareness and grounding are essential for effective support." at bounding box center [651, 295] width 376 height 34
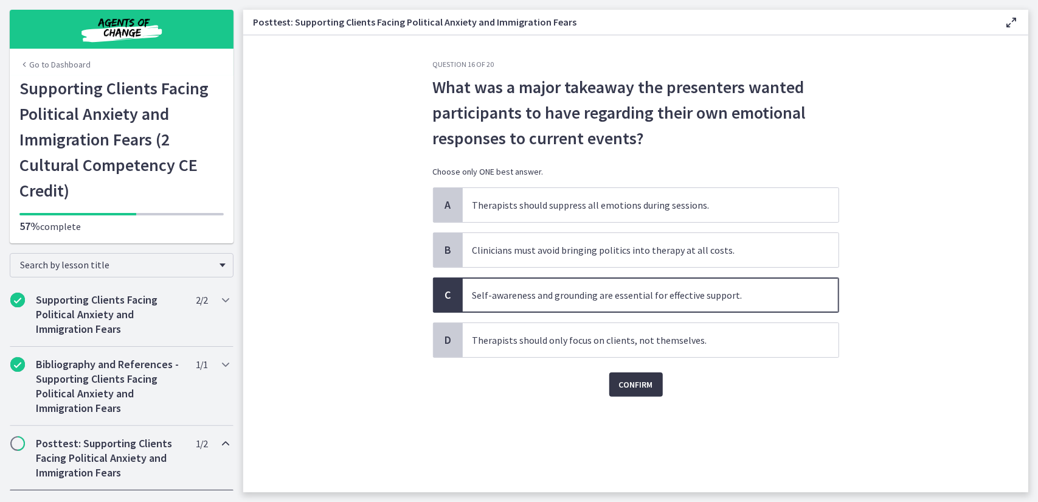
click at [633, 384] on span "Confirm" at bounding box center [636, 384] width 34 height 15
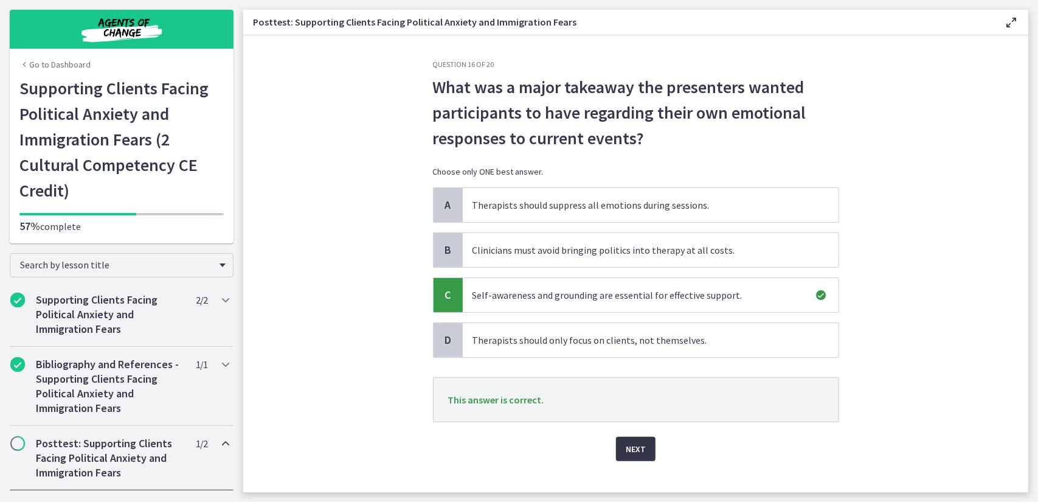
click at [629, 446] on span "Next" at bounding box center [636, 448] width 20 height 15
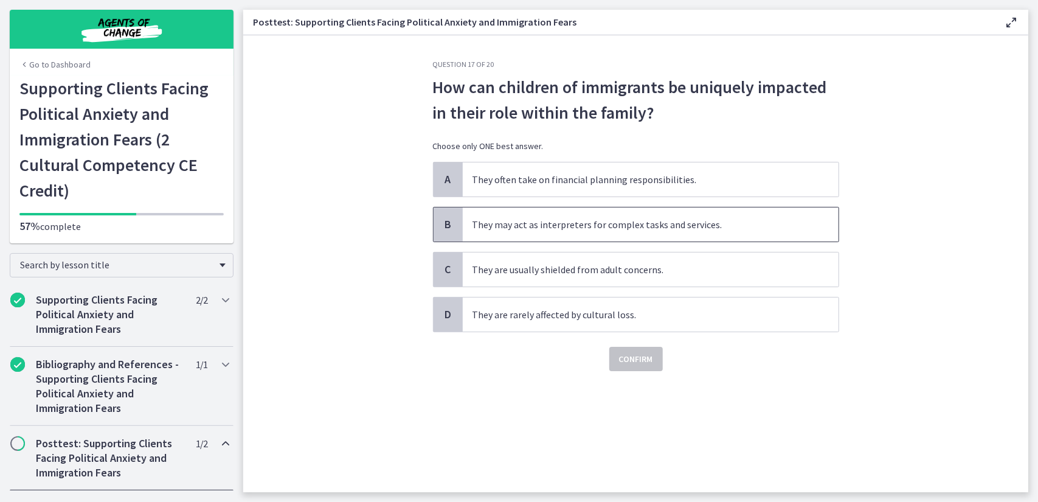
click at [601, 229] on span "They may act as interpreters for complex tasks and services." at bounding box center [651, 224] width 376 height 34
click at [644, 359] on span "Confirm" at bounding box center [636, 358] width 34 height 15
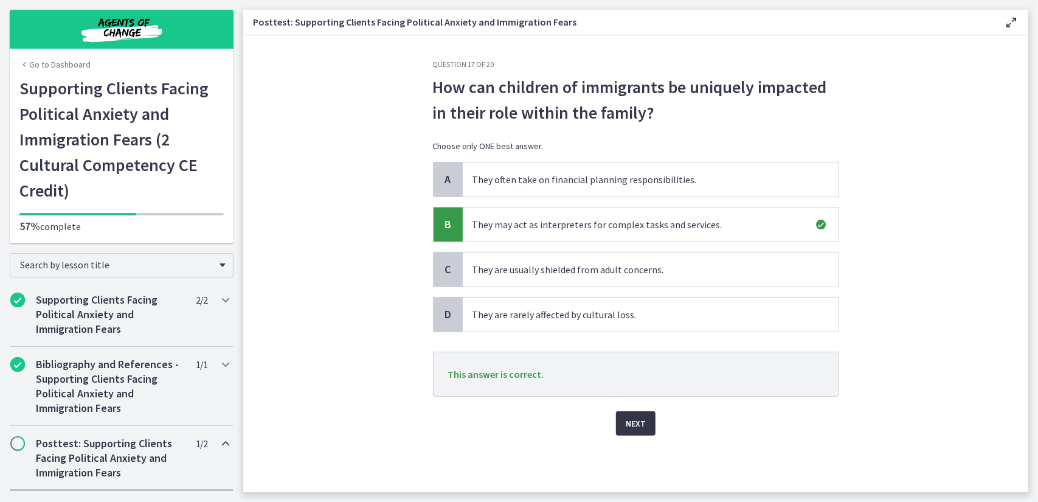
click at [636, 416] on span "Next" at bounding box center [636, 423] width 20 height 15
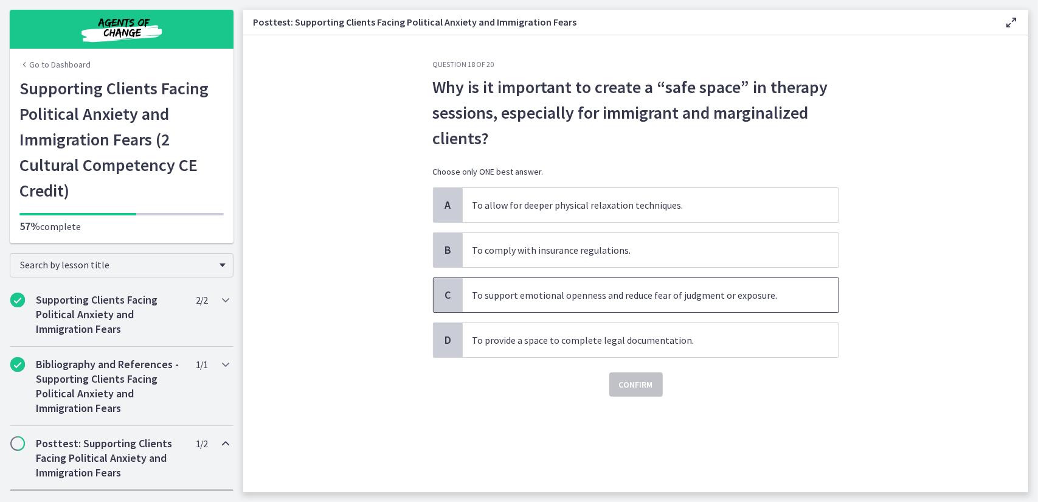
click at [573, 301] on span "To support emotional openness and reduce fear of judgment or exposure." at bounding box center [651, 295] width 376 height 34
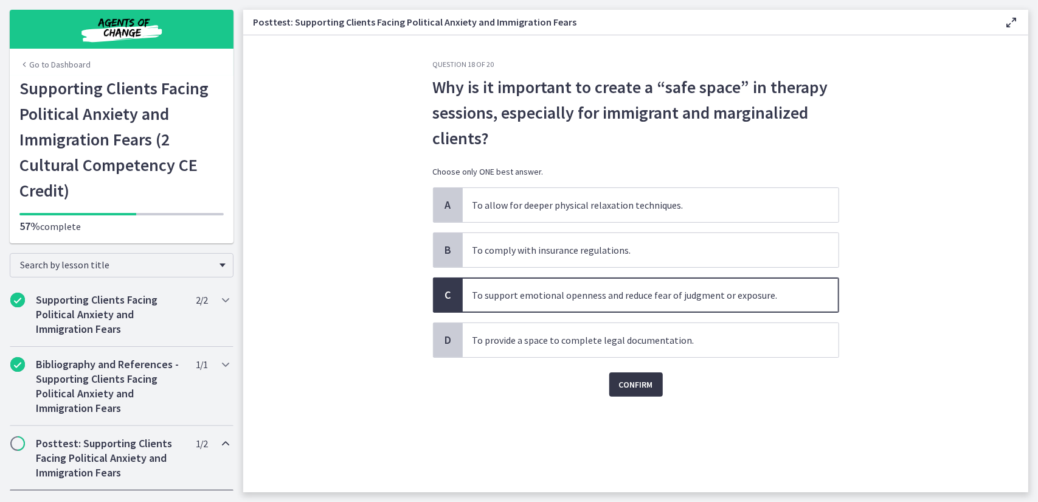
click at [622, 378] on span "Confirm" at bounding box center [636, 384] width 34 height 15
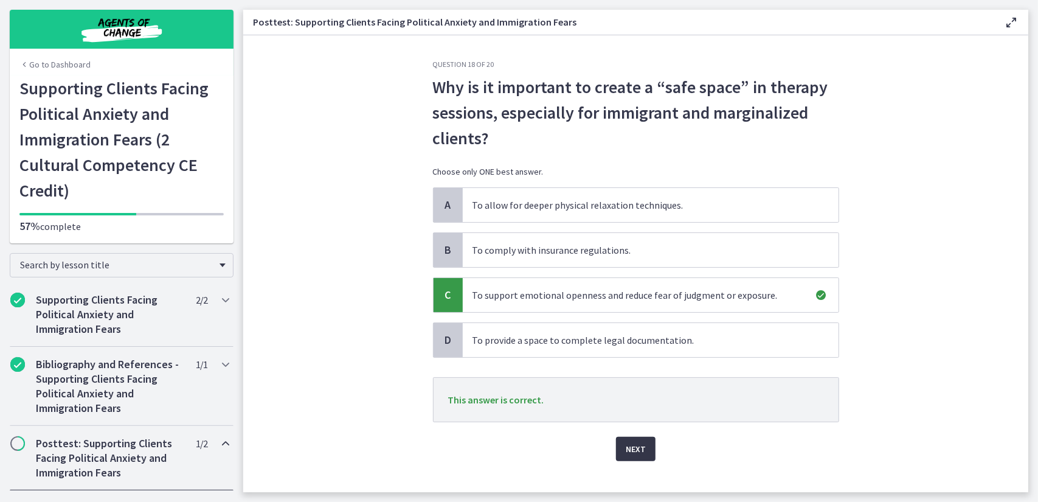
click at [635, 444] on span "Next" at bounding box center [636, 448] width 20 height 15
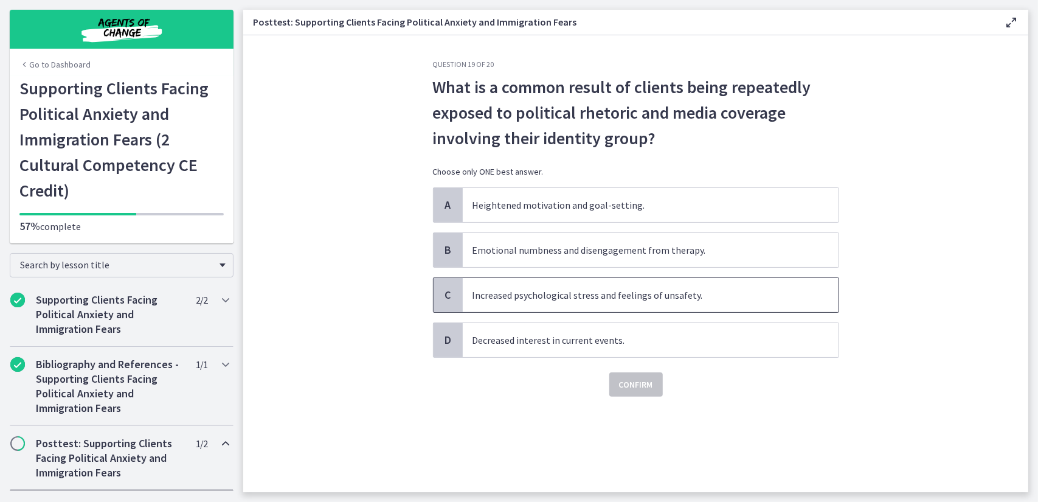
click at [569, 290] on span "Increased psychological stress and feelings of unsafety." at bounding box center [651, 295] width 376 height 34
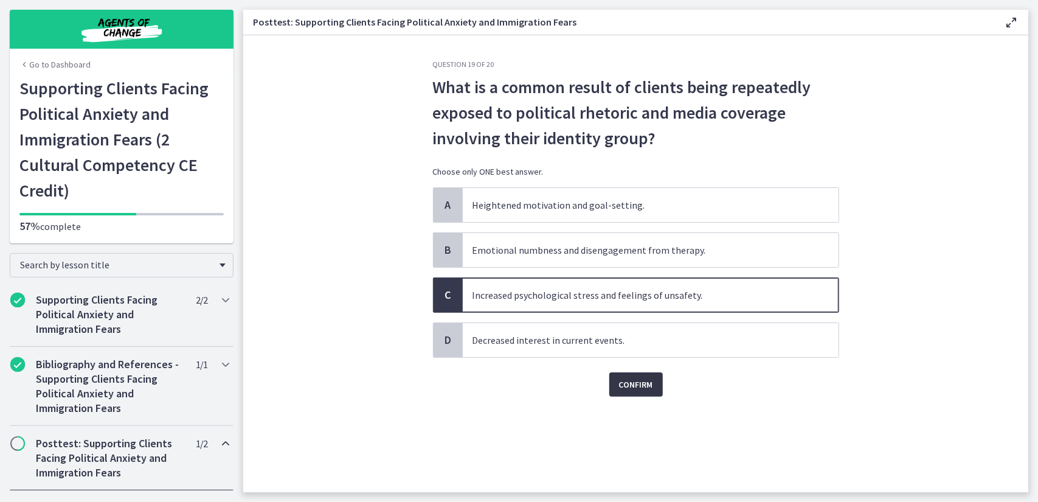
click at [629, 380] on span "Confirm" at bounding box center [636, 384] width 34 height 15
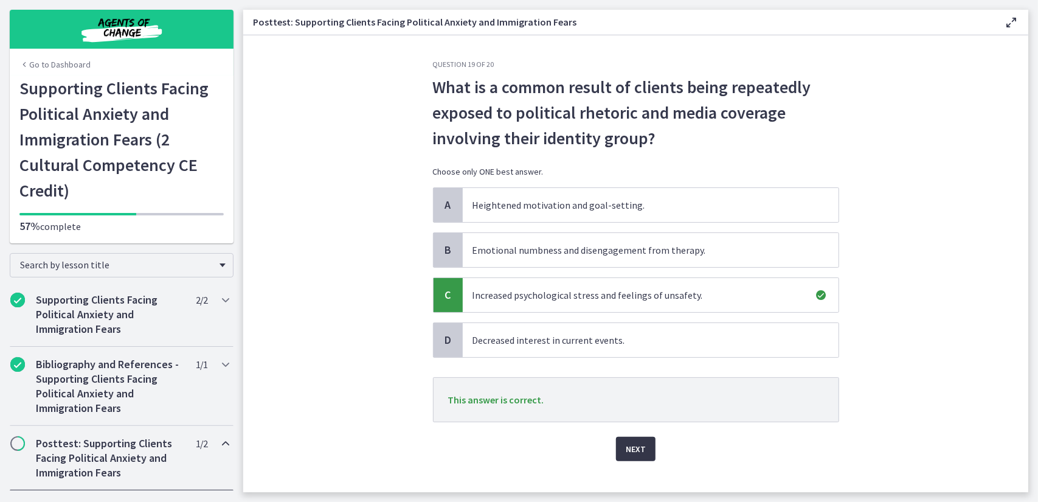
click at [643, 441] on button "Next" at bounding box center [636, 448] width 40 height 24
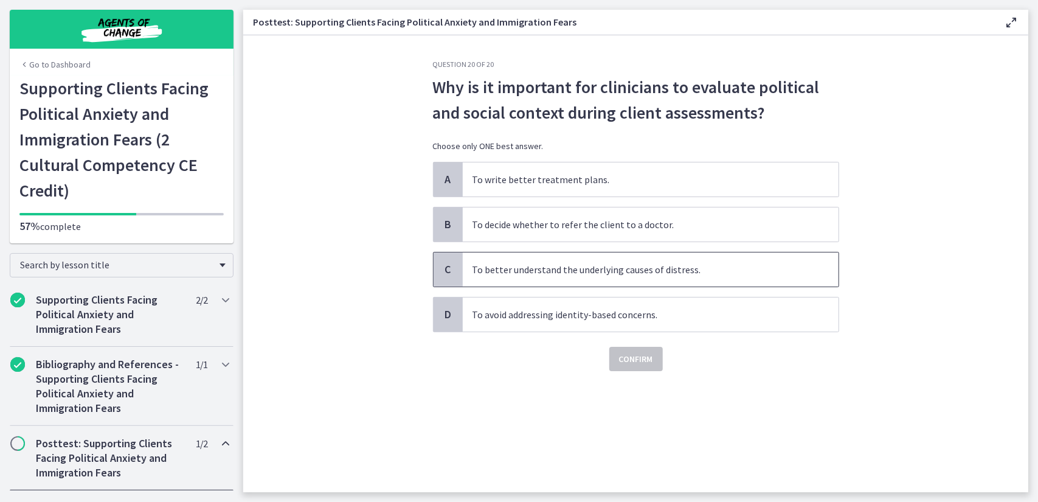
click at [588, 273] on span "To better understand the underlying causes of distress." at bounding box center [651, 269] width 376 height 34
click at [629, 357] on span "Confirm" at bounding box center [636, 358] width 34 height 15
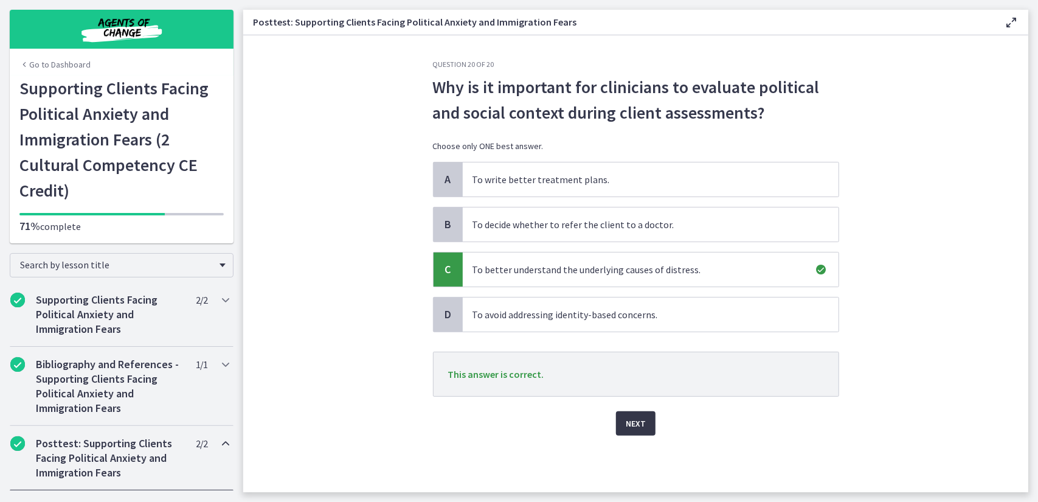
click at [644, 423] on span "Next" at bounding box center [636, 423] width 20 height 15
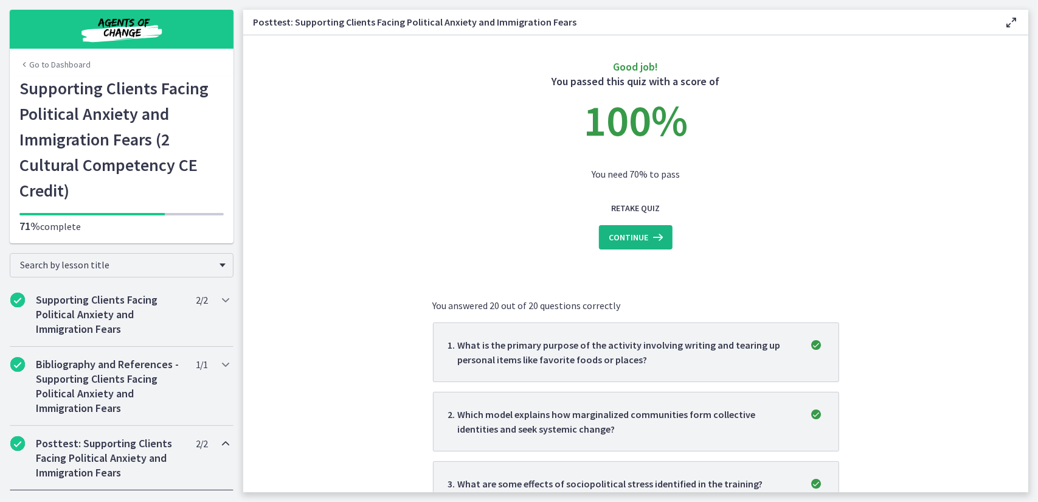
click at [636, 235] on span "Continue" at bounding box center [629, 237] width 40 height 15
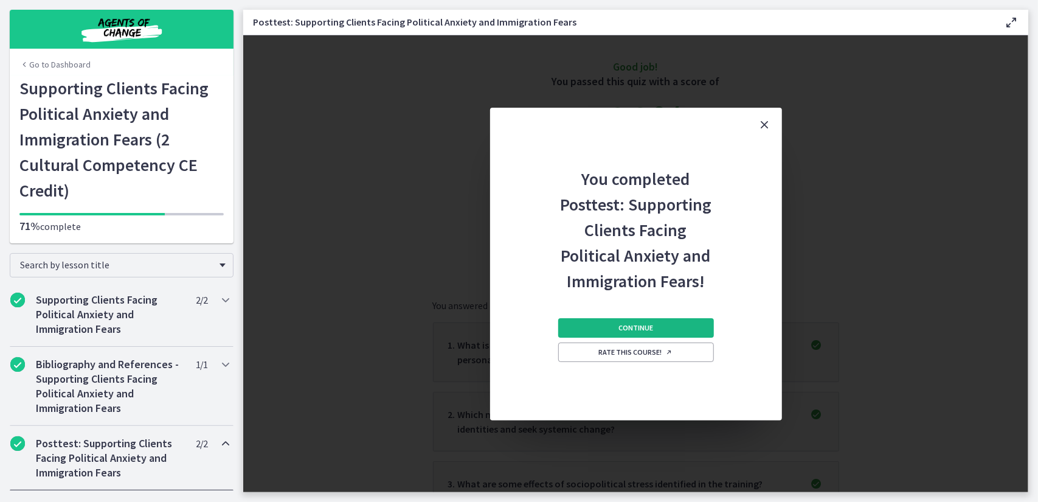
click at [638, 329] on span "Continue" at bounding box center [635, 328] width 35 height 10
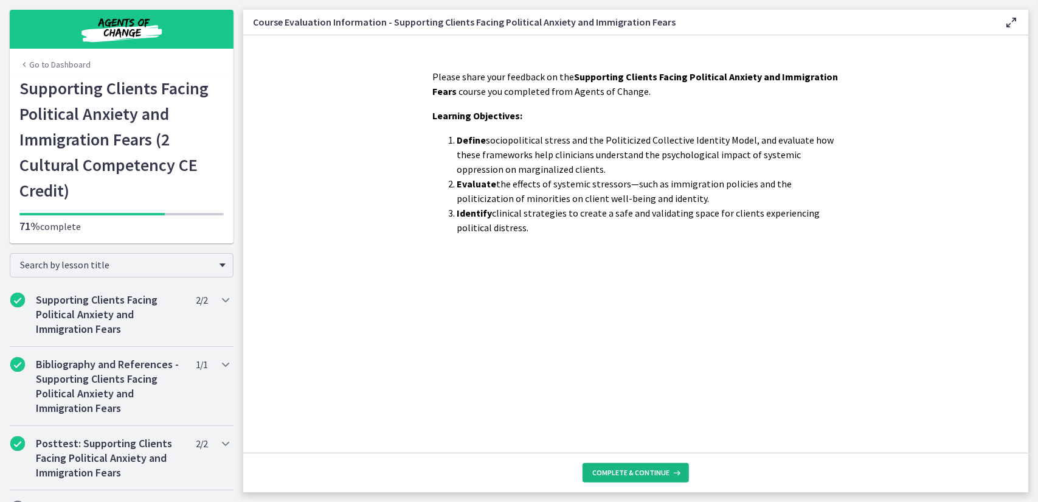
click at [649, 471] on span "Complete & continue" at bounding box center [630, 472] width 77 height 10
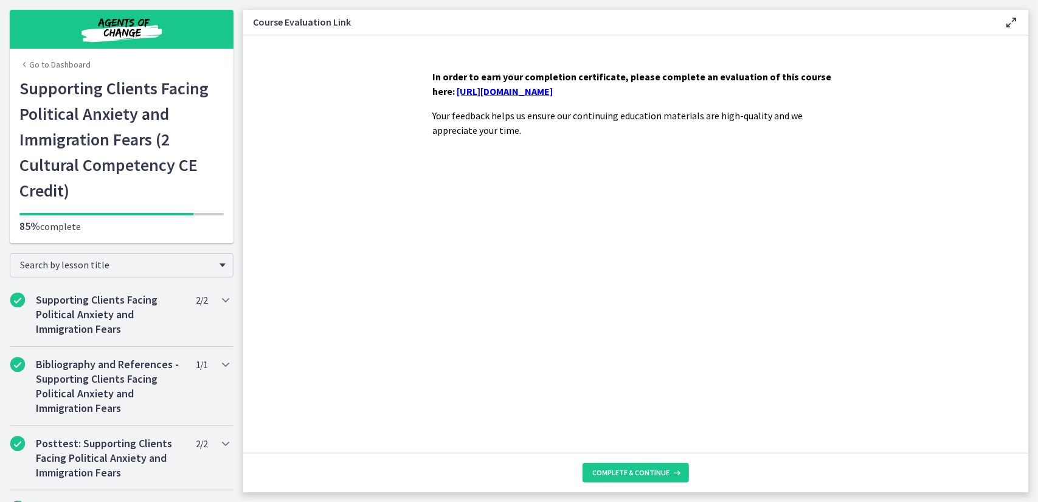
click at [551, 92] on link "https://forms.gle/ChW8SCj2GvX9o3jZ8" at bounding box center [505, 91] width 96 height 12
click at [647, 472] on span "Complete & continue" at bounding box center [630, 472] width 77 height 10
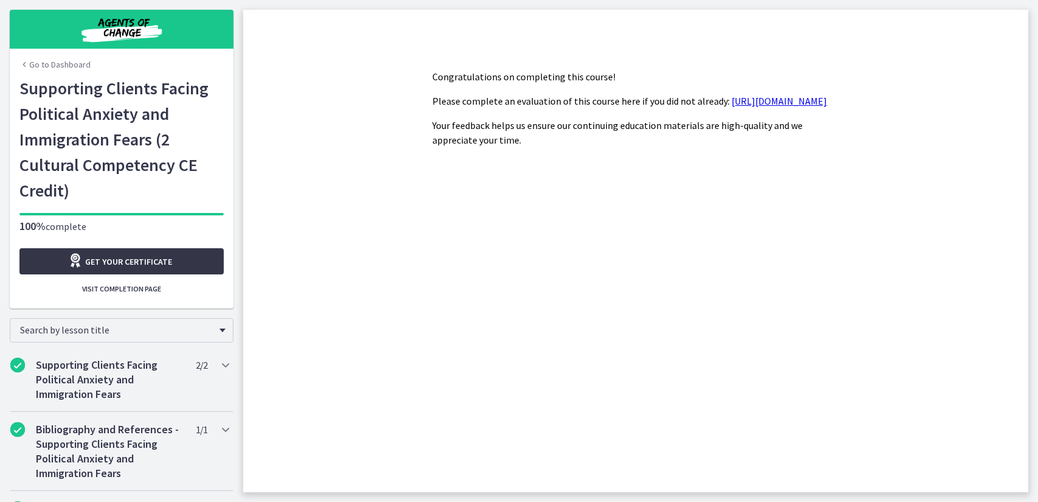
click at [108, 267] on span "Get your certificate" at bounding box center [129, 261] width 87 height 15
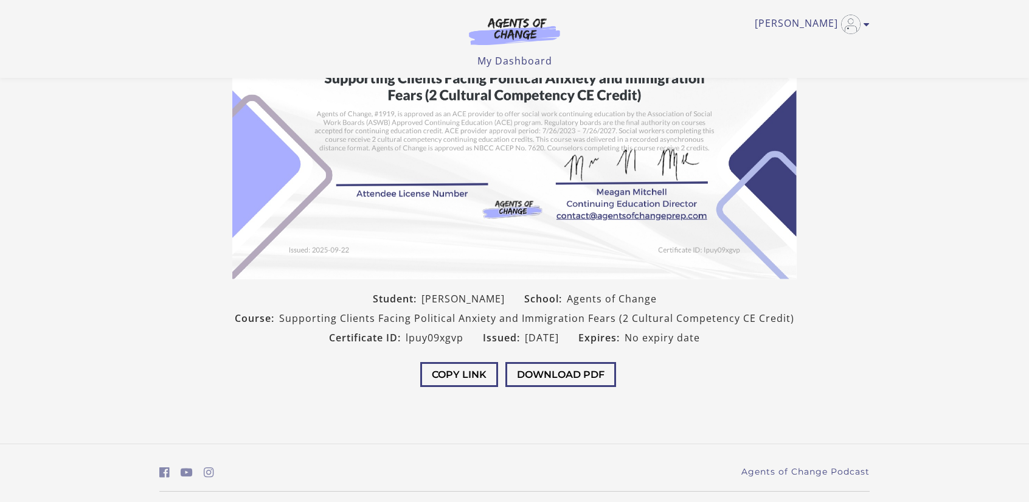
scroll to position [178, 0]
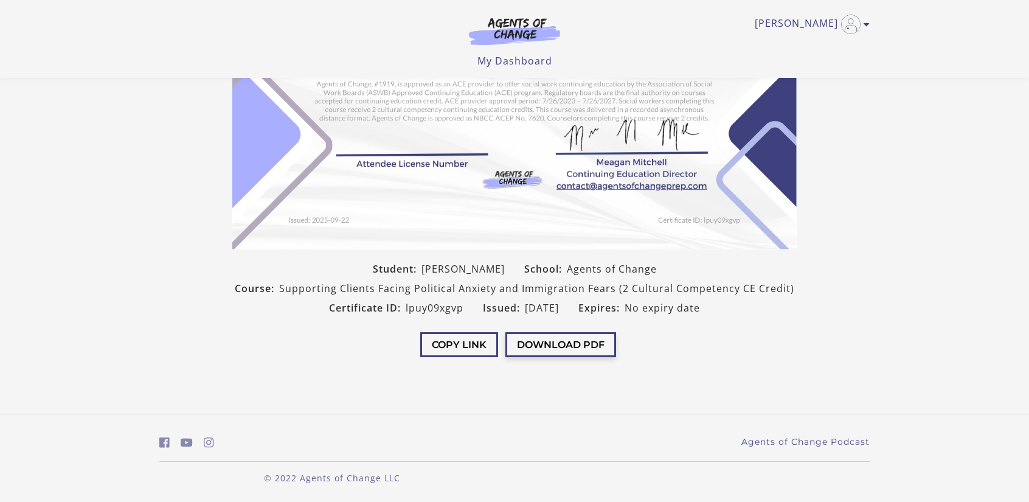
click at [576, 347] on button "Download PDF" at bounding box center [560, 344] width 111 height 25
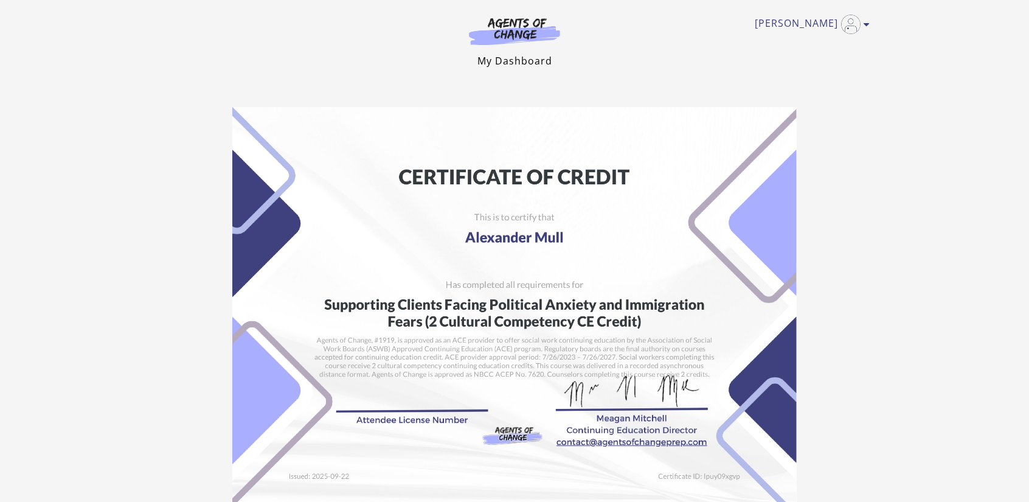
click at [524, 61] on link "My Dashboard" at bounding box center [514, 60] width 75 height 13
